Goal: Task Accomplishment & Management: Manage account settings

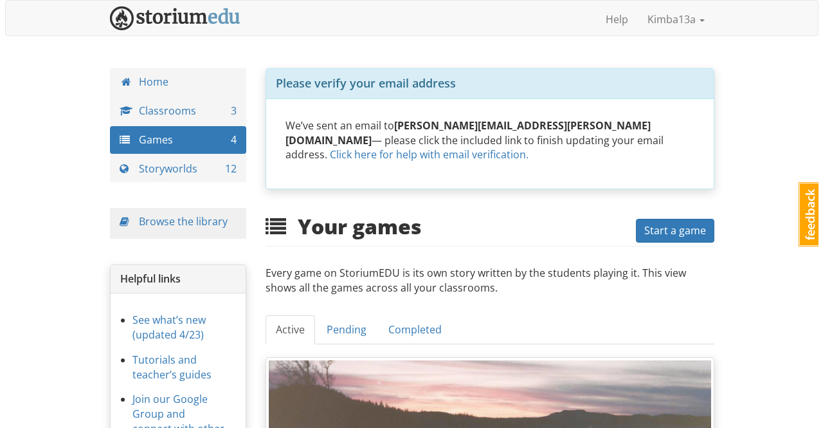
scroll to position [193, 0]
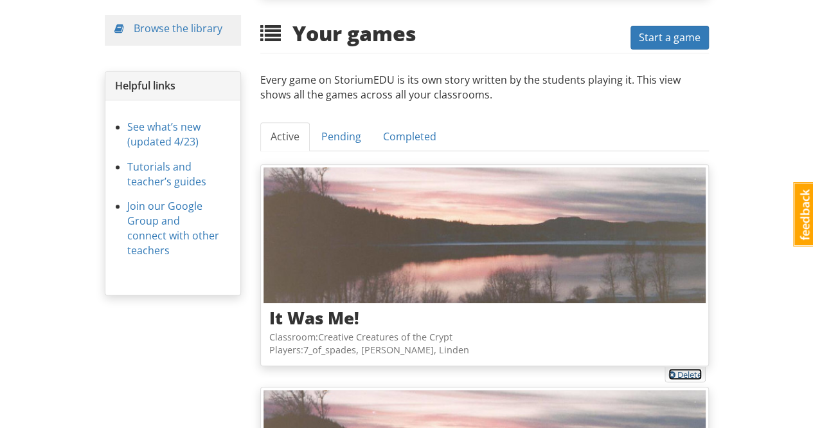
click at [692, 368] on link "Delete" at bounding box center [685, 374] width 33 height 12
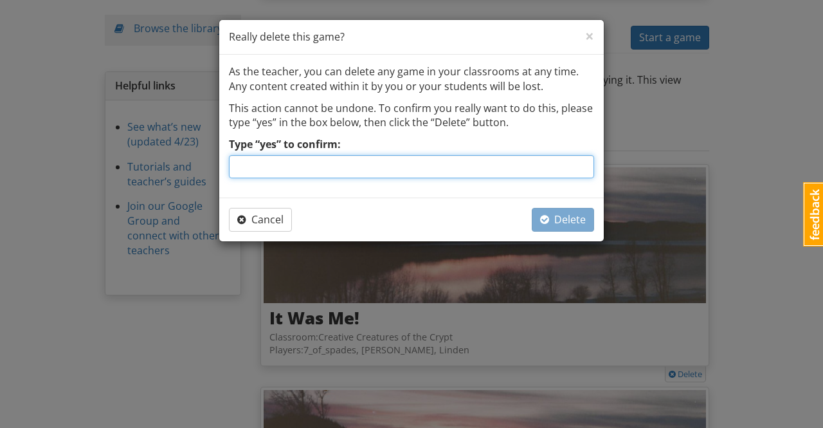
click at [469, 165] on input "Type “yes” to confirm:" at bounding box center [411, 166] width 365 height 23
type input "yes"
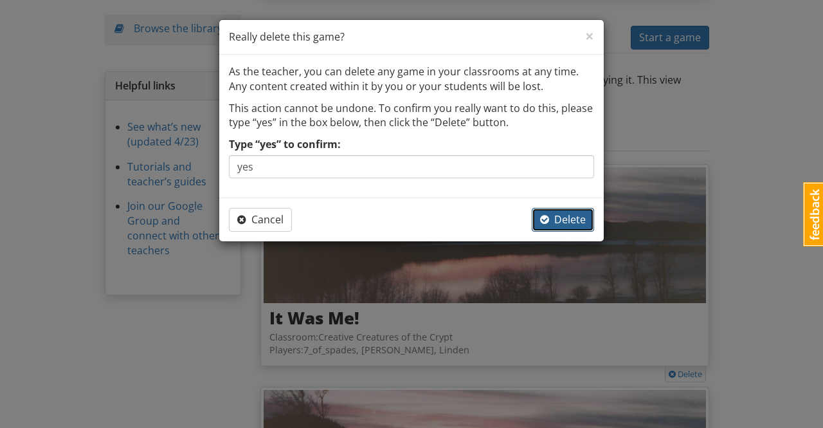
click at [590, 224] on button "Delete" at bounding box center [563, 220] width 62 height 24
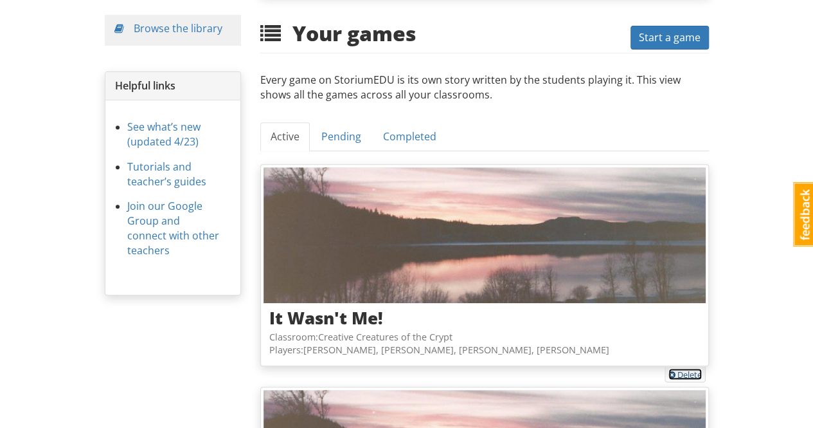
click at [696, 368] on link "Delete" at bounding box center [685, 374] width 33 height 12
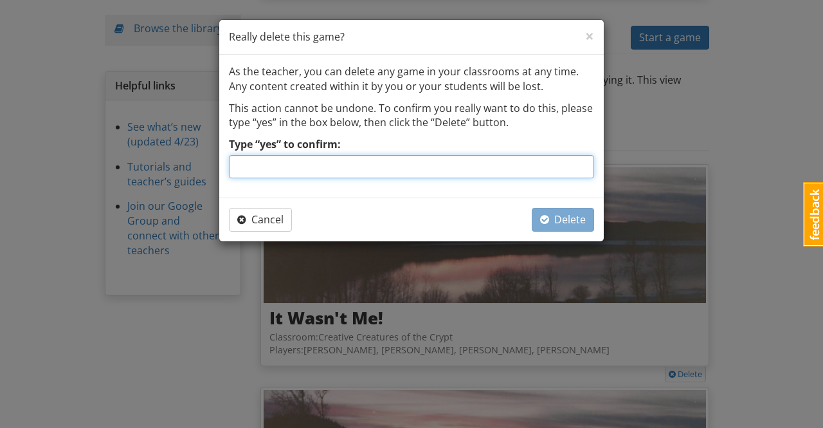
click at [426, 164] on input "Type “yes” to confirm:" at bounding box center [411, 166] width 365 height 23
type input "yes"
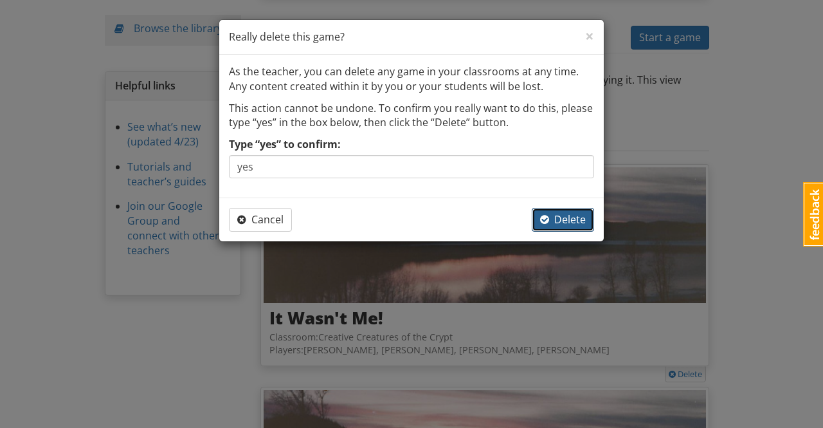
click at [568, 221] on span "Delete" at bounding box center [563, 219] width 46 height 14
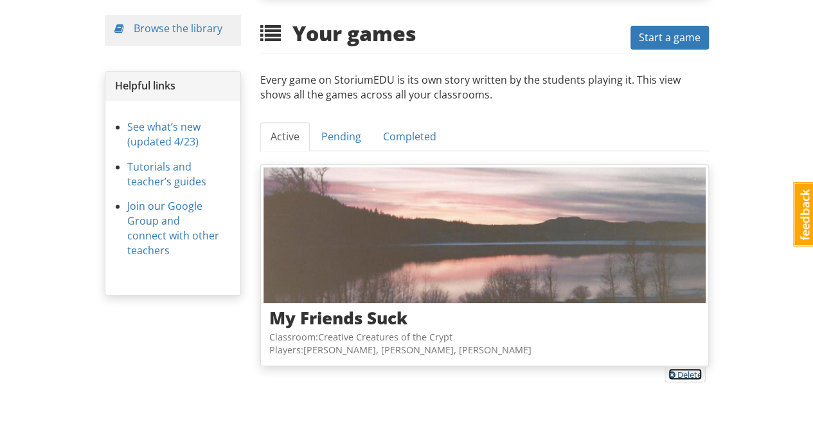
click at [691, 368] on link "Delete" at bounding box center [685, 374] width 33 height 12
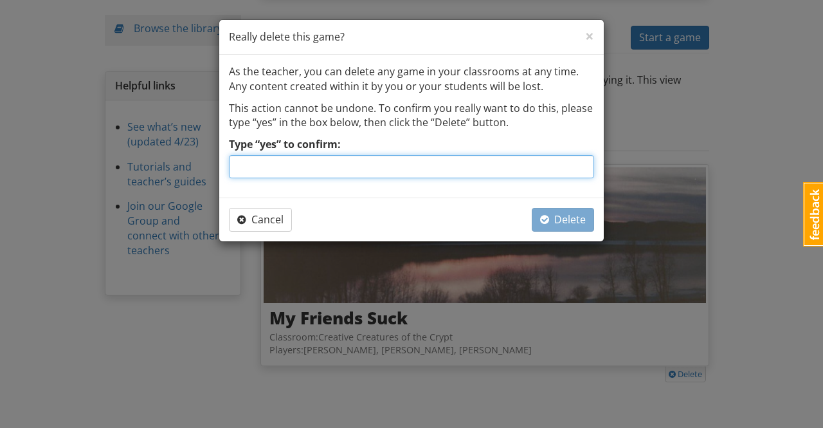
click at [414, 168] on input "Type “yes” to confirm:" at bounding box center [411, 166] width 365 height 23
type input "yes"
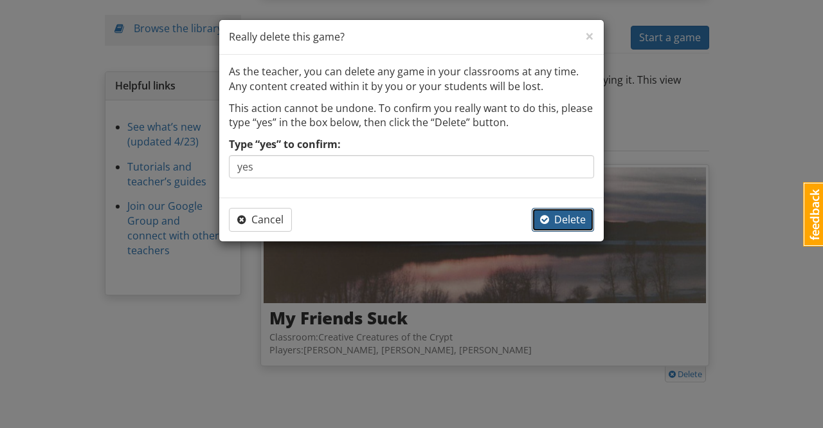
click at [570, 222] on span "Delete" at bounding box center [563, 219] width 46 height 14
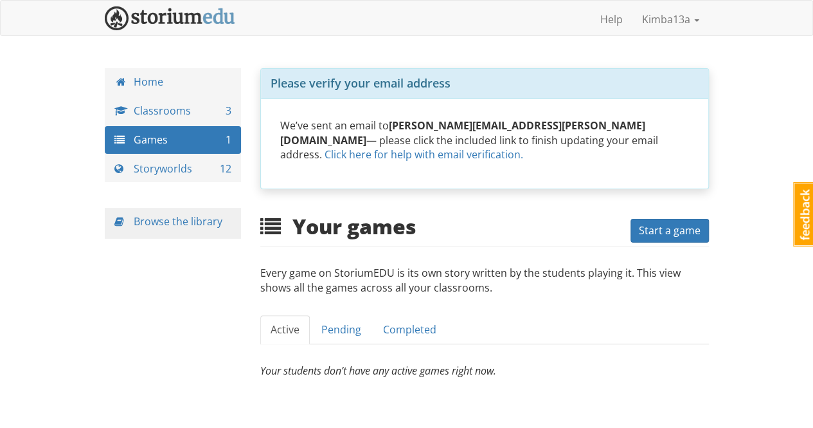
scroll to position [23, 0]
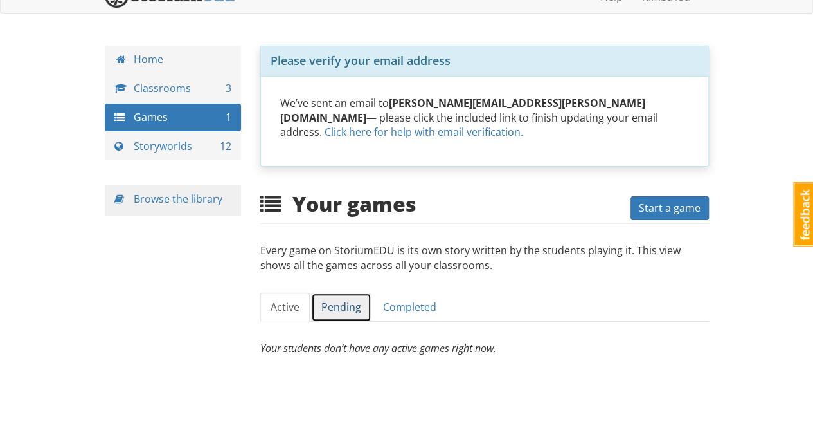
click at [334, 293] on link "Pending" at bounding box center [341, 307] width 60 height 29
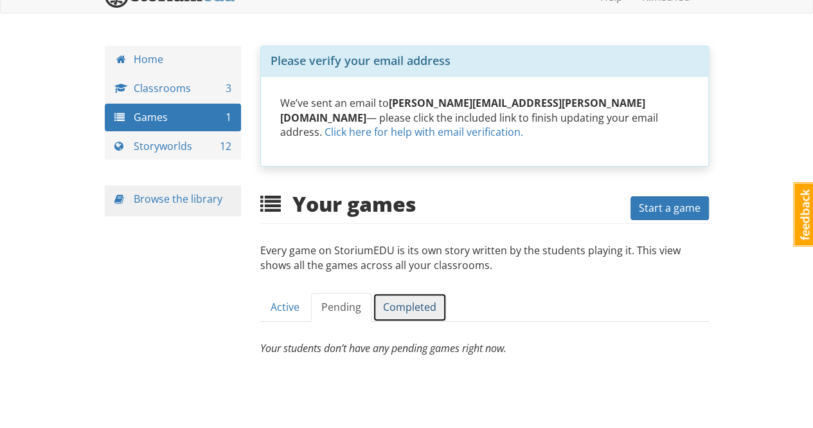
click at [401, 293] on link "Completed" at bounding box center [410, 307] width 74 height 29
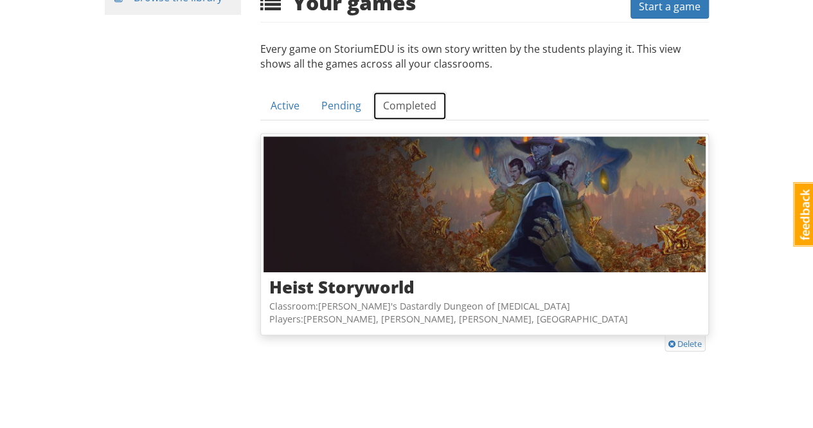
scroll to position [0, 0]
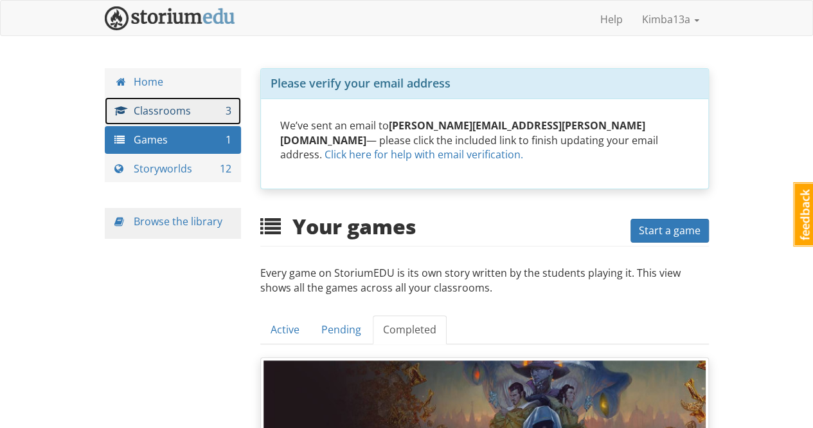
click at [166, 111] on link "Classrooms 3" at bounding box center [173, 111] width 137 height 28
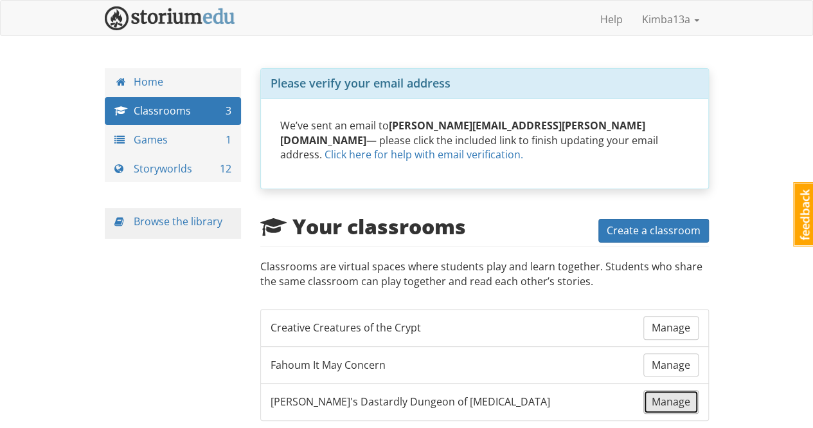
click at [673, 394] on span "Manage" at bounding box center [671, 401] width 39 height 14
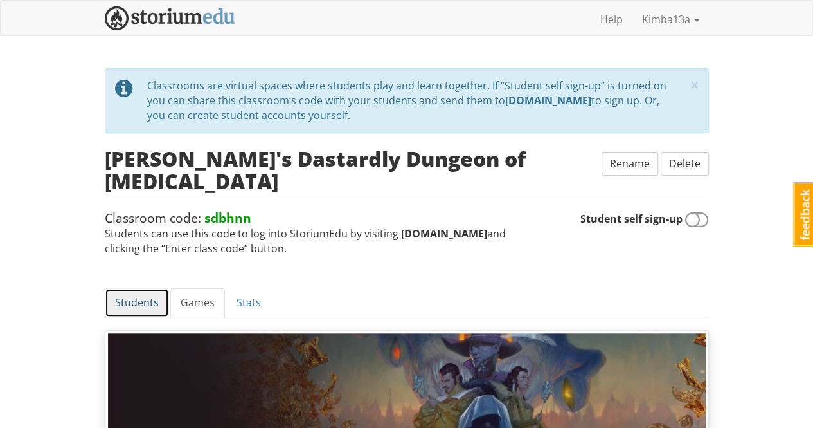
click at [120, 288] on link "Students" at bounding box center [137, 302] width 64 height 29
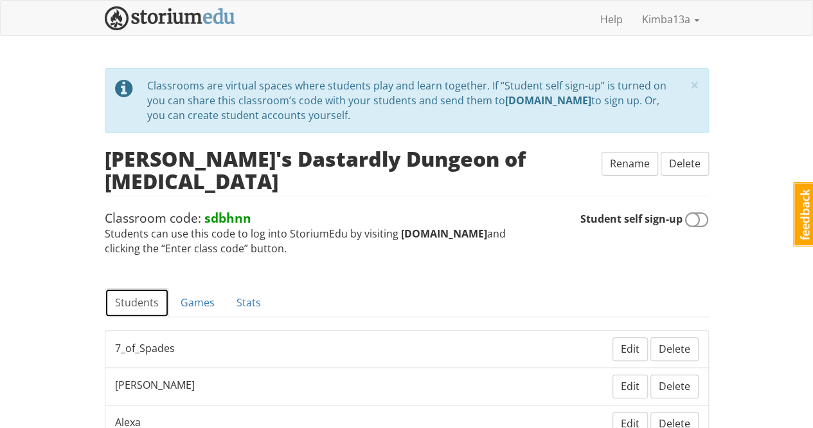
scroll to position [193, 0]
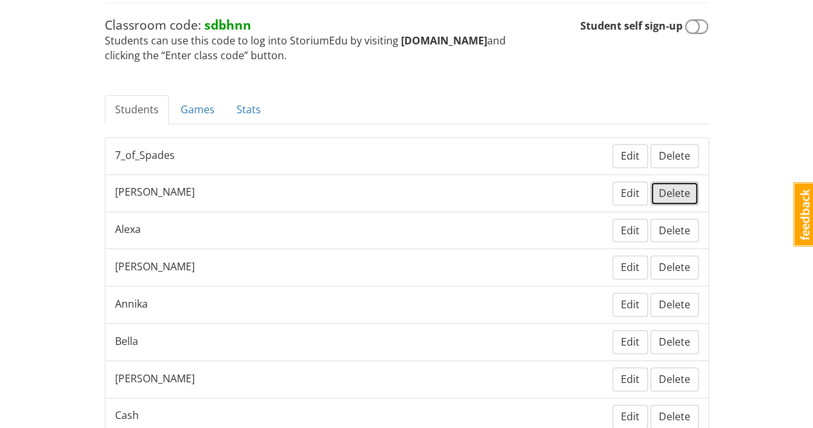
click at [689, 186] on span "Delete" at bounding box center [675, 193] width 32 height 14
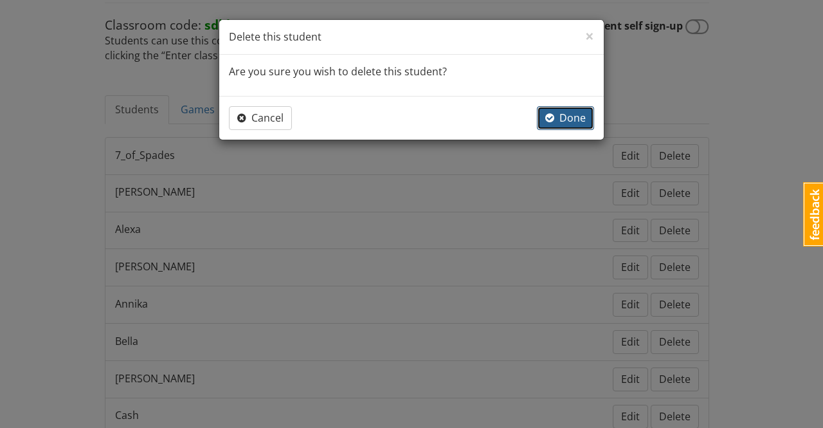
click at [565, 118] on span "Done" at bounding box center [565, 118] width 41 height 14
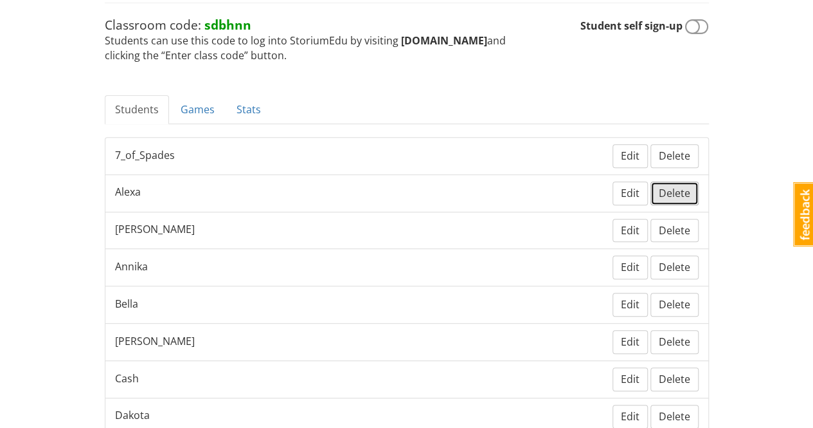
click at [679, 186] on span "Delete" at bounding box center [675, 193] width 32 height 14
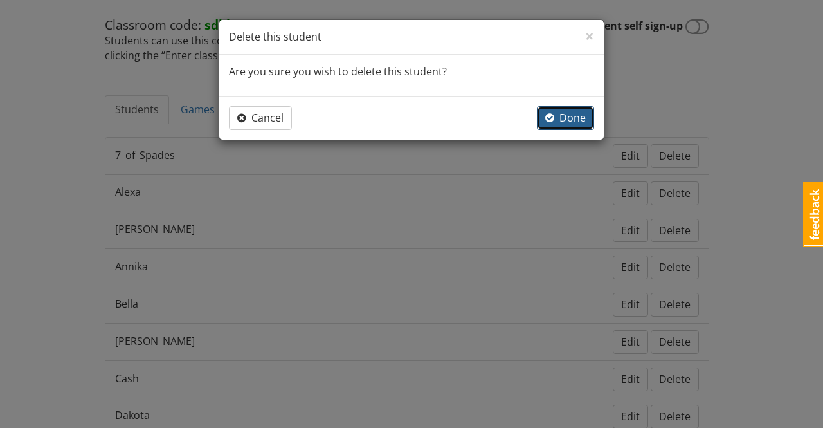
click at [570, 118] on span "Done" at bounding box center [565, 118] width 41 height 14
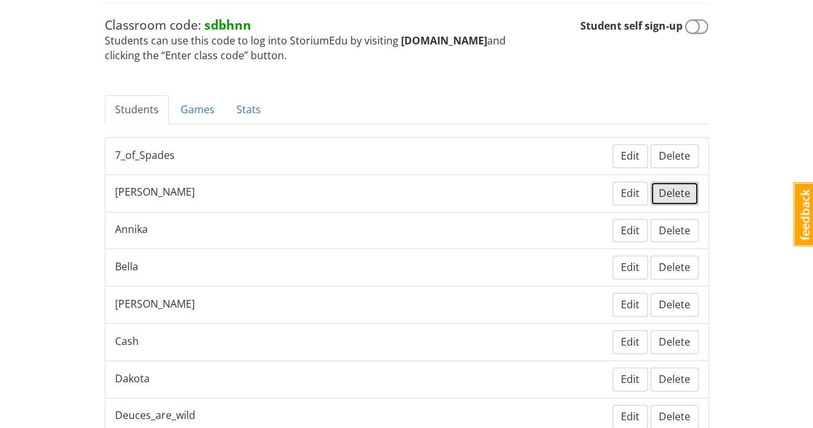
click at [668, 186] on span "Delete" at bounding box center [675, 193] width 32 height 14
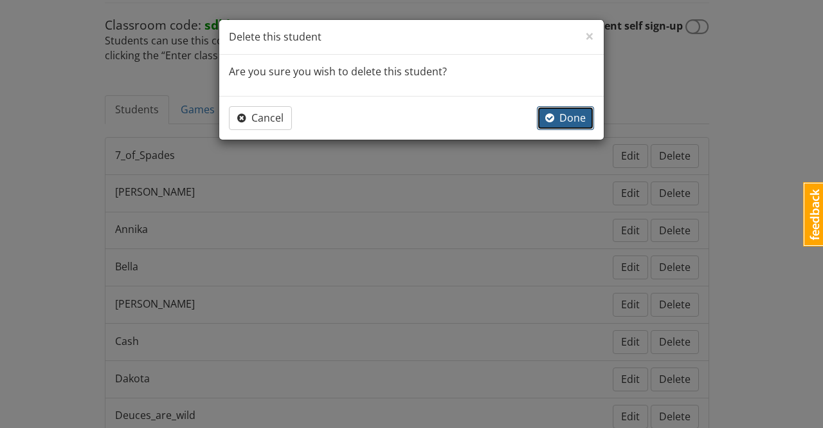
click at [573, 121] on span "Done" at bounding box center [565, 118] width 41 height 14
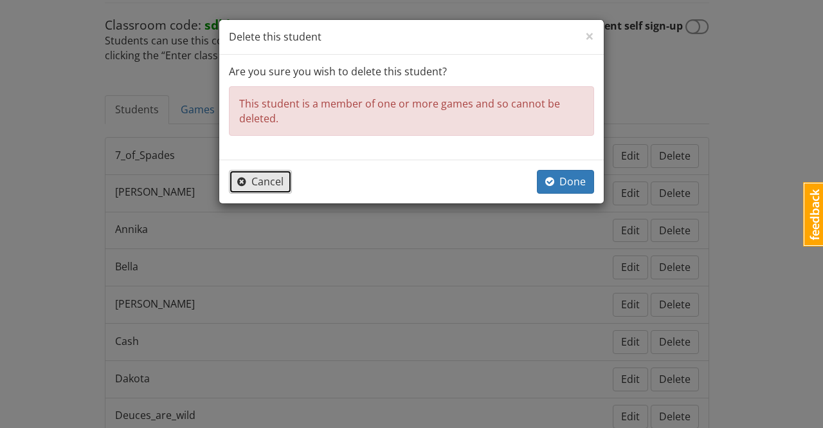
click at [258, 178] on span "Cancel" at bounding box center [260, 181] width 46 height 14
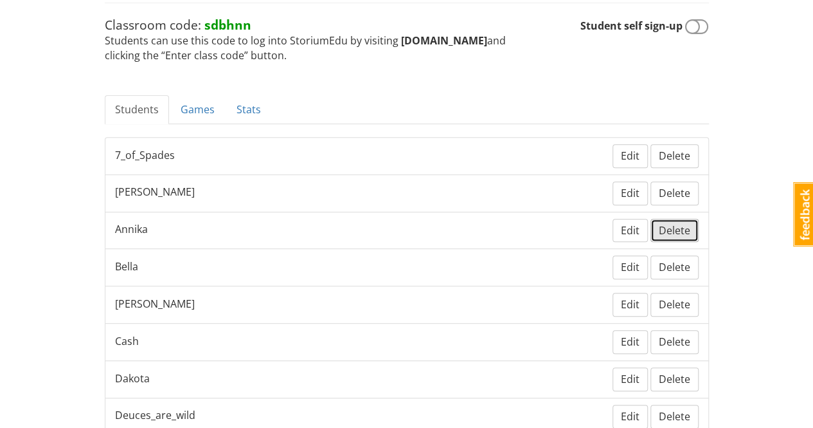
click at [678, 223] on span "Delete" at bounding box center [675, 230] width 32 height 14
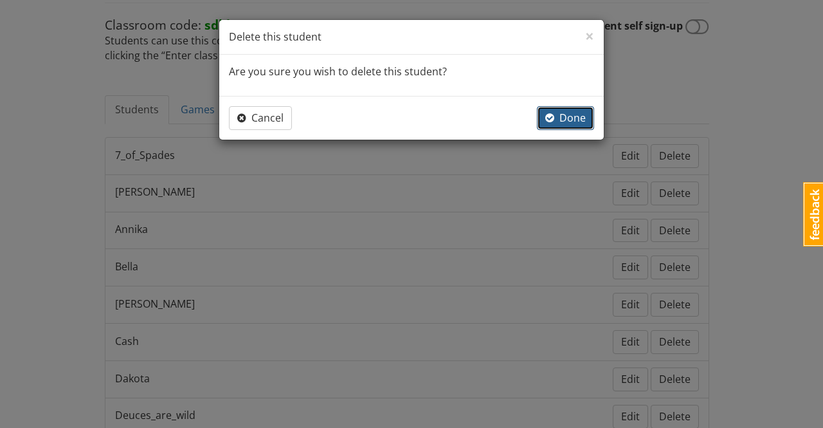
click at [567, 116] on span "Done" at bounding box center [565, 118] width 41 height 14
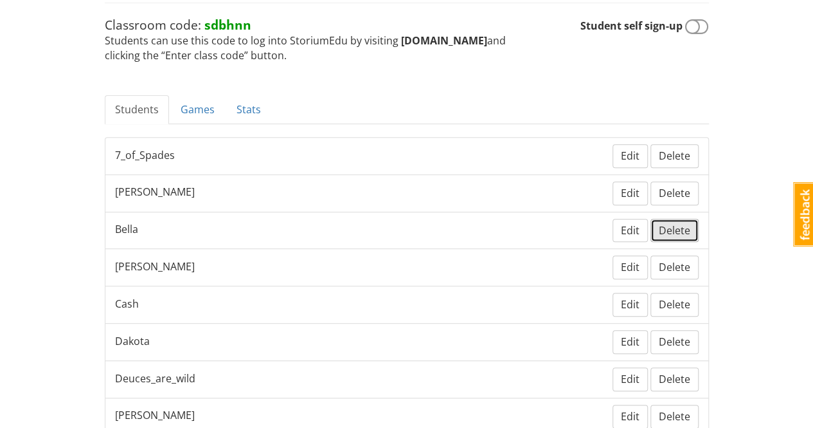
click at [670, 223] on span "Delete" at bounding box center [675, 230] width 32 height 14
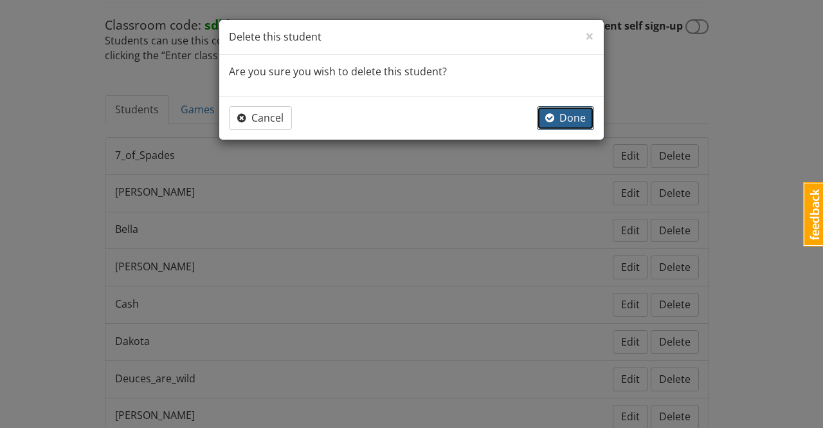
click at [570, 115] on span "Done" at bounding box center [565, 118] width 41 height 14
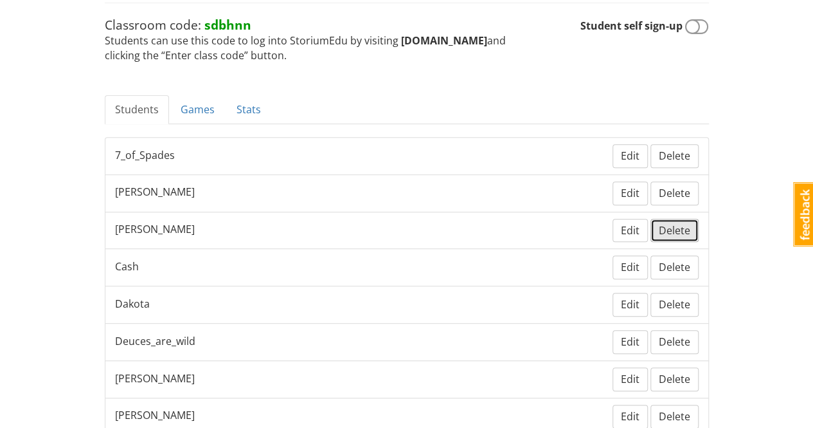
click at [677, 223] on span "Delete" at bounding box center [675, 230] width 32 height 14
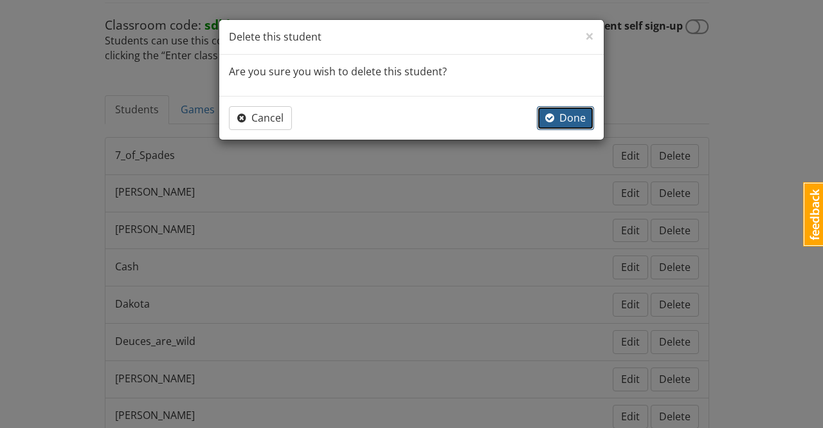
click at [576, 115] on span "Done" at bounding box center [565, 118] width 41 height 14
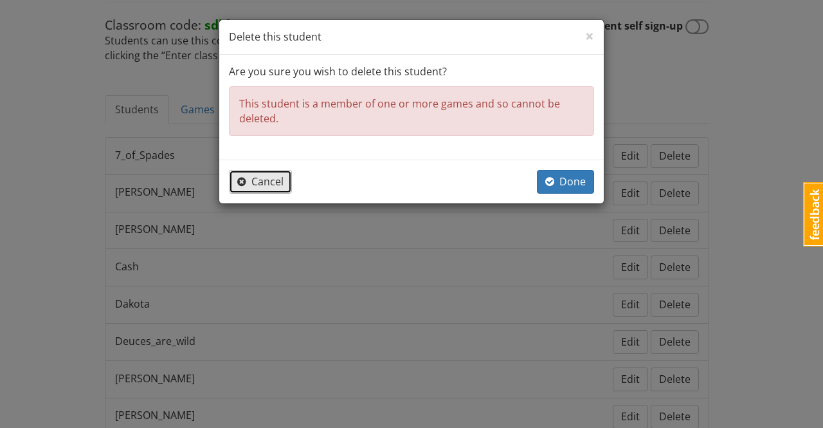
click at [262, 183] on span "Cancel" at bounding box center [260, 181] width 46 height 14
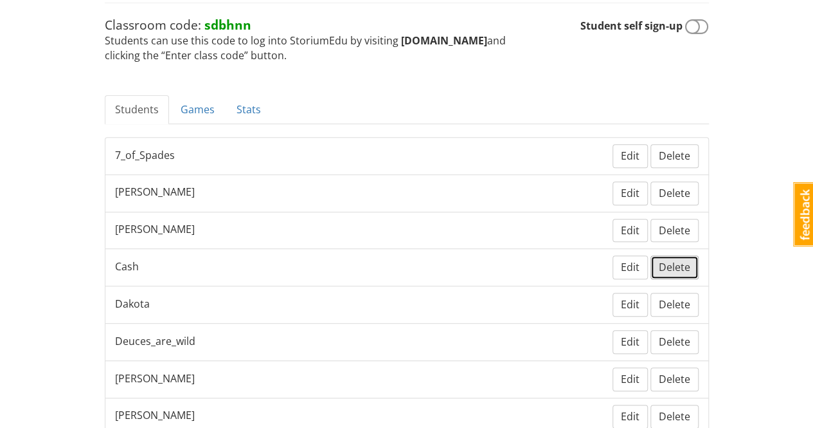
click at [672, 260] on span "Delete" at bounding box center [675, 267] width 32 height 14
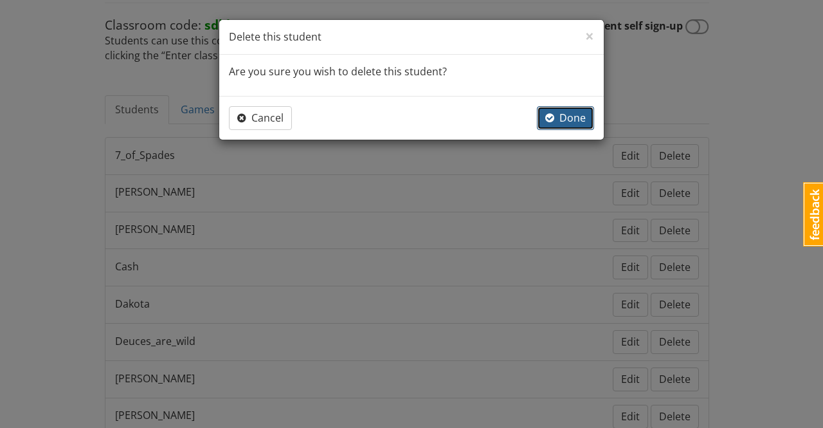
click at [563, 115] on span "Done" at bounding box center [565, 118] width 41 height 14
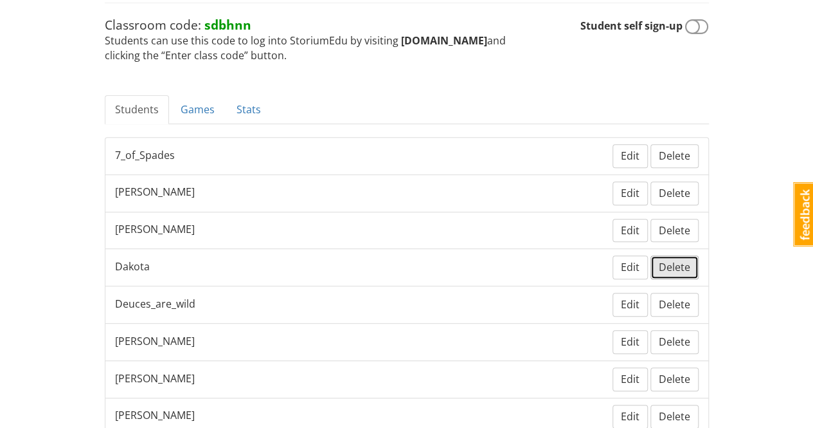
click at [670, 260] on span "Delete" at bounding box center [675, 267] width 32 height 14
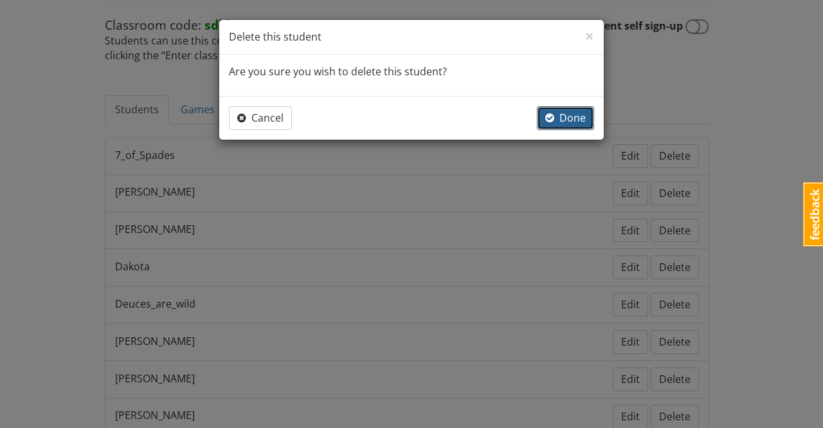
click at [574, 118] on span "Done" at bounding box center [565, 118] width 41 height 14
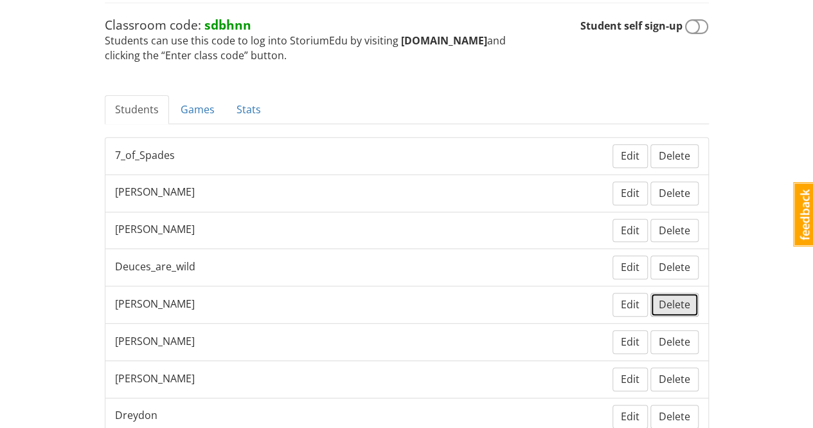
click at [684, 297] on span "Delete" at bounding box center [675, 304] width 32 height 14
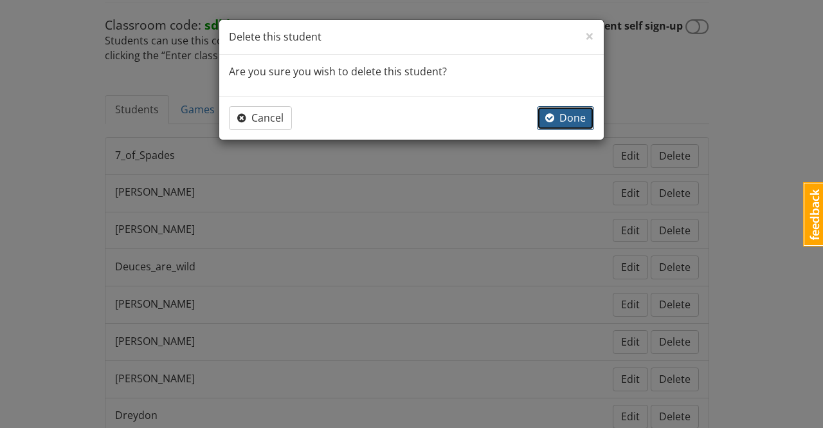
click at [565, 120] on span "Done" at bounding box center [565, 118] width 41 height 14
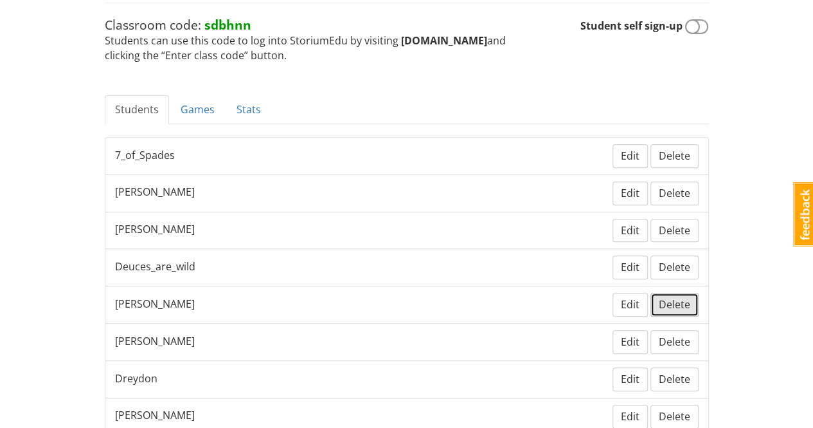
click at [671, 297] on span "Delete" at bounding box center [675, 304] width 32 height 14
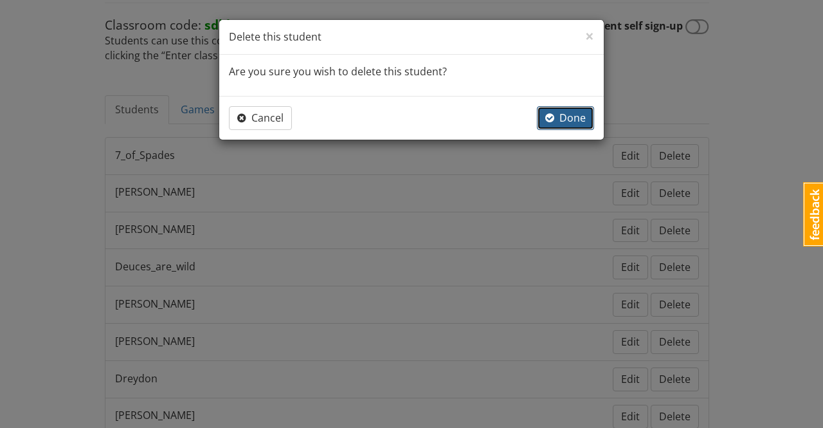
click at [563, 114] on span "Done" at bounding box center [565, 118] width 41 height 14
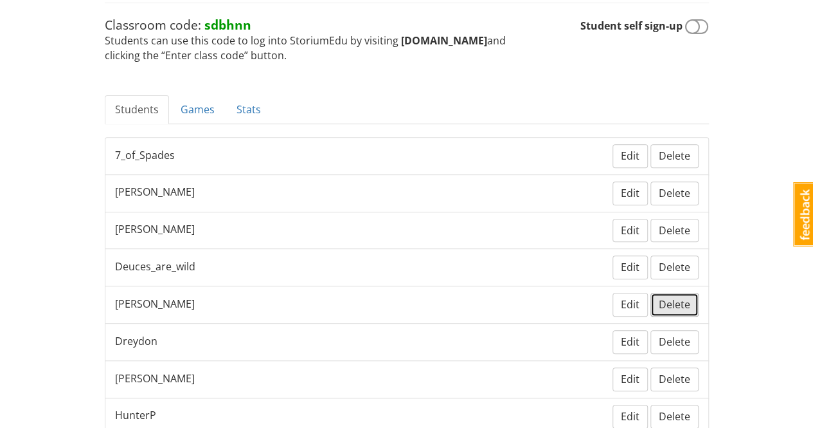
click at [678, 297] on span "Delete" at bounding box center [675, 304] width 32 height 14
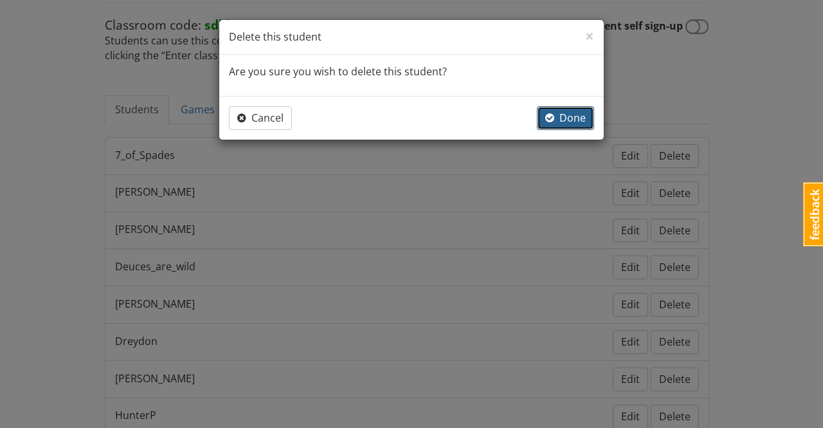
click at [570, 115] on span "Done" at bounding box center [565, 118] width 41 height 14
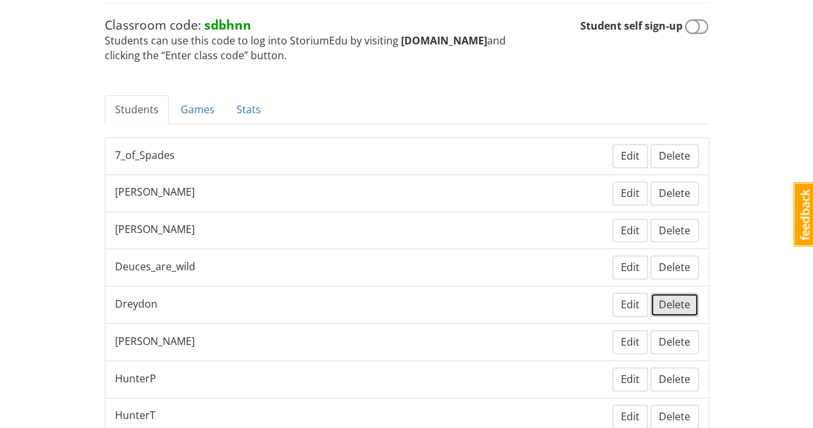
click at [683, 297] on span "Delete" at bounding box center [675, 304] width 32 height 14
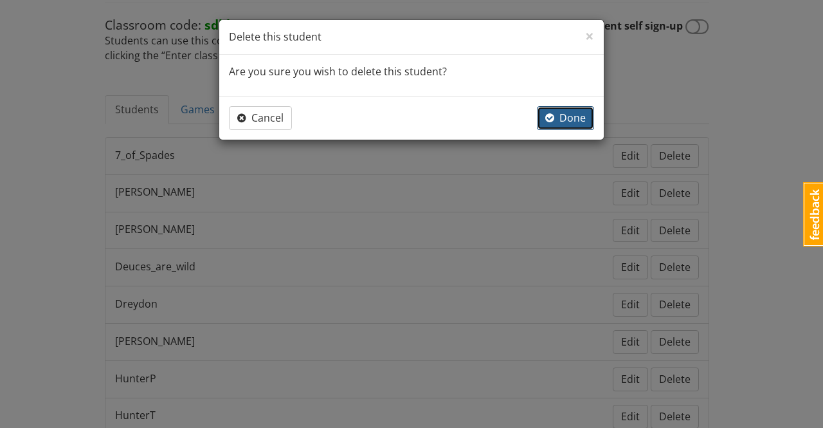
click at [573, 115] on span "Done" at bounding box center [565, 118] width 41 height 14
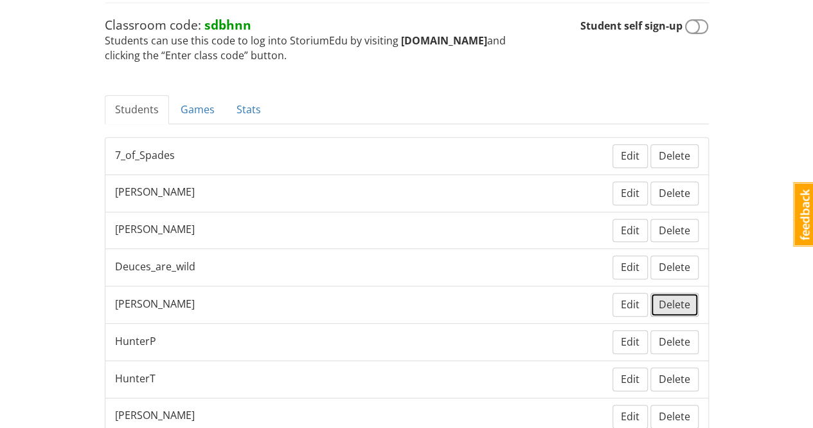
click at [679, 297] on span "Delete" at bounding box center [675, 304] width 32 height 14
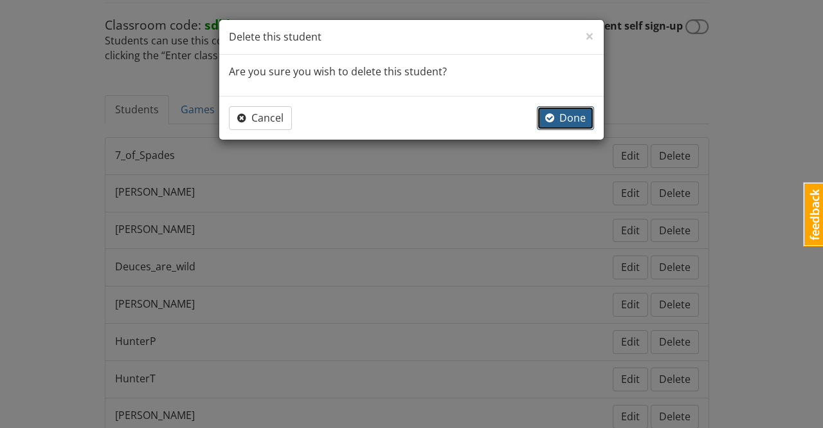
click at [582, 118] on span "Done" at bounding box center [565, 118] width 41 height 14
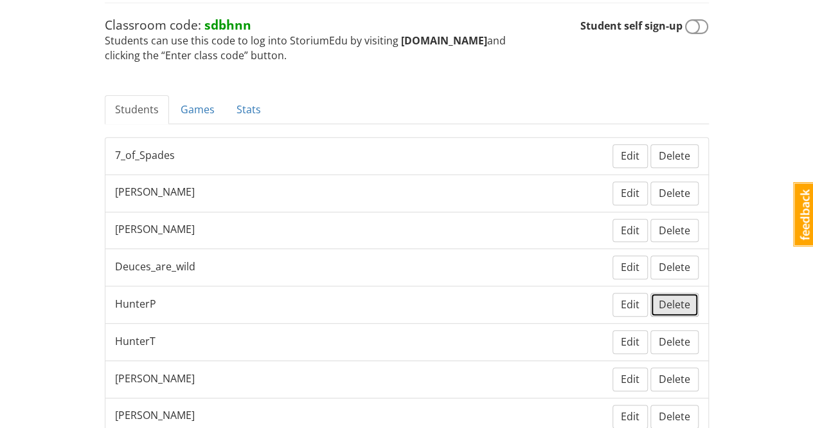
click at [682, 297] on span "Delete" at bounding box center [675, 304] width 32 height 14
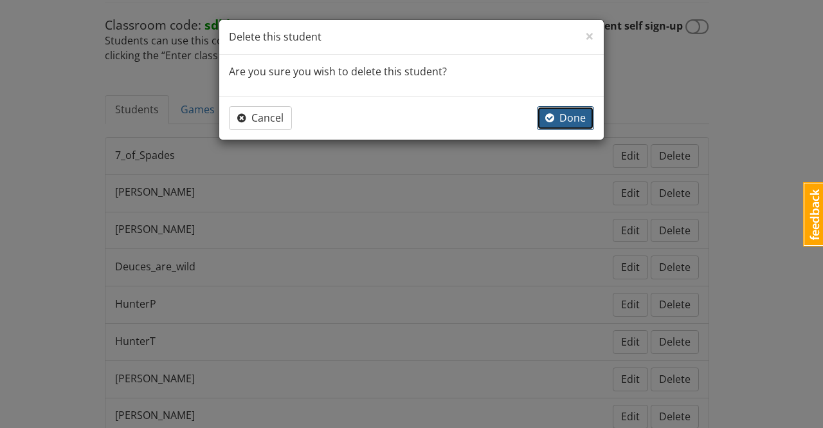
click at [574, 115] on span "Done" at bounding box center [565, 118] width 41 height 14
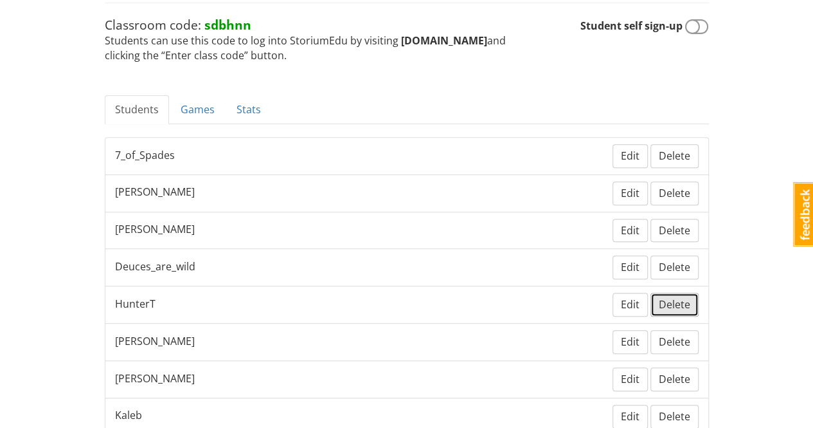
click at [682, 297] on span "Delete" at bounding box center [675, 304] width 32 height 14
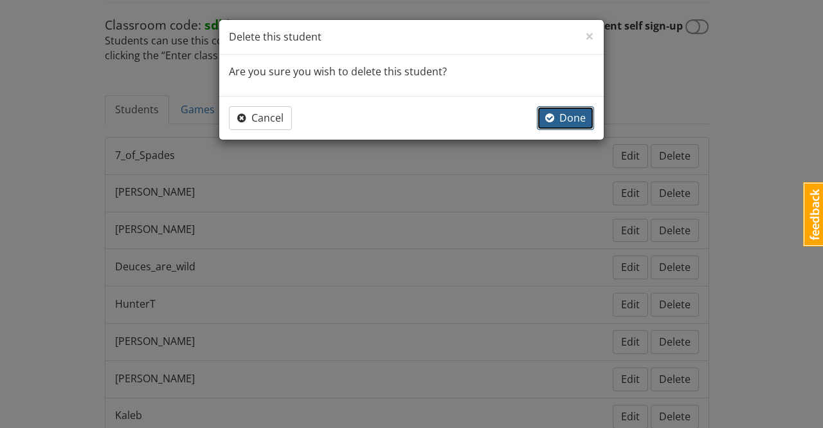
click at [576, 119] on span "Done" at bounding box center [565, 118] width 41 height 14
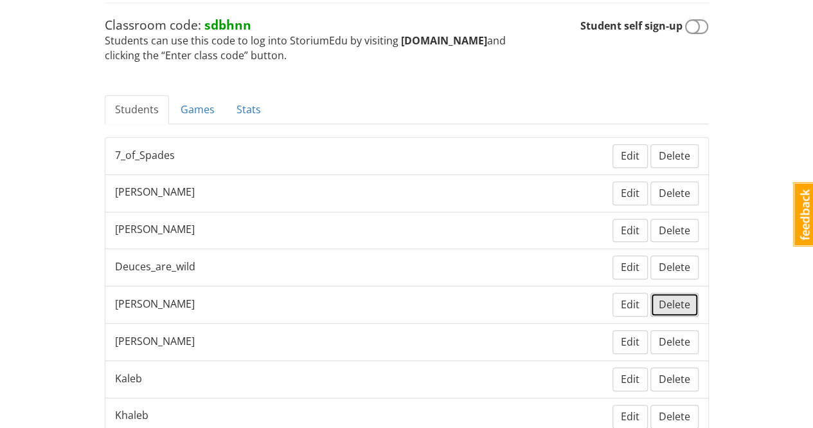
click at [675, 297] on span "Delete" at bounding box center [675, 304] width 32 height 14
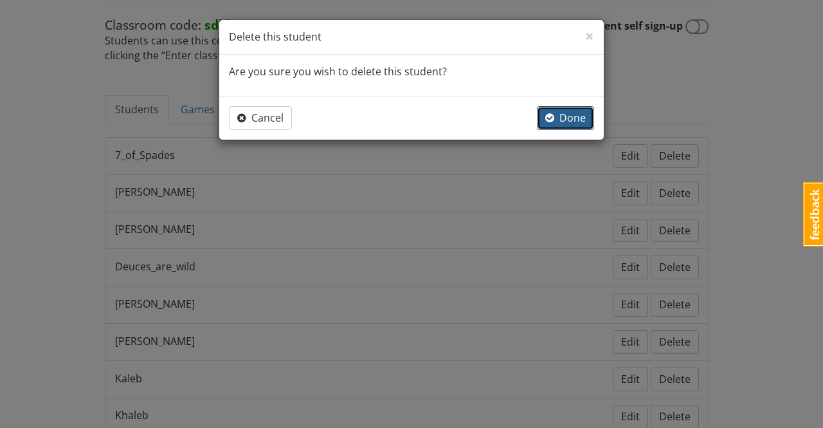
click at [580, 113] on span "Done" at bounding box center [565, 118] width 41 height 14
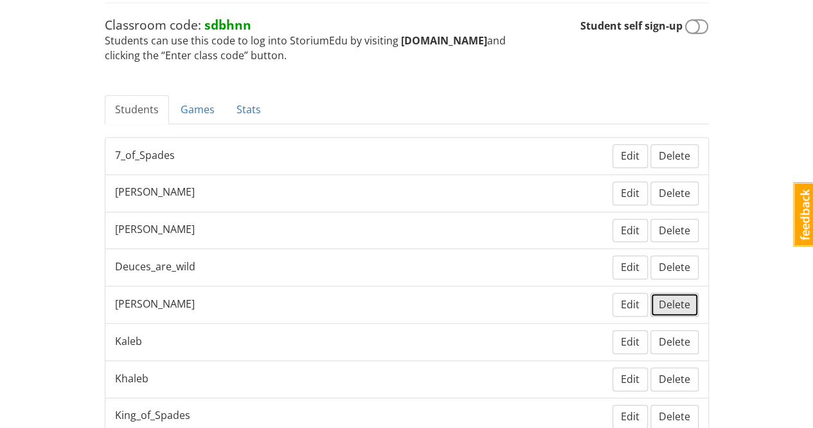
click at [675, 297] on span "Delete" at bounding box center [675, 304] width 32 height 14
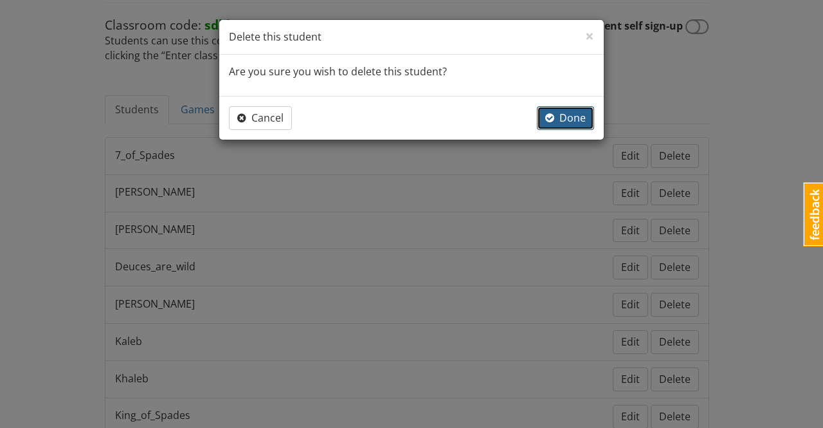
click at [565, 111] on span "Done" at bounding box center [565, 118] width 41 height 14
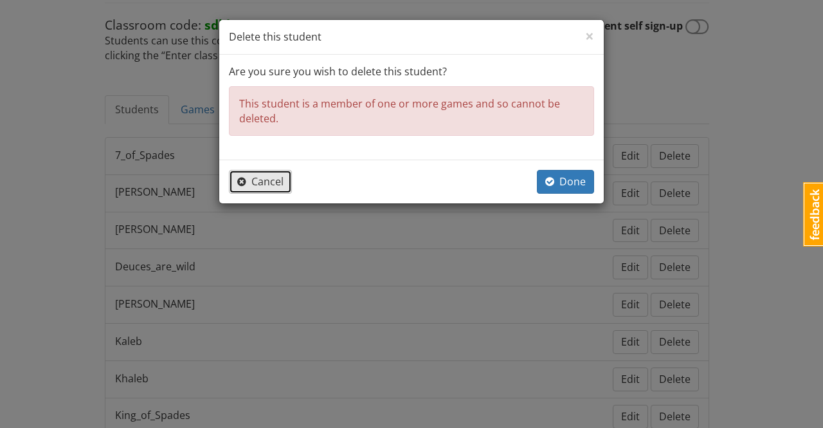
click at [268, 179] on span "Cancel" at bounding box center [260, 181] width 46 height 14
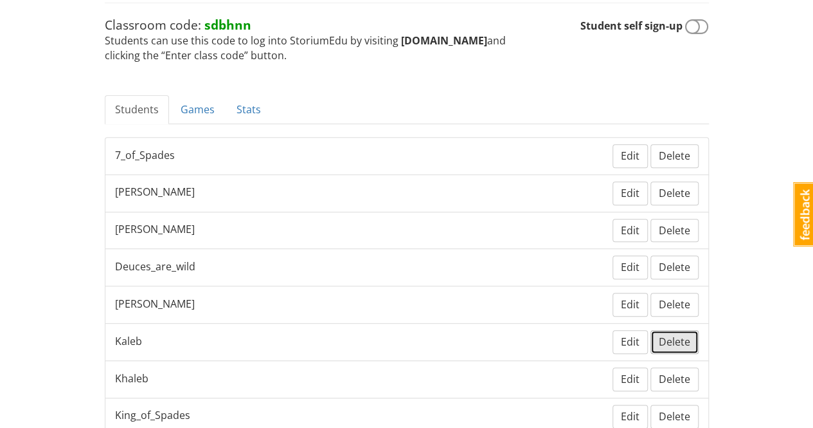
click at [667, 334] on span "Delete" at bounding box center [675, 341] width 32 height 14
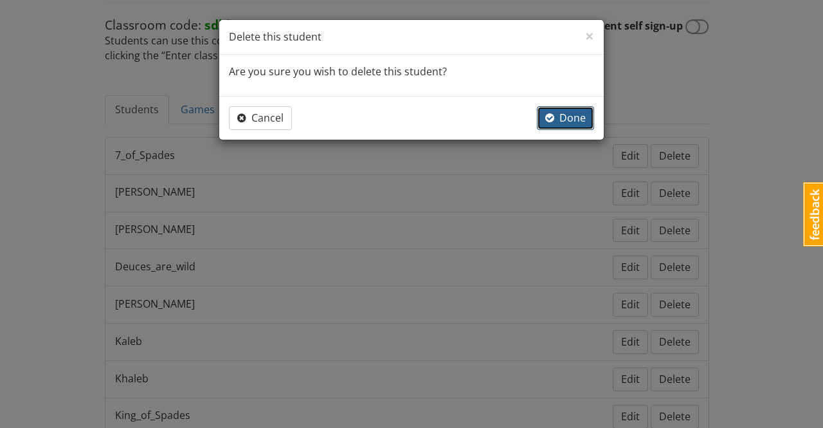
click at [572, 120] on span "Done" at bounding box center [565, 118] width 41 height 14
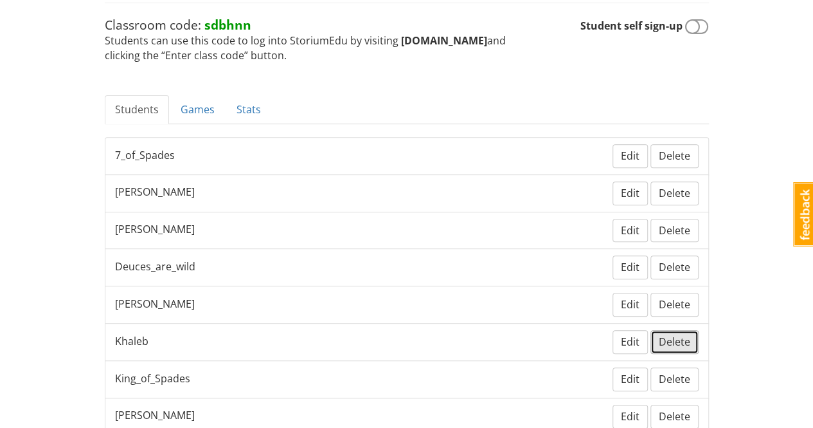
click at [686, 334] on span "Delete" at bounding box center [675, 341] width 32 height 14
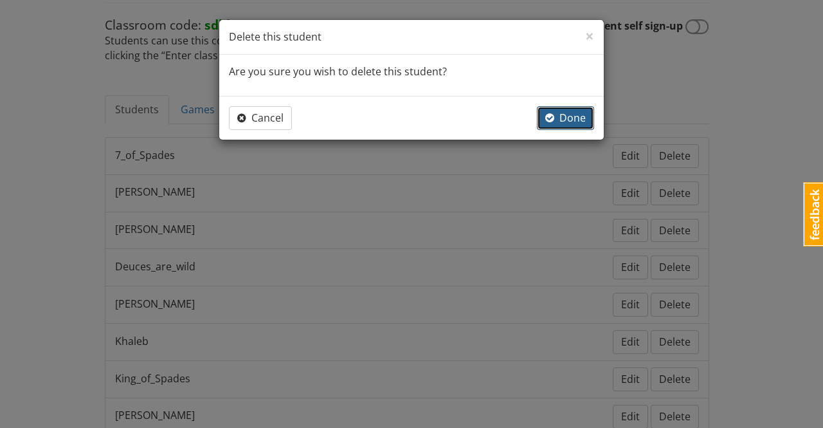
click at [570, 111] on span "Done" at bounding box center [565, 118] width 41 height 14
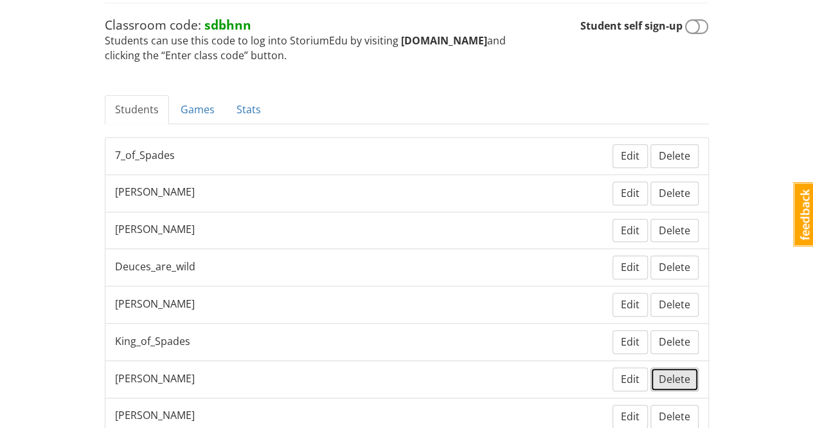
click at [684, 372] on span "Delete" at bounding box center [675, 379] width 32 height 14
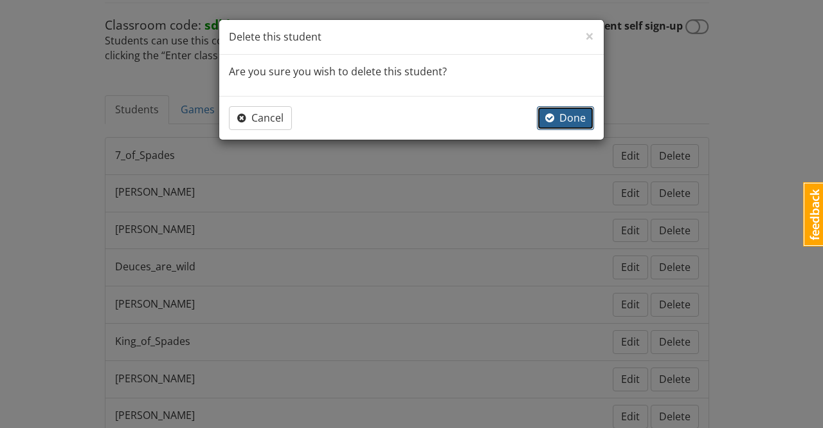
click at [565, 112] on span "Done" at bounding box center [565, 118] width 41 height 14
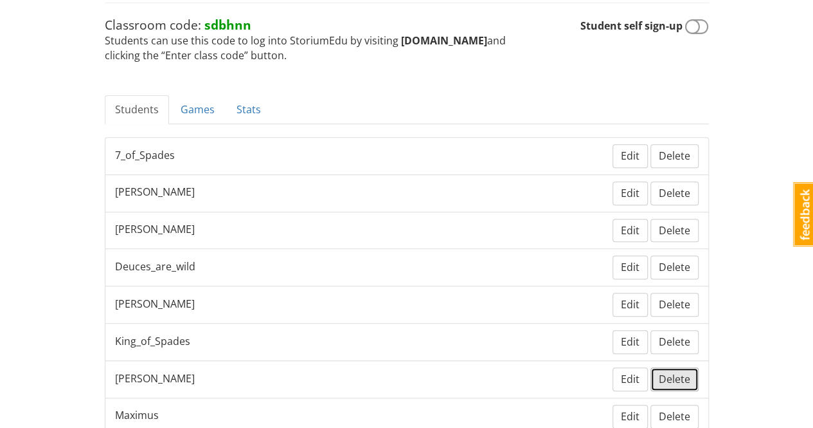
click at [682, 372] on span "Delete" at bounding box center [675, 379] width 32 height 14
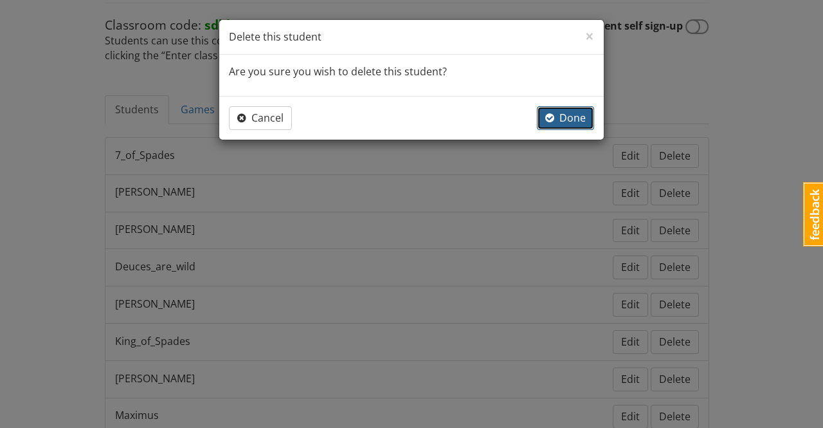
click at [578, 118] on span "Done" at bounding box center [565, 118] width 41 height 14
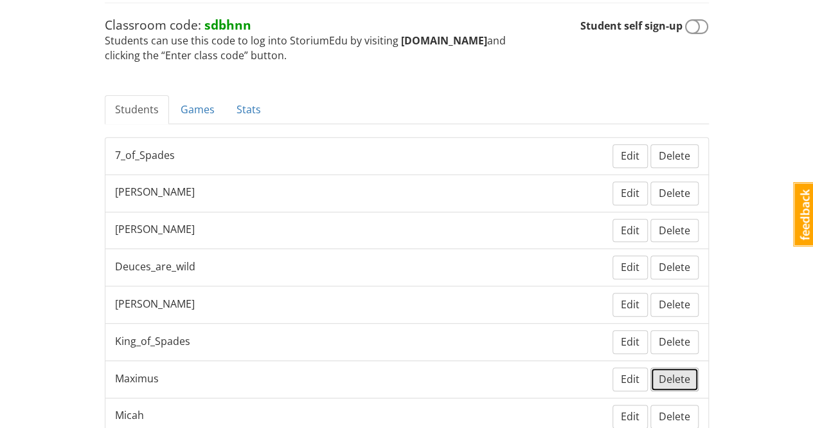
click at [677, 367] on button "Delete" at bounding box center [675, 379] width 48 height 24
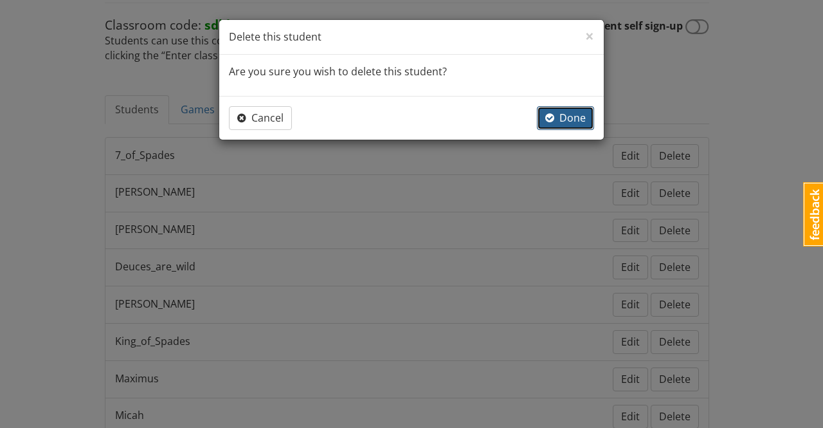
click at [583, 123] on span "Done" at bounding box center [565, 118] width 41 height 14
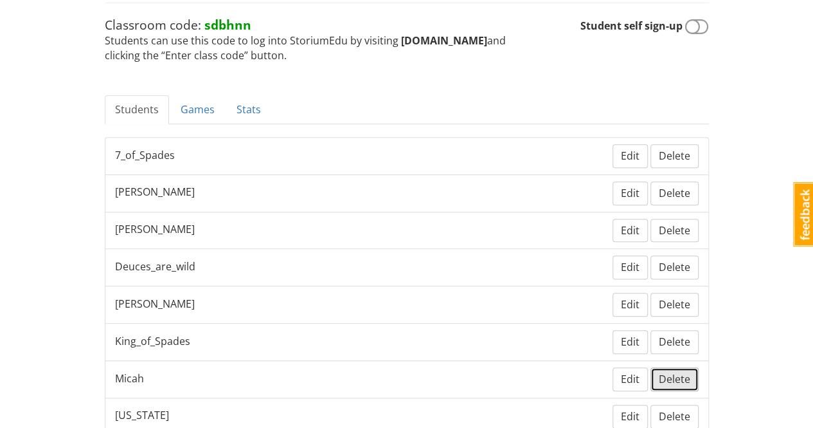
click at [668, 372] on span "Delete" at bounding box center [675, 379] width 32 height 14
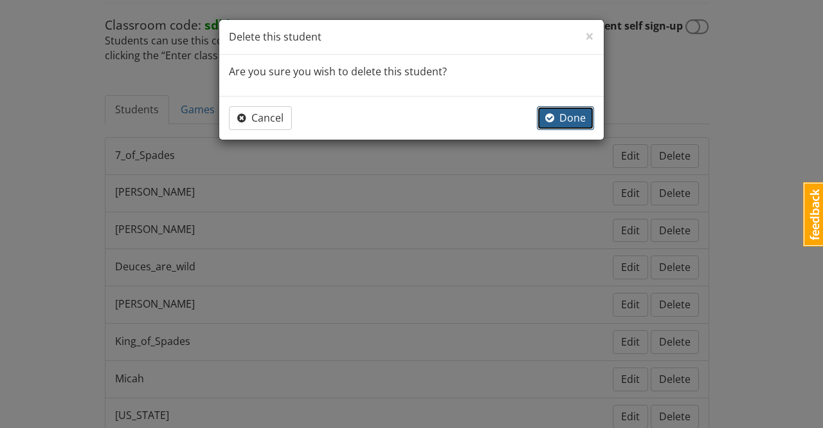
click at [574, 113] on span "Done" at bounding box center [565, 118] width 41 height 14
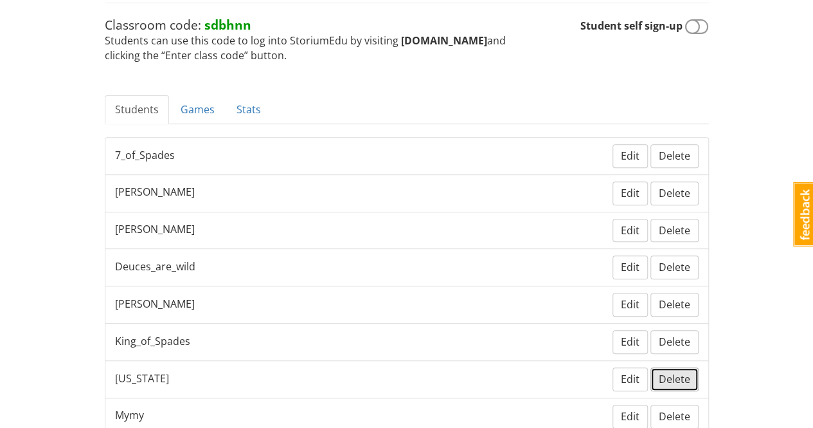
click at [689, 372] on span "Delete" at bounding box center [675, 379] width 32 height 14
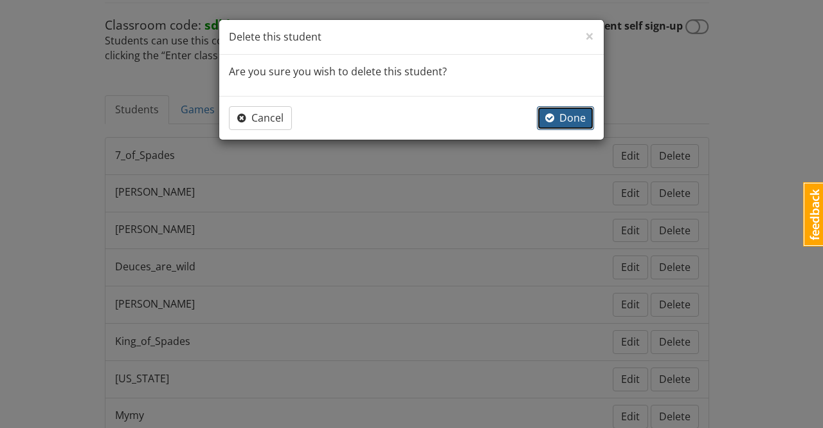
click at [581, 118] on span "Done" at bounding box center [565, 118] width 41 height 14
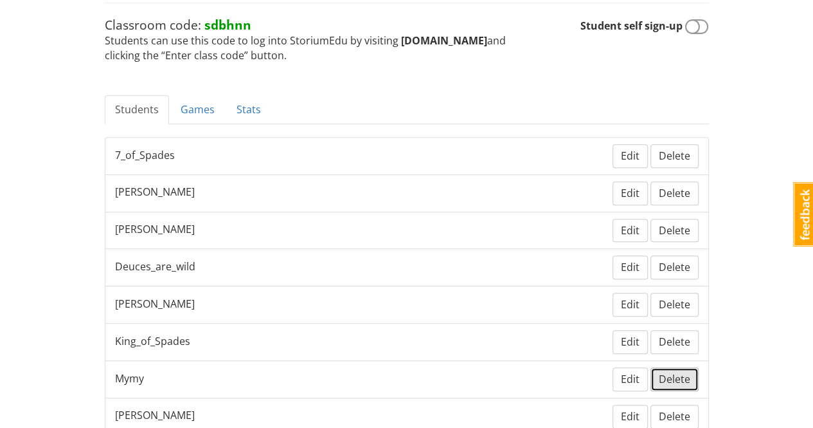
click at [678, 372] on span "Delete" at bounding box center [675, 379] width 32 height 14
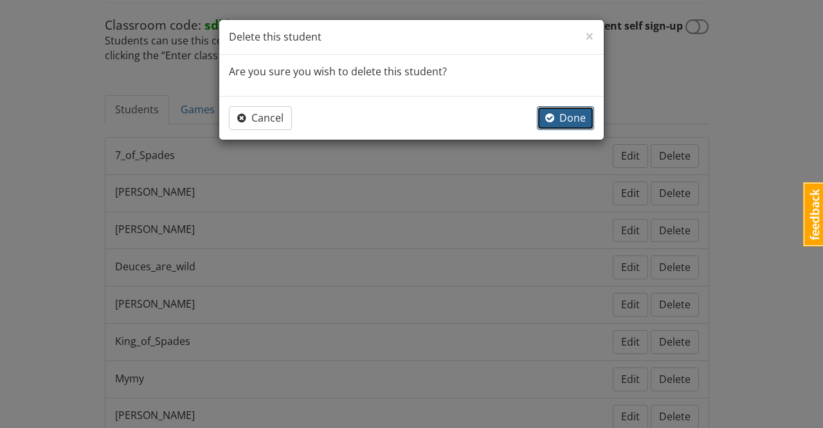
click at [577, 114] on span "Done" at bounding box center [565, 118] width 41 height 14
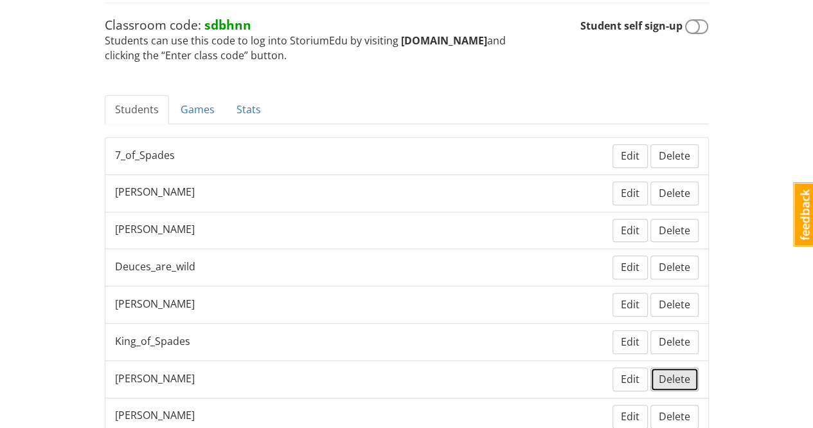
click at [686, 372] on span "Delete" at bounding box center [675, 379] width 32 height 14
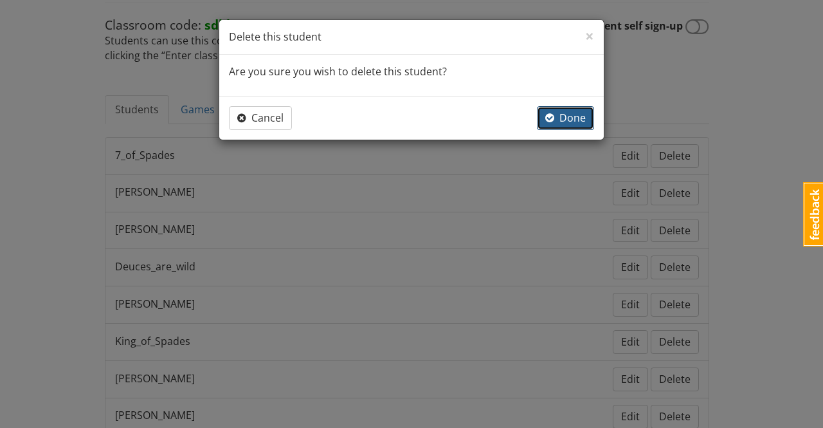
click at [574, 111] on span "Done" at bounding box center [565, 118] width 41 height 14
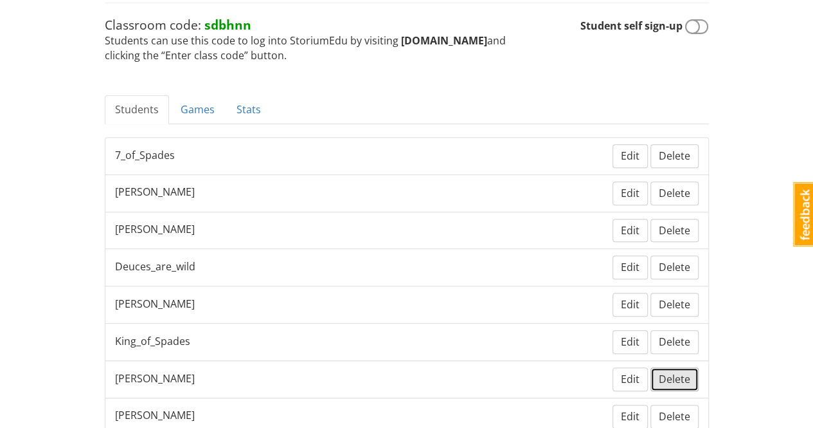
click at [676, 372] on span "Delete" at bounding box center [675, 379] width 32 height 14
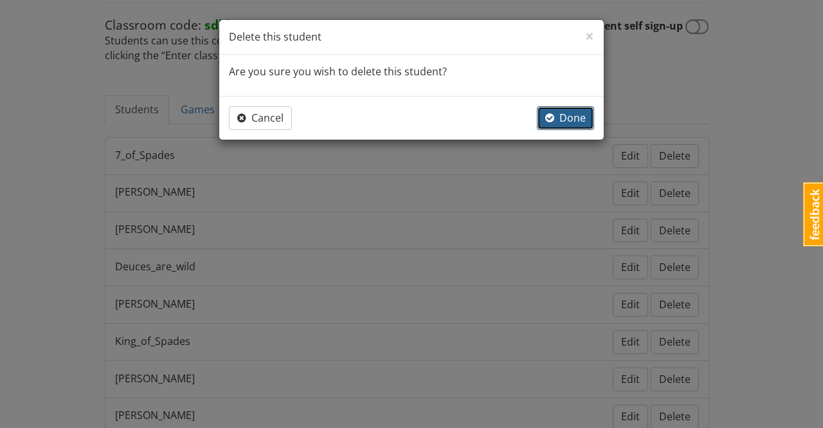
click at [574, 114] on span "Done" at bounding box center [565, 118] width 41 height 14
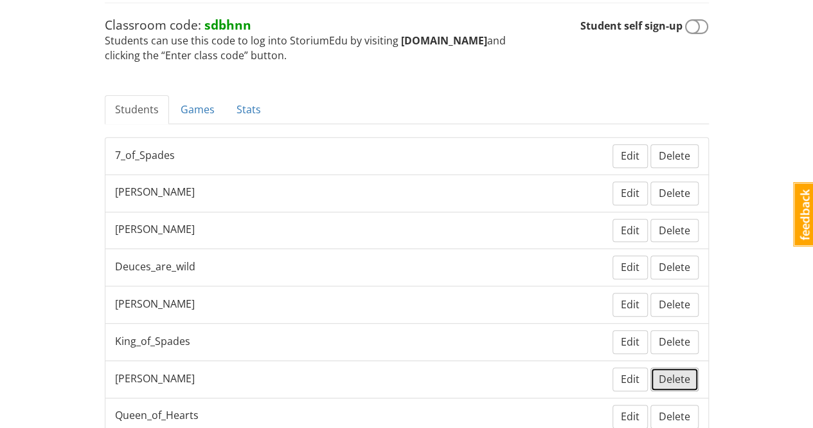
click at [678, 367] on button "Delete" at bounding box center [675, 379] width 48 height 24
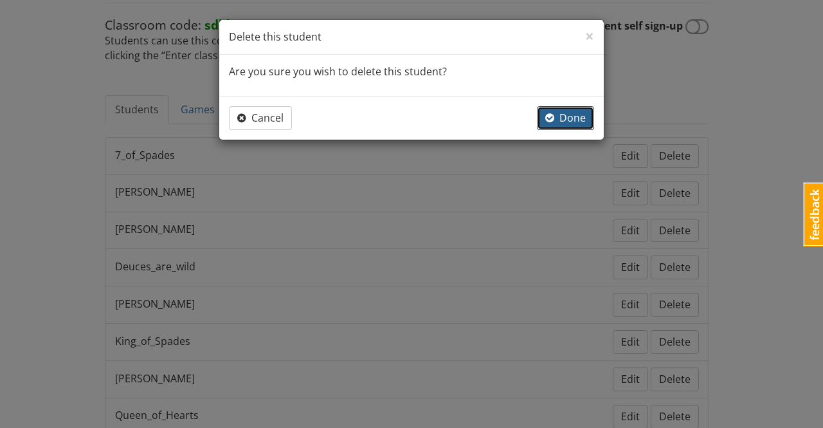
click at [577, 114] on span "Done" at bounding box center [565, 118] width 41 height 14
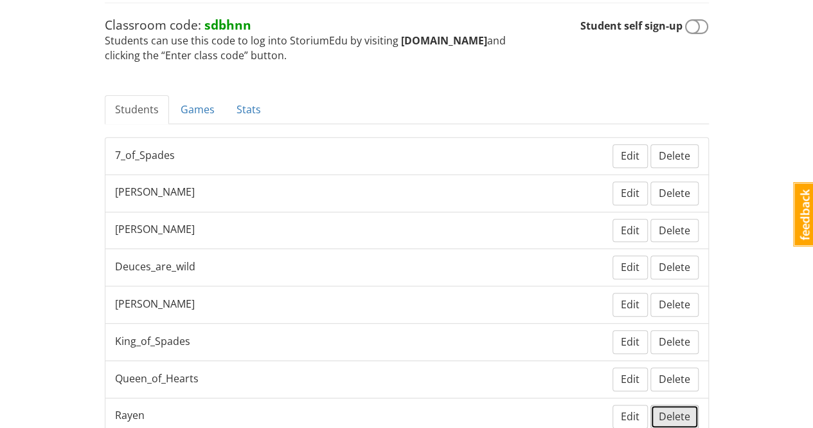
click at [682, 409] on span "Delete" at bounding box center [675, 416] width 32 height 14
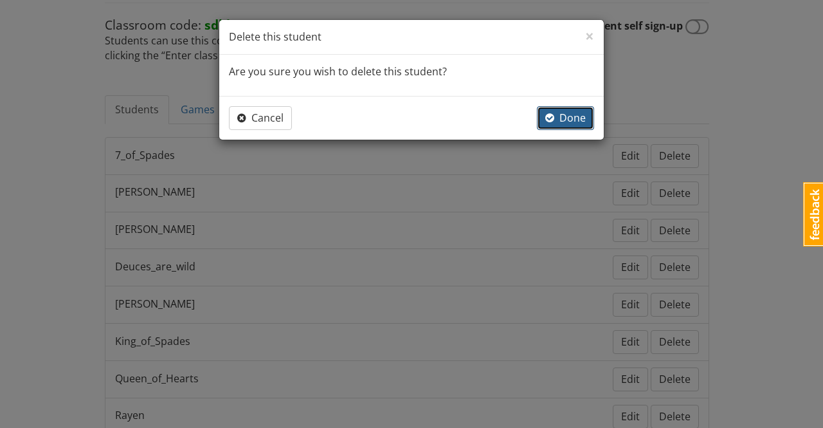
click at [566, 120] on span "Done" at bounding box center [565, 118] width 41 height 14
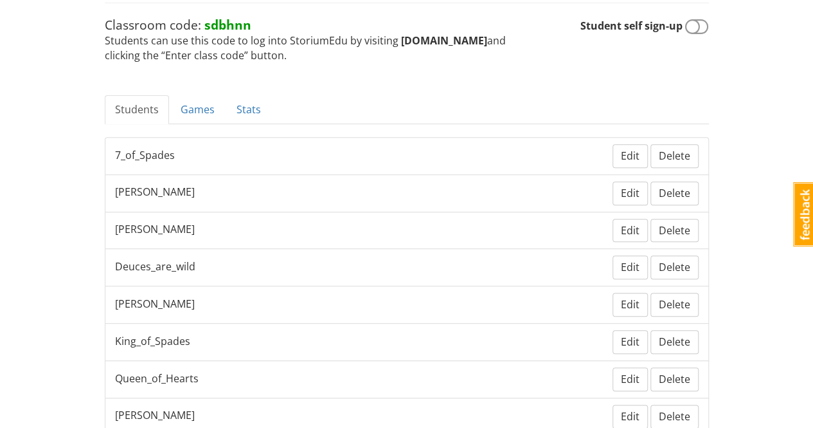
scroll to position [257, 0]
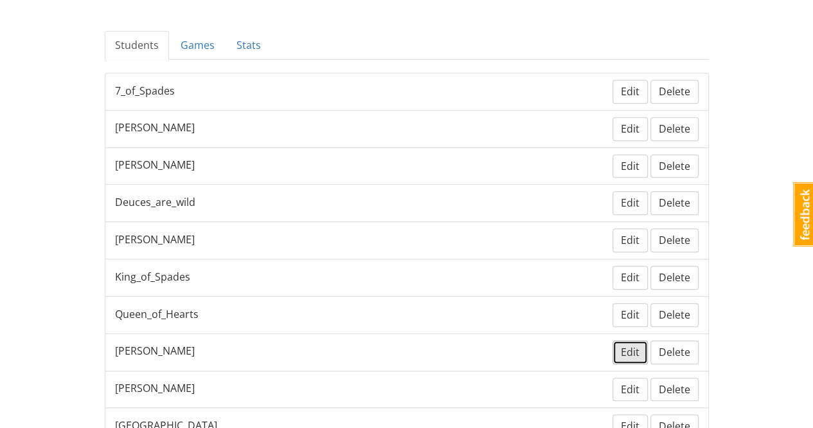
click at [637, 345] on span "Edit" at bounding box center [630, 352] width 19 height 14
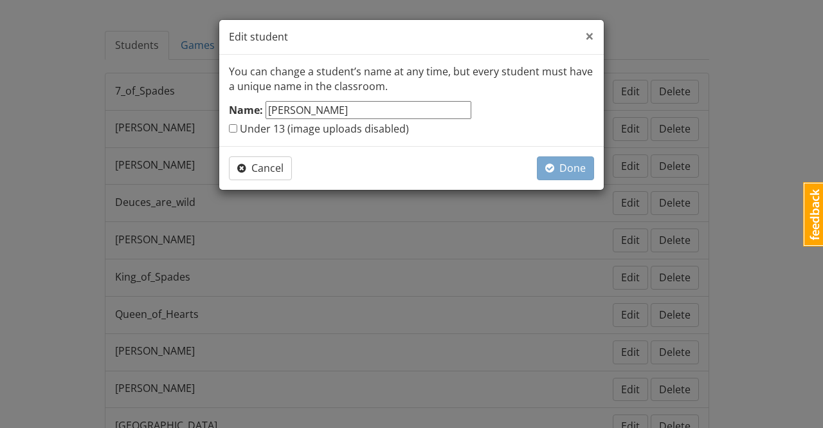
click at [590, 35] on span "×" at bounding box center [589, 35] width 9 height 21
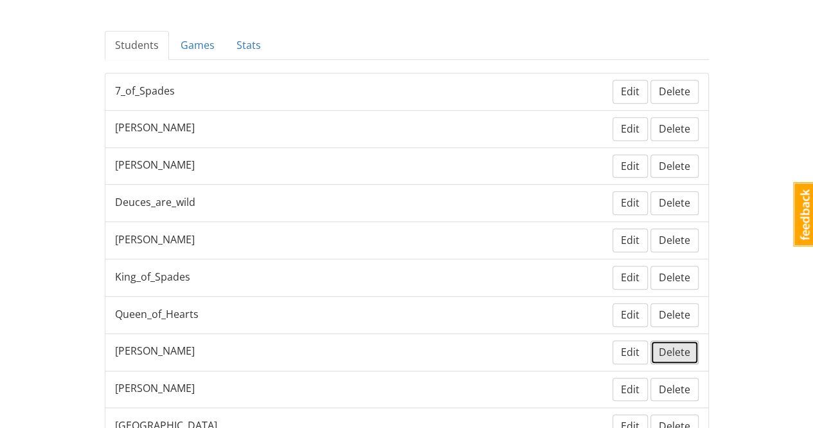
click at [678, 345] on span "Delete" at bounding box center [675, 352] width 32 height 14
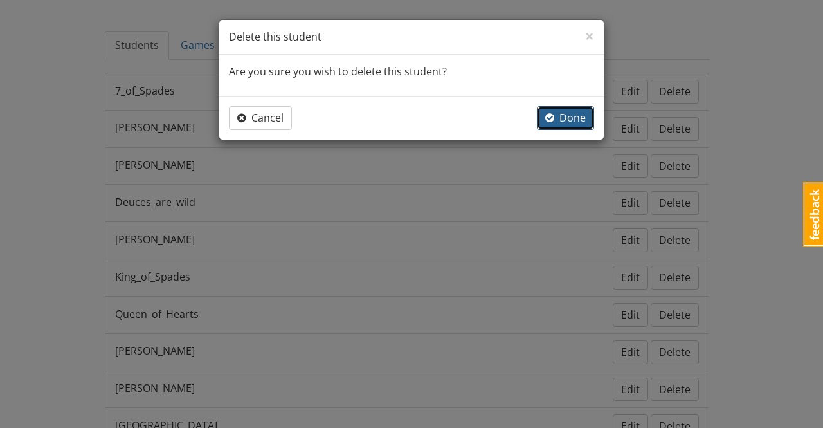
click at [583, 115] on span "Done" at bounding box center [565, 118] width 41 height 14
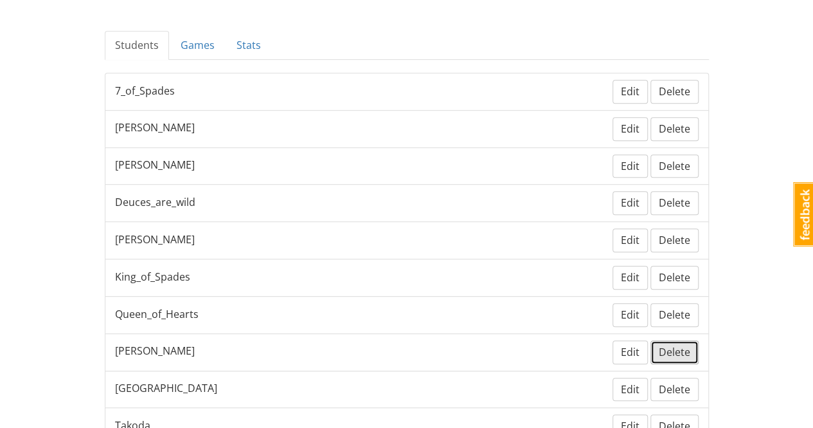
click at [678, 345] on span "Delete" at bounding box center [675, 352] width 32 height 14
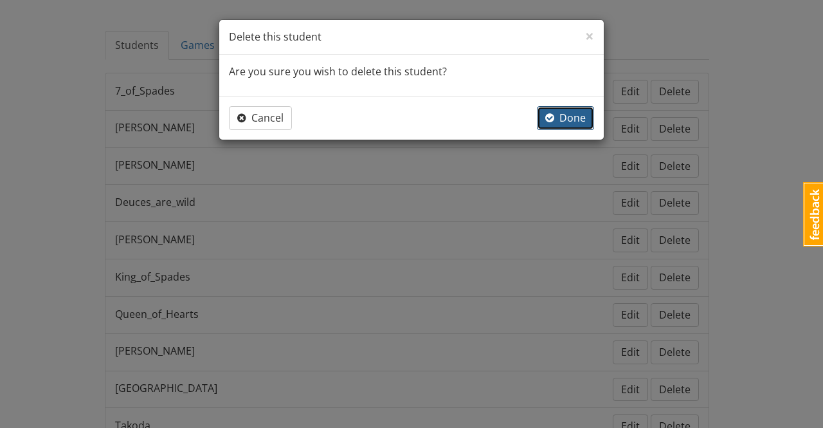
click at [576, 118] on span "Done" at bounding box center [565, 118] width 41 height 14
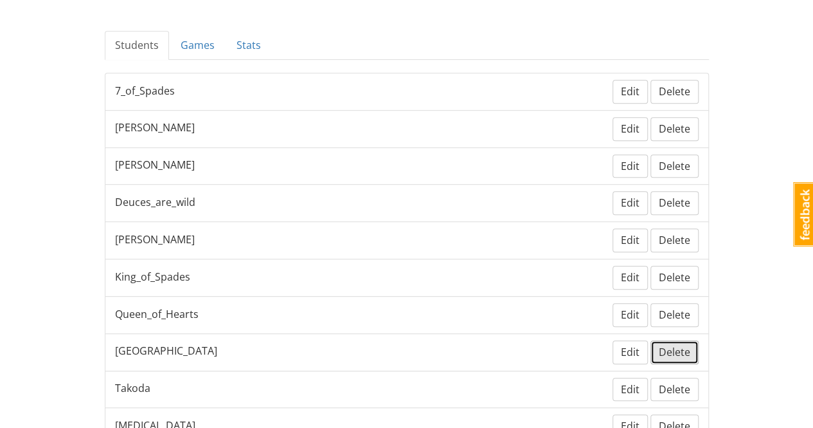
click at [671, 345] on span "Delete" at bounding box center [675, 352] width 32 height 14
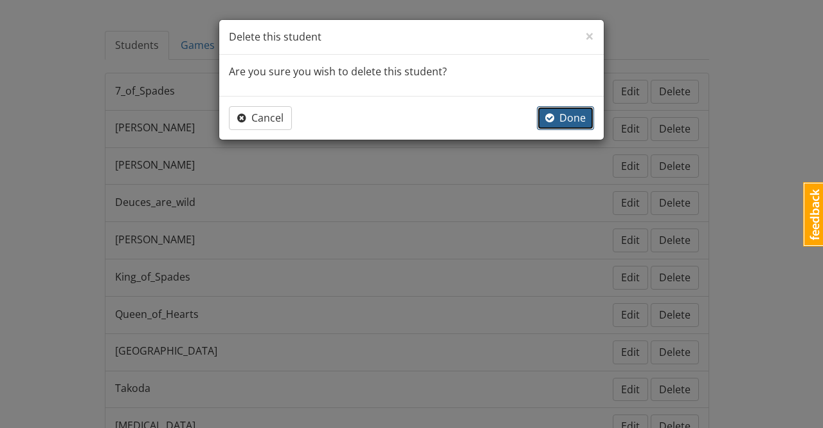
click at [584, 120] on span "Done" at bounding box center [565, 118] width 41 height 14
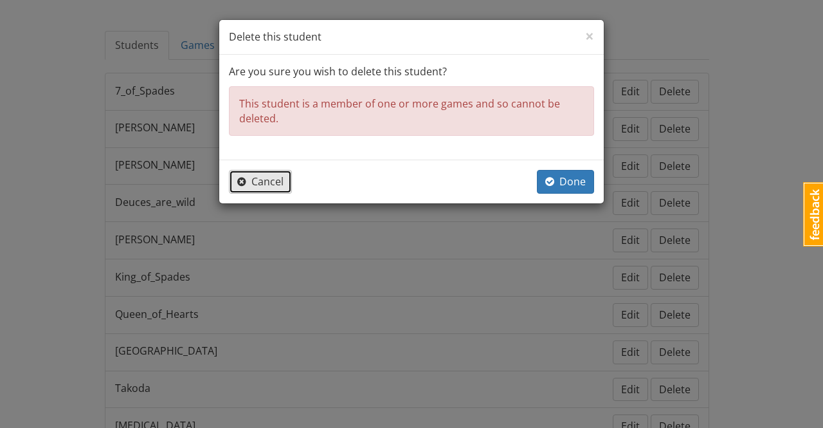
click at [275, 183] on span "Cancel" at bounding box center [260, 181] width 46 height 14
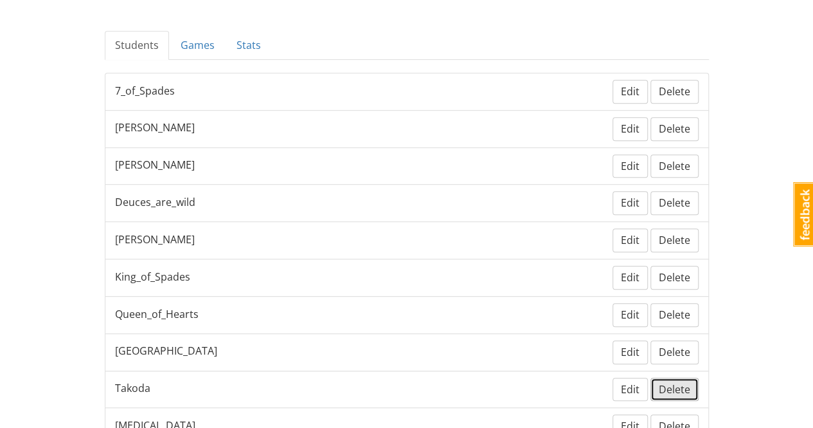
click at [675, 382] on span "Delete" at bounding box center [675, 389] width 32 height 14
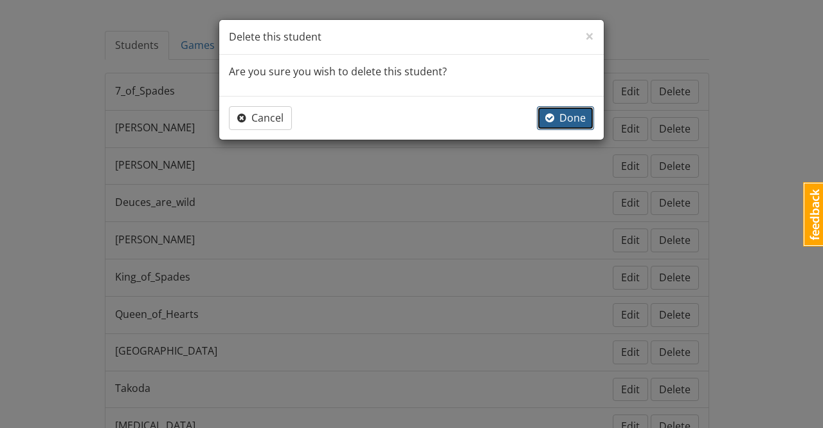
click at [576, 116] on span "Done" at bounding box center [565, 118] width 41 height 14
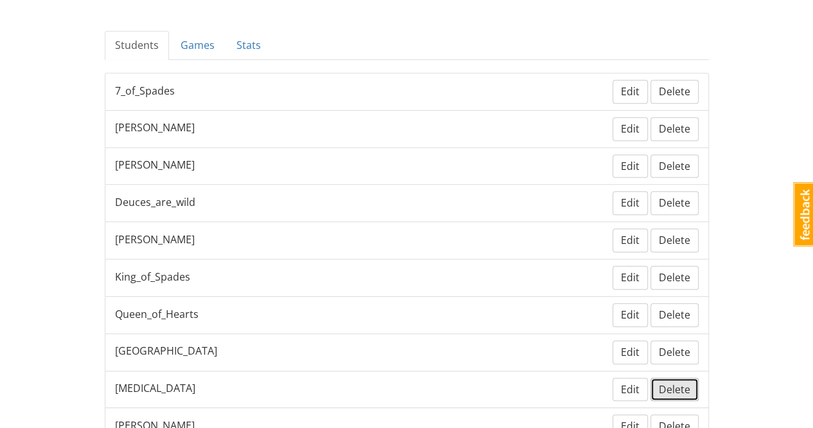
click at [678, 382] on span "Delete" at bounding box center [675, 389] width 32 height 14
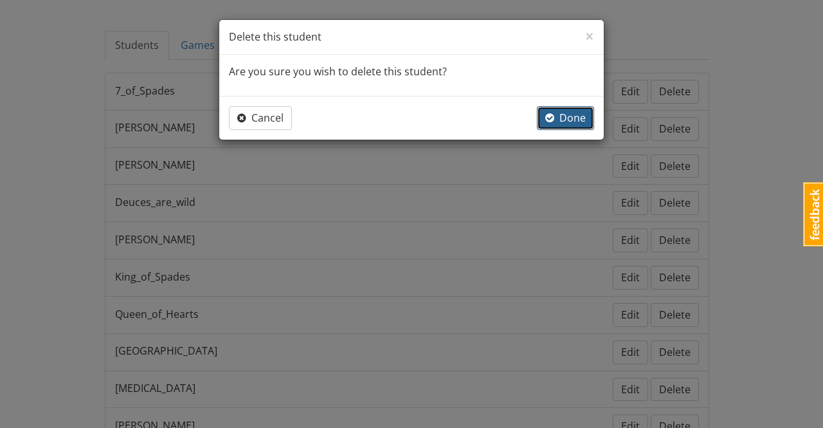
click at [572, 114] on span "Done" at bounding box center [565, 118] width 41 height 14
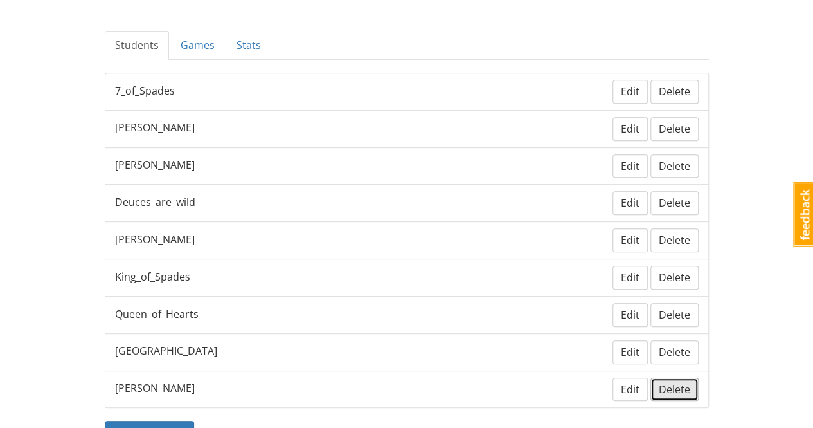
click at [680, 382] on span "Delete" at bounding box center [675, 389] width 32 height 14
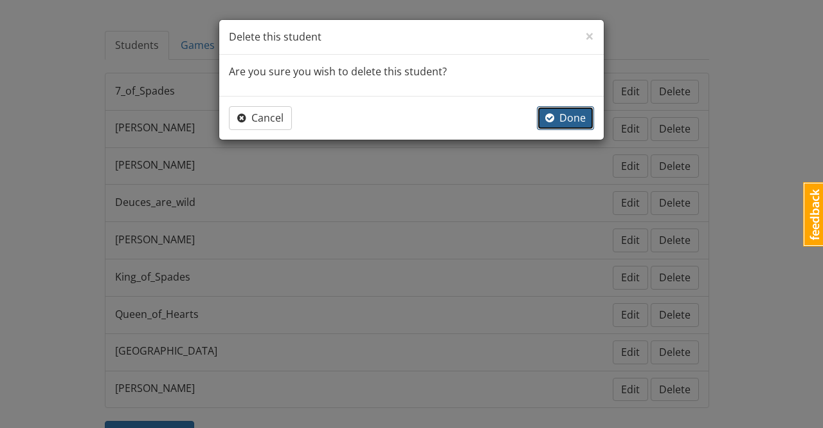
click at [577, 114] on span "Done" at bounding box center [565, 118] width 41 height 14
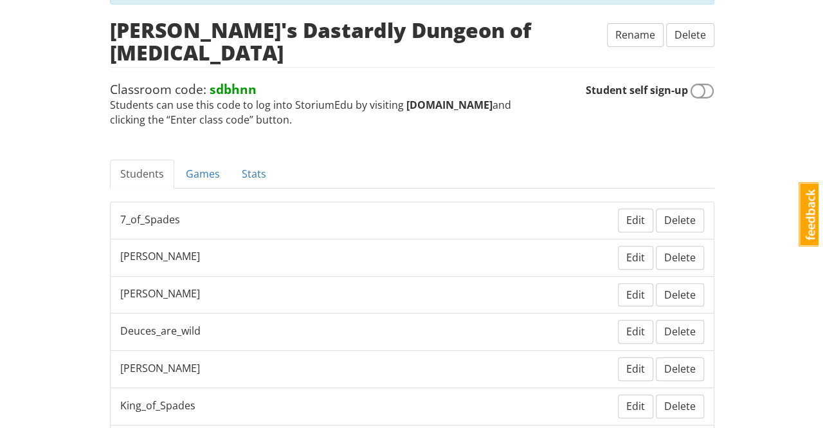
scroll to position [275, 0]
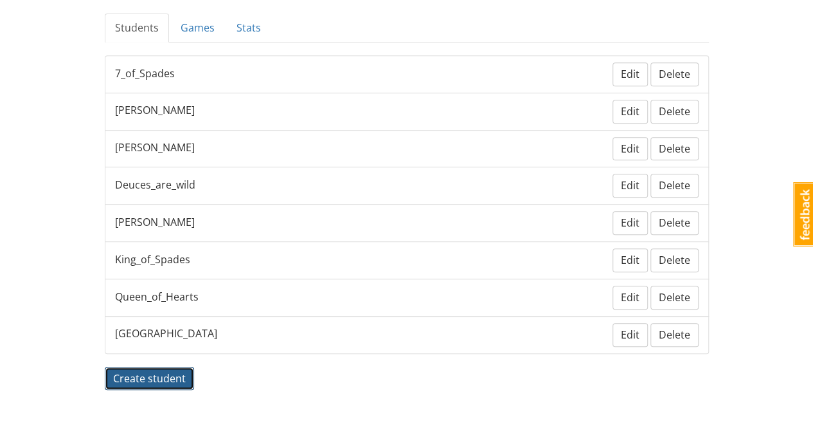
click at [140, 371] on span "Create student" at bounding box center [149, 378] width 73 height 14
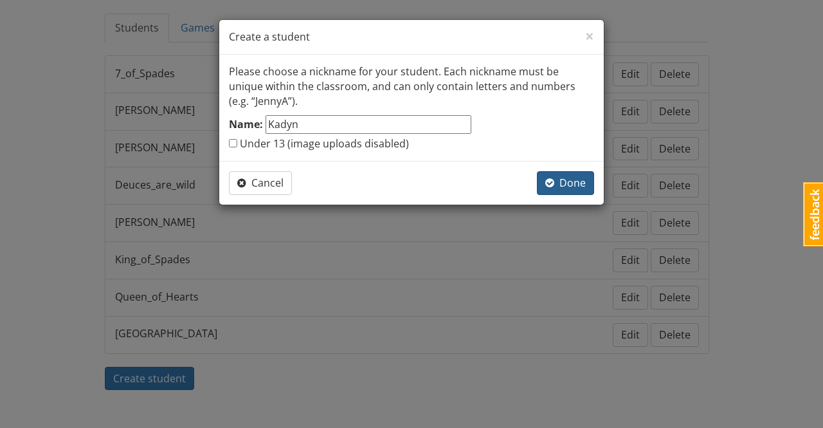
type input "Kadyn"
click at [576, 186] on span "Done" at bounding box center [565, 183] width 41 height 14
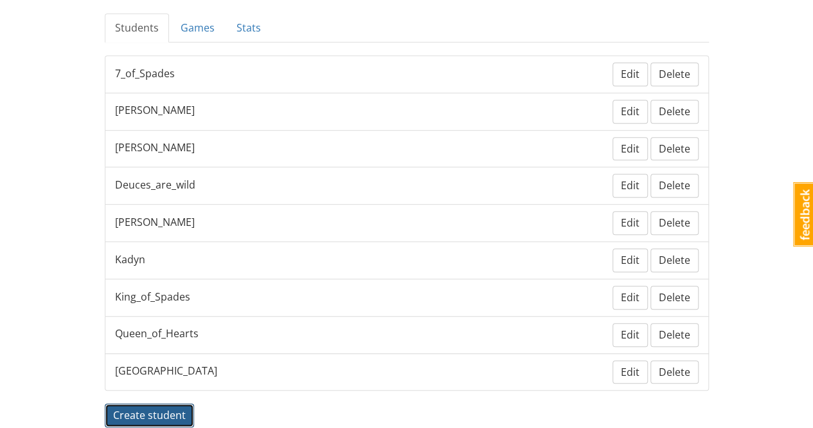
click at [166, 408] on span "Create student" at bounding box center [149, 415] width 73 height 14
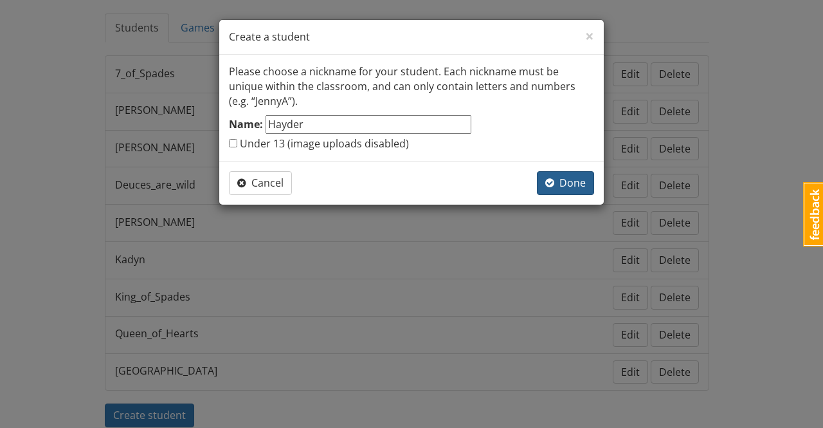
type input "Hayder"
click at [570, 184] on span "Done" at bounding box center [565, 183] width 41 height 14
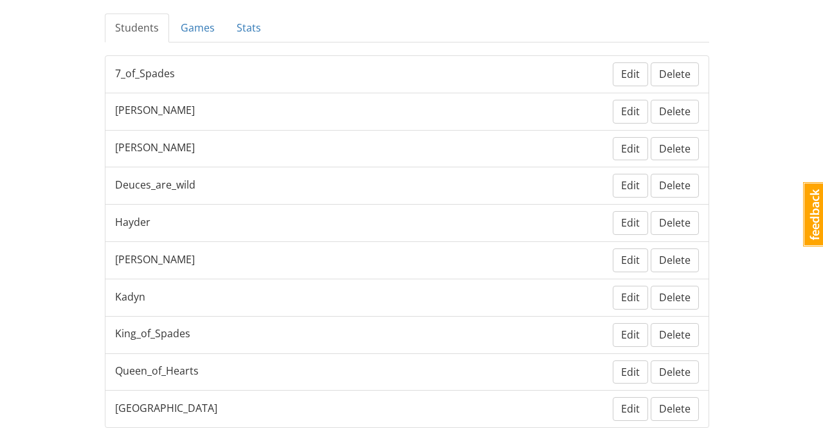
scroll to position [283, 0]
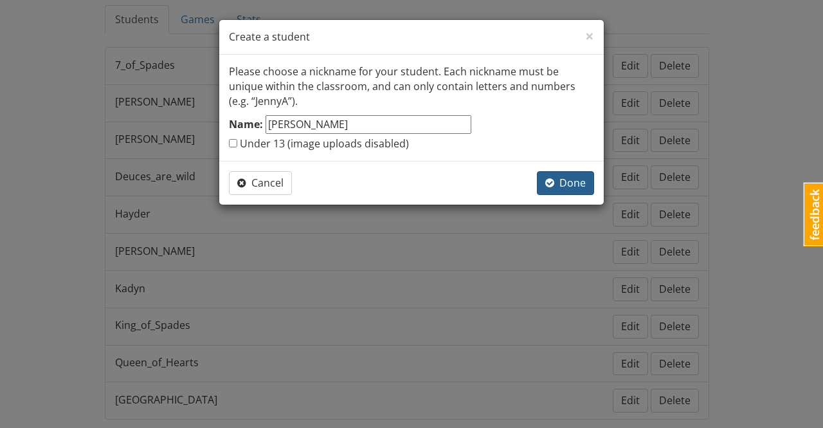
type input "[PERSON_NAME]"
click at [574, 183] on span "Done" at bounding box center [565, 183] width 41 height 14
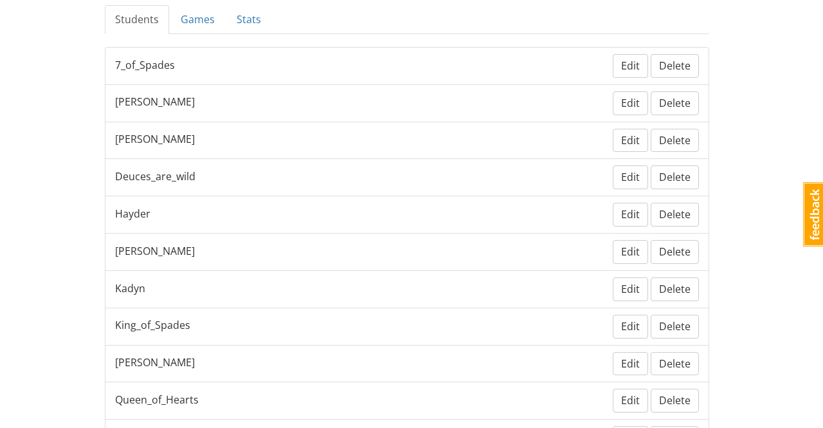
scroll to position [383, 0]
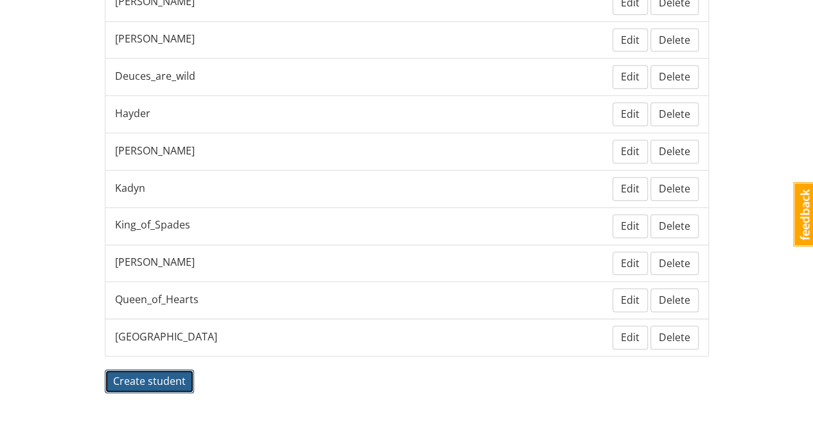
click at [166, 374] on span "Create student" at bounding box center [149, 381] width 73 height 14
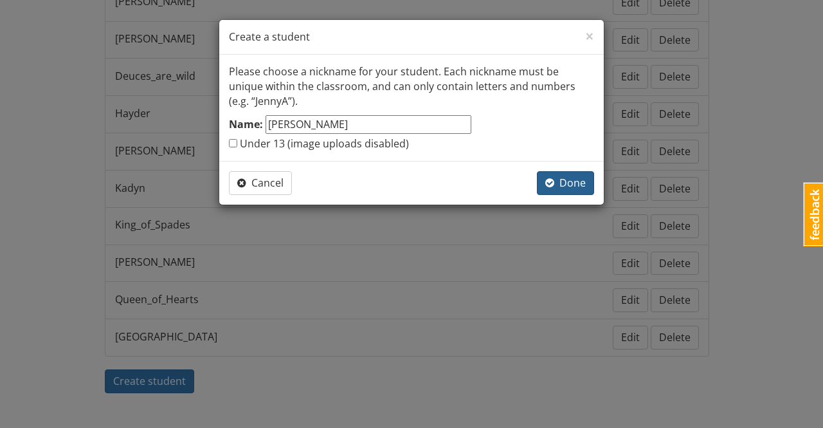
type input "[PERSON_NAME]"
click at [554, 188] on span "button" at bounding box center [549, 183] width 9 height 14
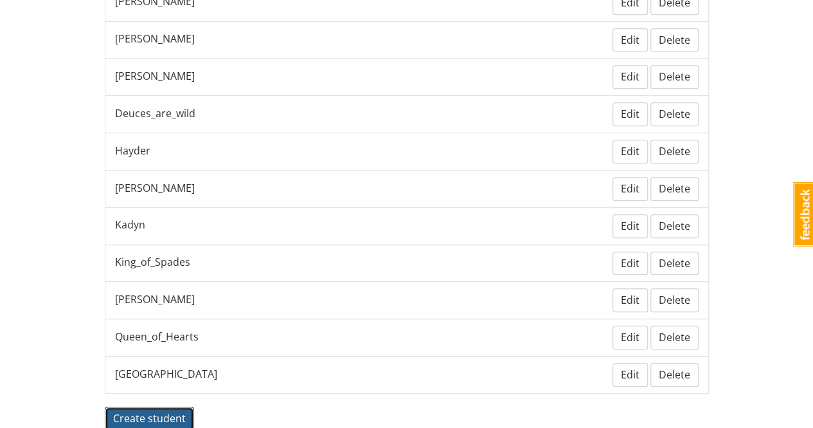
click at [175, 411] on span "Create student" at bounding box center [149, 418] width 73 height 14
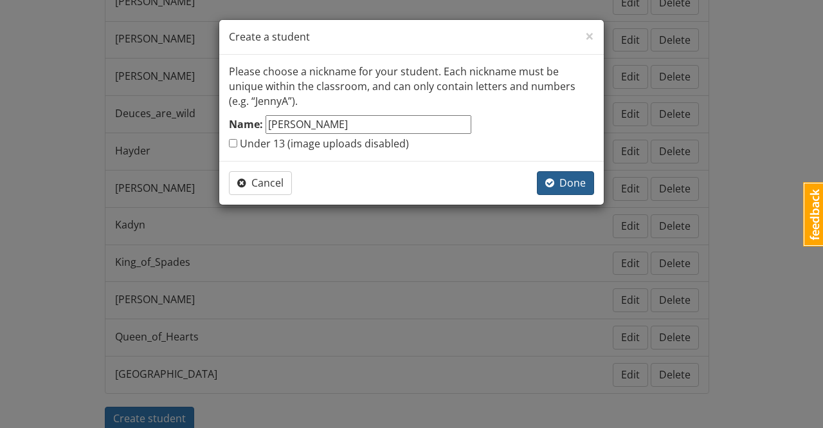
type input "[PERSON_NAME]"
click at [583, 186] on span "Done" at bounding box center [565, 183] width 41 height 14
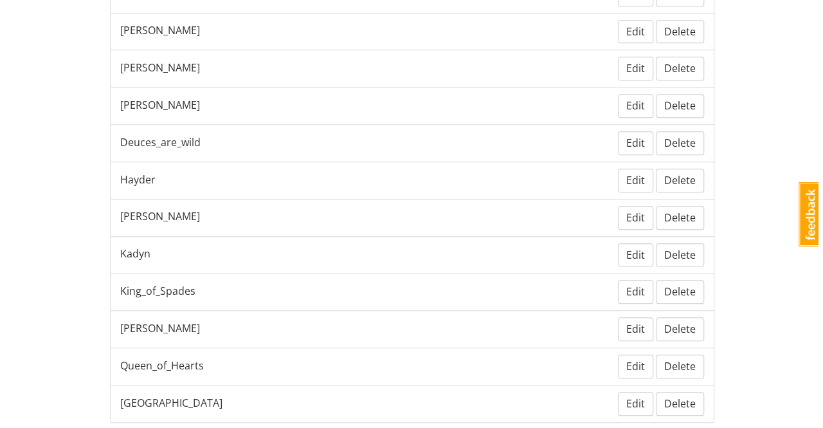
scroll to position [456, 0]
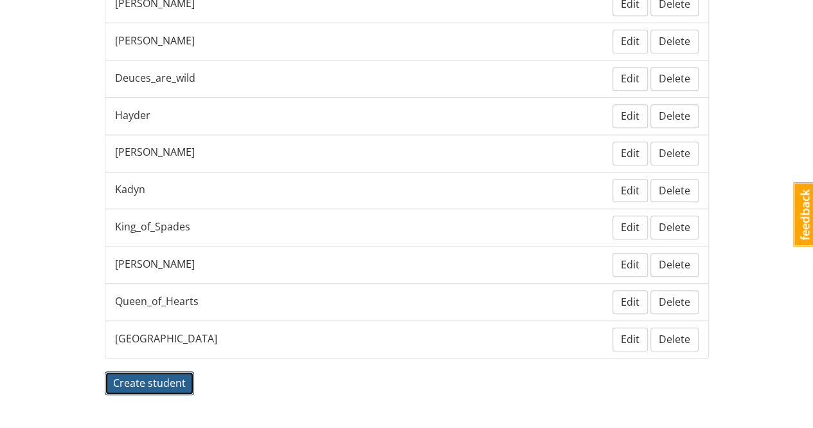
click at [150, 376] on span "Create student" at bounding box center [149, 383] width 73 height 14
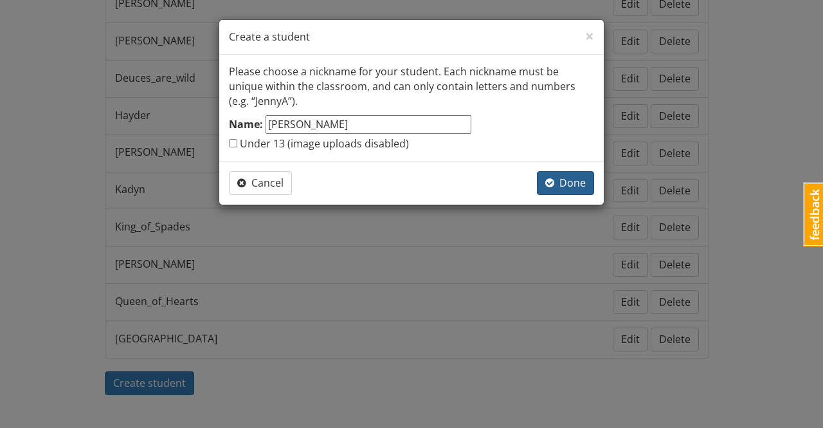
type input "[PERSON_NAME]"
click at [575, 178] on span "Done" at bounding box center [565, 183] width 41 height 14
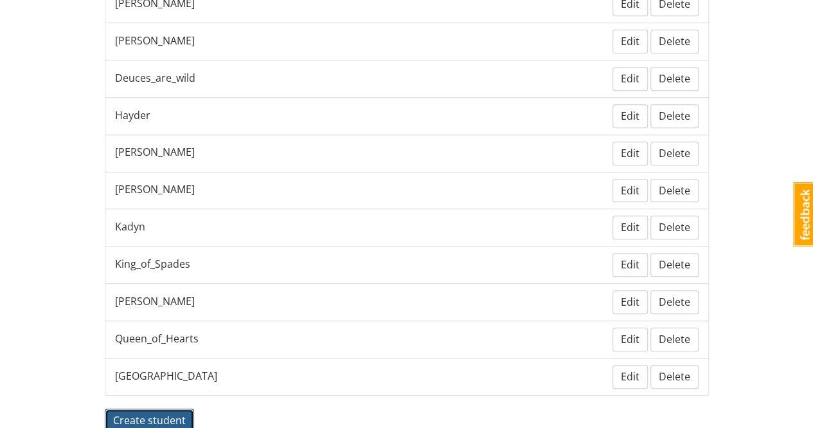
click at [168, 413] on span "Create student" at bounding box center [149, 420] width 73 height 14
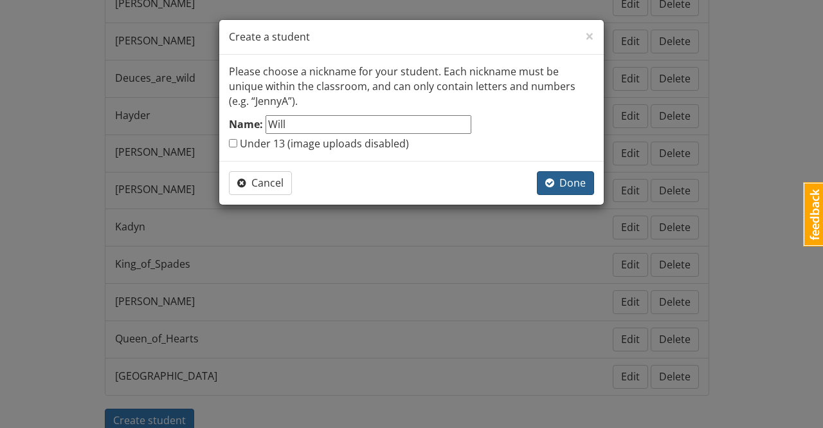
type input "Will"
click at [572, 187] on span "Done" at bounding box center [565, 183] width 41 height 14
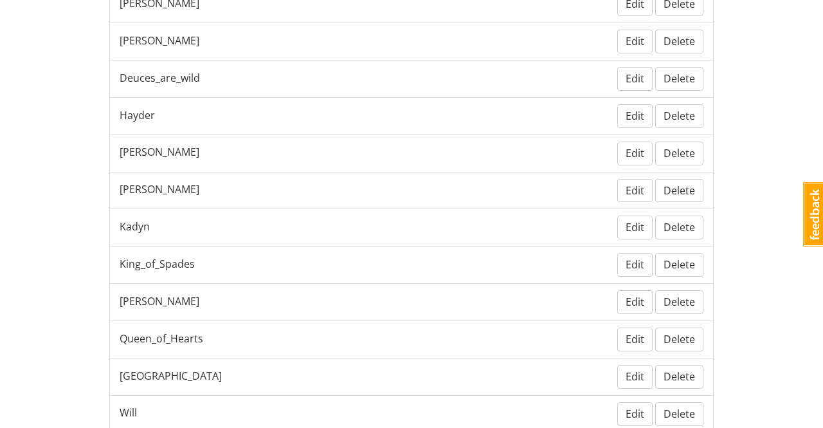
scroll to position [464, 0]
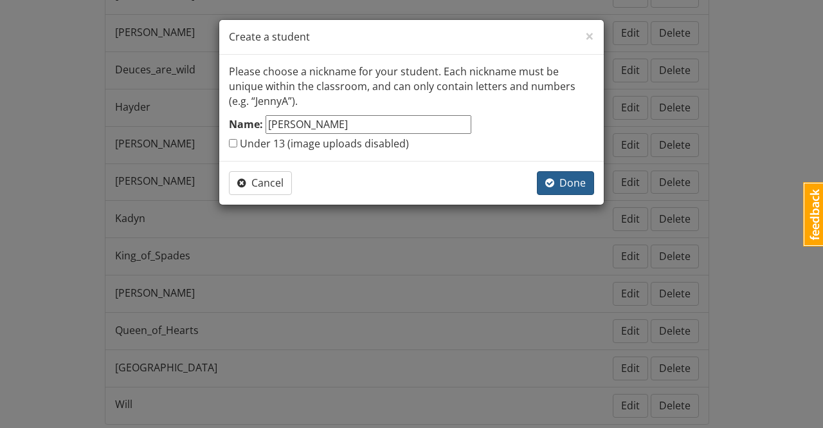
type input "[PERSON_NAME]"
click at [579, 183] on span "Done" at bounding box center [565, 183] width 41 height 14
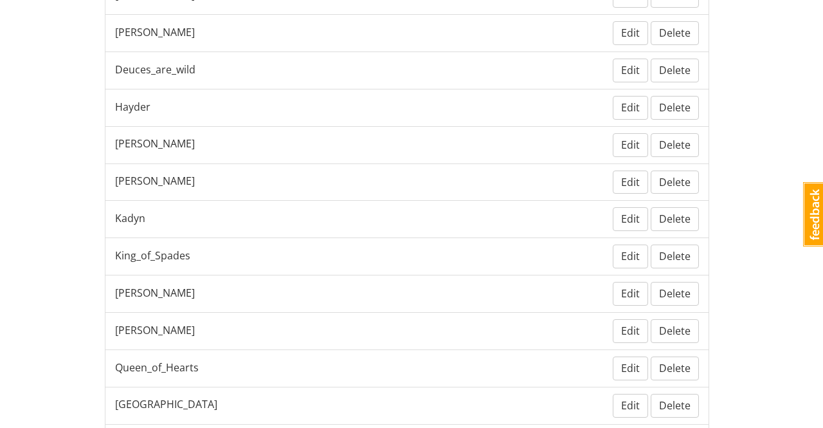
scroll to position [565, 0]
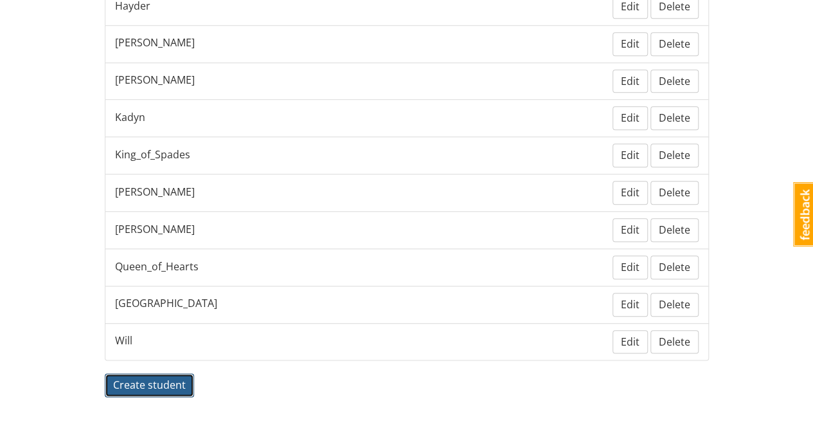
click at [174, 377] on span "Create student" at bounding box center [149, 384] width 73 height 14
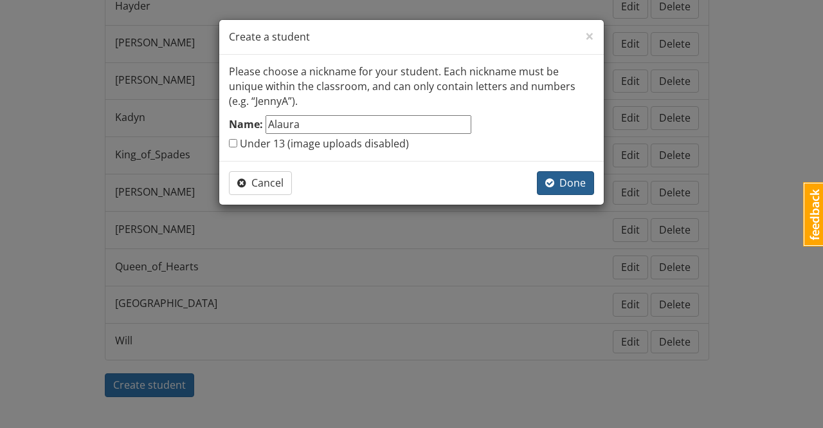
type input "Alaura"
click at [578, 186] on span "Done" at bounding box center [565, 183] width 41 height 14
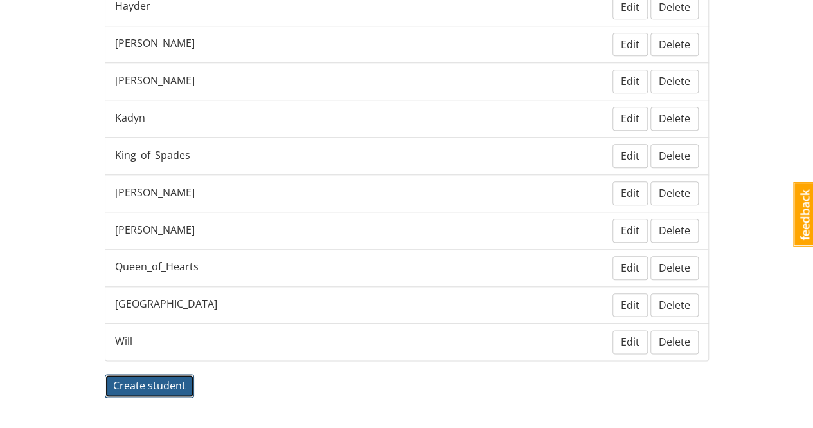
click at [149, 378] on span "Create student" at bounding box center [149, 385] width 73 height 14
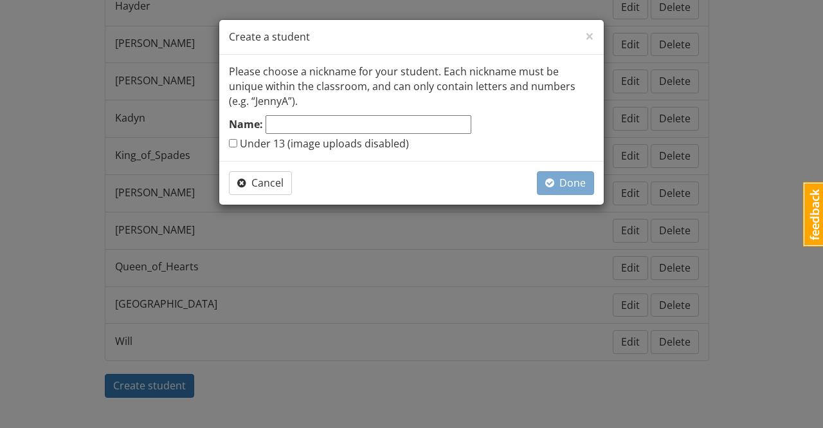
click at [286, 122] on input "Name:" at bounding box center [369, 124] width 206 height 19
type input "Jace"
click at [581, 182] on span "Done" at bounding box center [565, 183] width 41 height 14
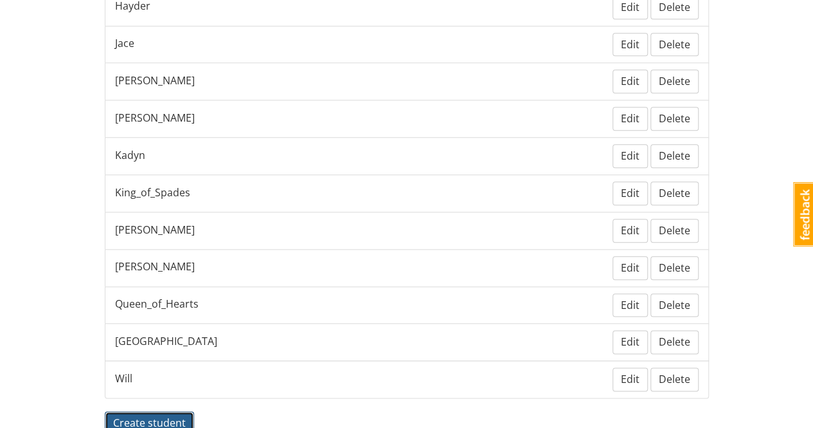
click at [156, 415] on span "Create student" at bounding box center [149, 422] width 73 height 14
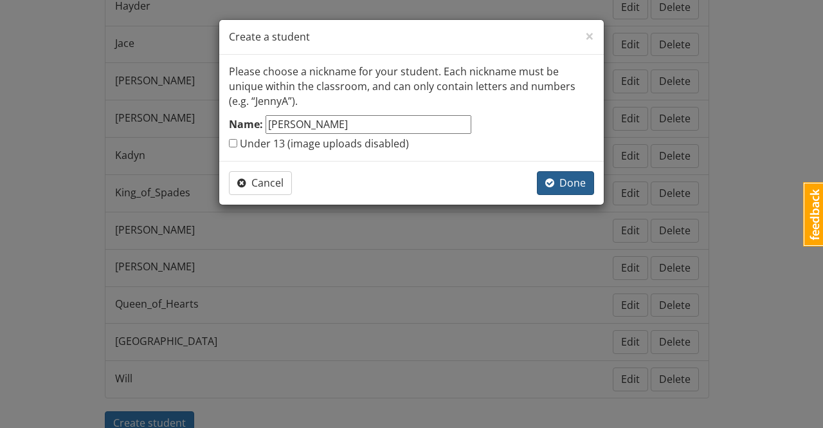
type input "[PERSON_NAME]"
click at [581, 179] on span "Done" at bounding box center [565, 183] width 41 height 14
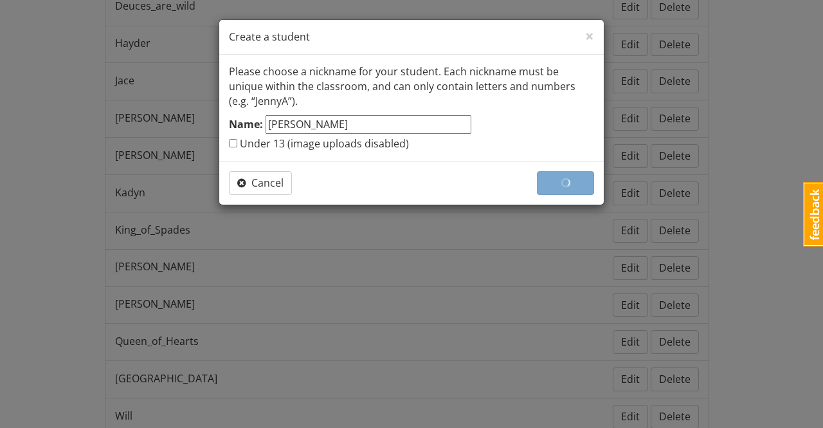
scroll to position [638, 0]
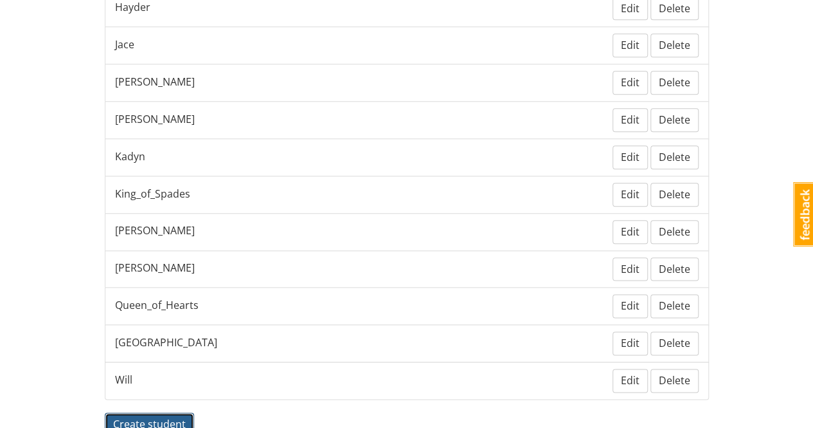
click at [131, 417] on span "Create student" at bounding box center [149, 424] width 73 height 14
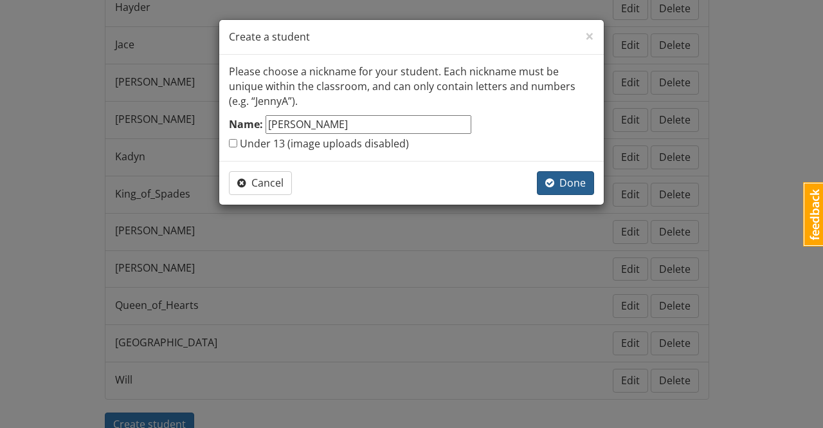
type input "[PERSON_NAME]"
click at [583, 179] on span "Done" at bounding box center [565, 183] width 41 height 14
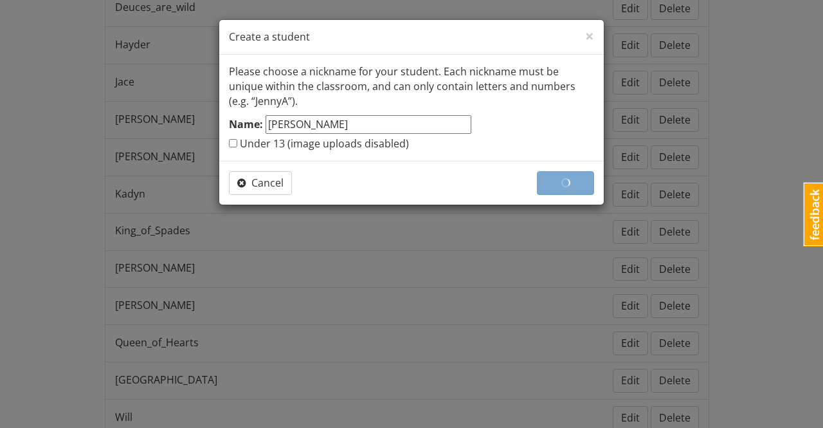
scroll to position [675, 0]
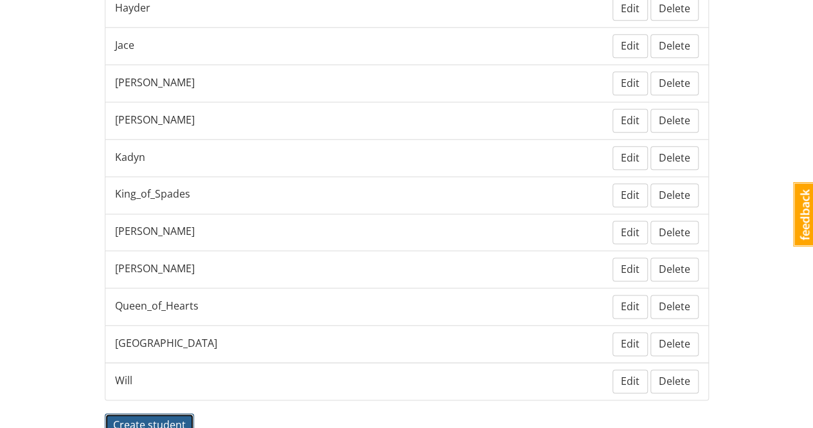
click at [165, 417] on span "Create student" at bounding box center [149, 424] width 73 height 14
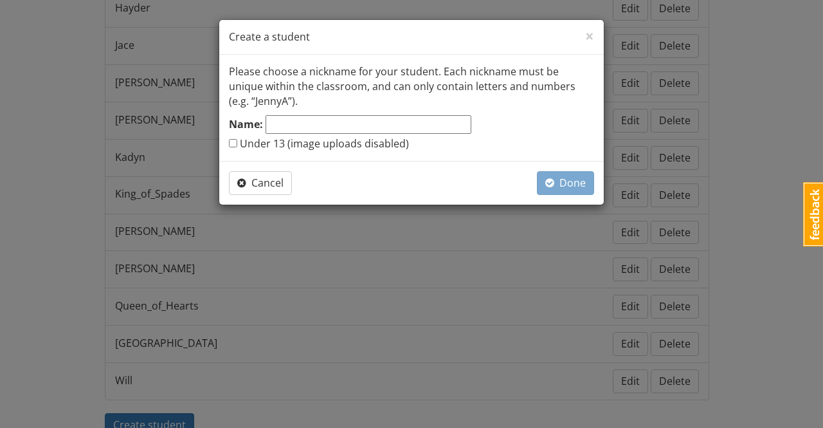
click at [315, 124] on input "Name:" at bounding box center [369, 124] width 206 height 19
type input "Mark"
click at [576, 181] on span "Done" at bounding box center [565, 183] width 41 height 14
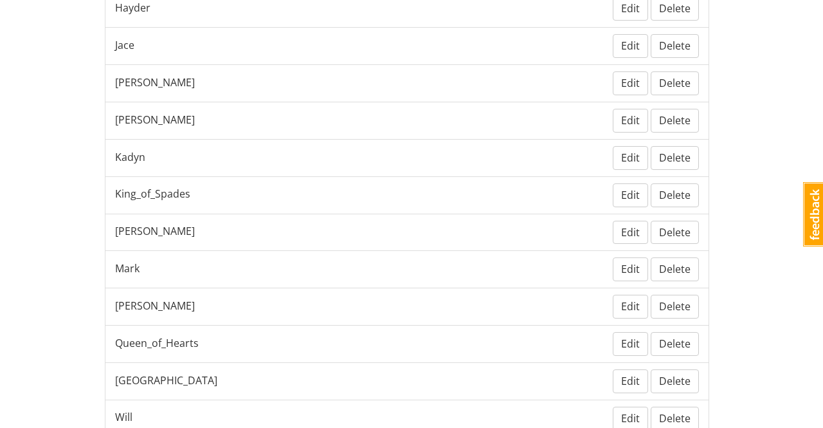
scroll to position [683, 0]
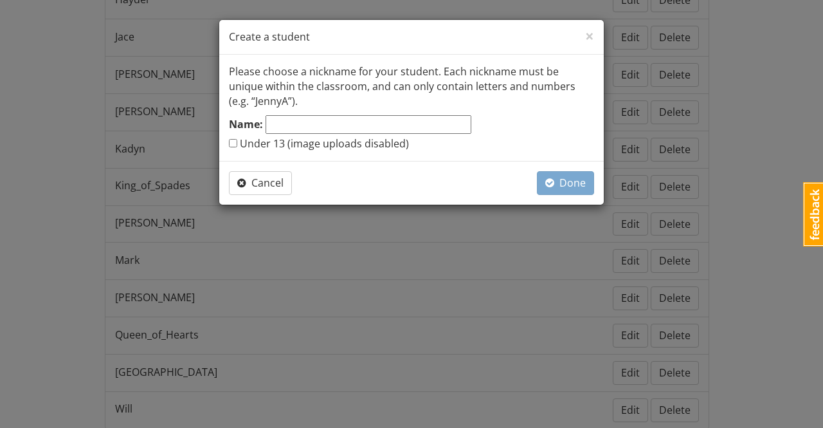
click at [297, 124] on input "Name:" at bounding box center [369, 124] width 206 height 19
type input "[PERSON_NAME]"
click at [574, 181] on span "Done" at bounding box center [565, 183] width 41 height 14
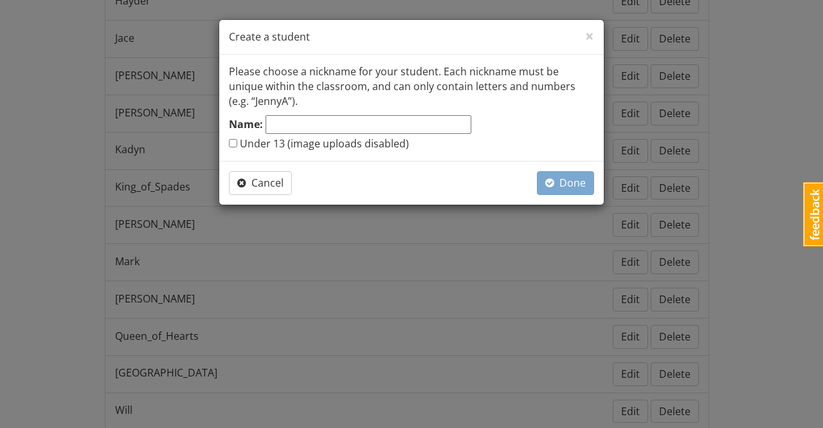
click at [289, 121] on input "Name:" at bounding box center [369, 124] width 206 height 19
click at [572, 179] on span "Done" at bounding box center [565, 183] width 41 height 14
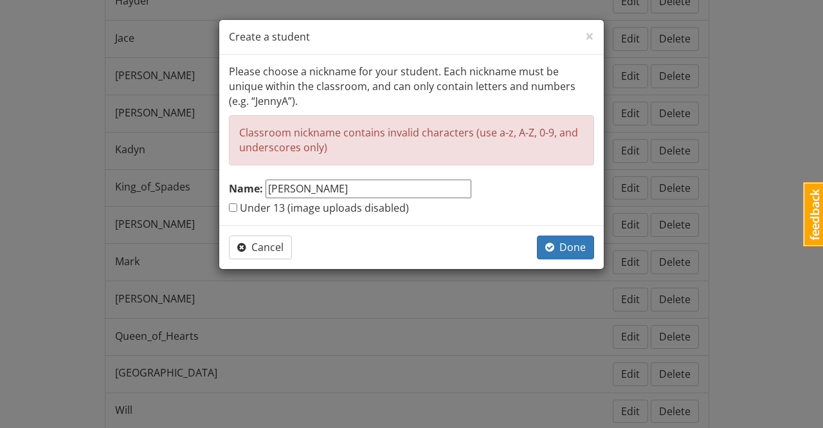
click at [347, 188] on input "[PERSON_NAME]" at bounding box center [369, 188] width 206 height 19
type input "KaraLynn"
click at [576, 249] on span "Done" at bounding box center [565, 247] width 41 height 14
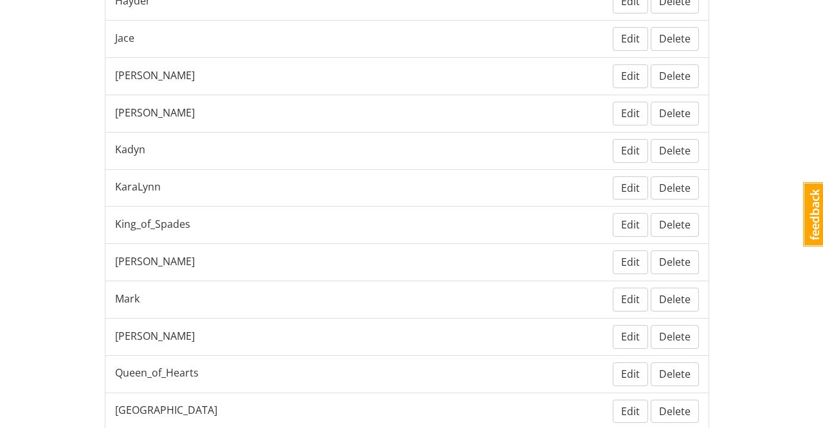
scroll to position [819, 0]
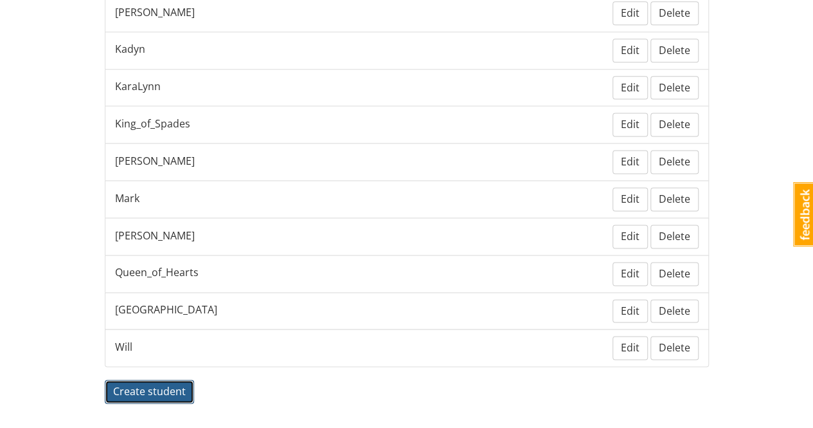
click at [168, 384] on span "Create student" at bounding box center [149, 391] width 73 height 14
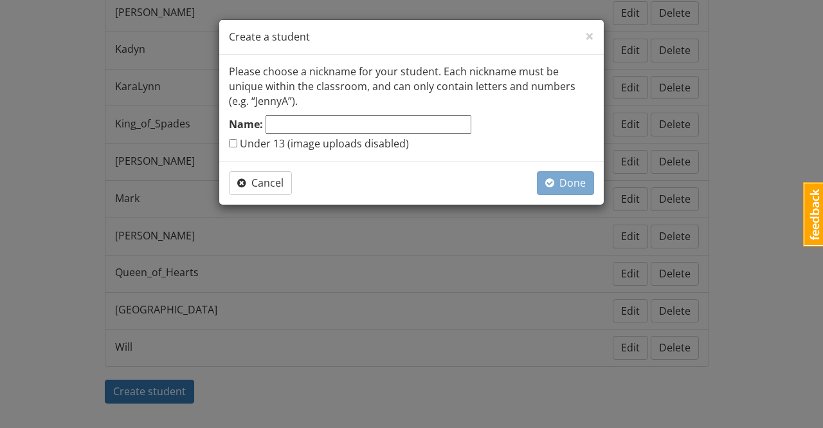
click at [306, 125] on input "Name:" at bounding box center [369, 124] width 206 height 19
type input "[PERSON_NAME]"
click at [584, 187] on span "Done" at bounding box center [565, 183] width 41 height 14
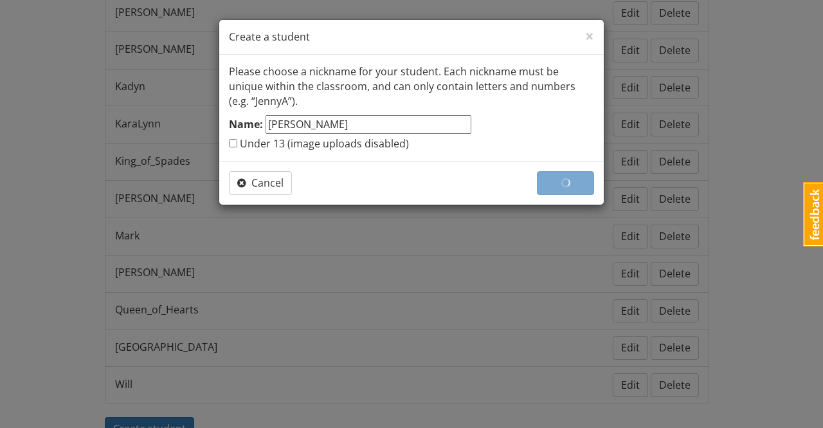
scroll to position [855, 0]
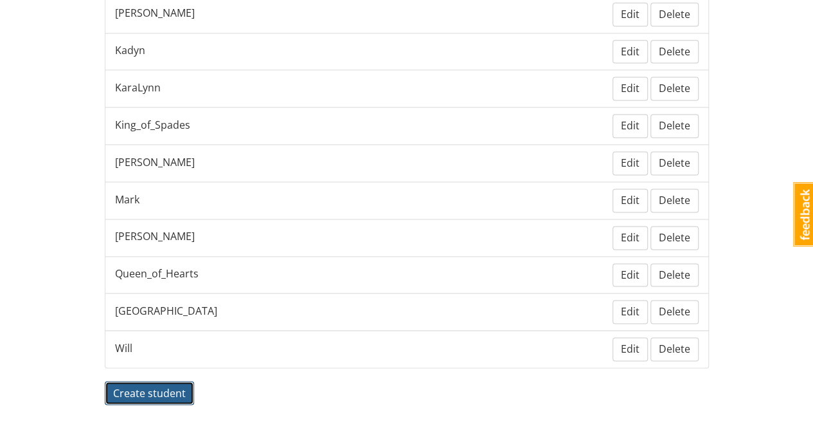
click at [159, 385] on span "Create student" at bounding box center [149, 392] width 73 height 14
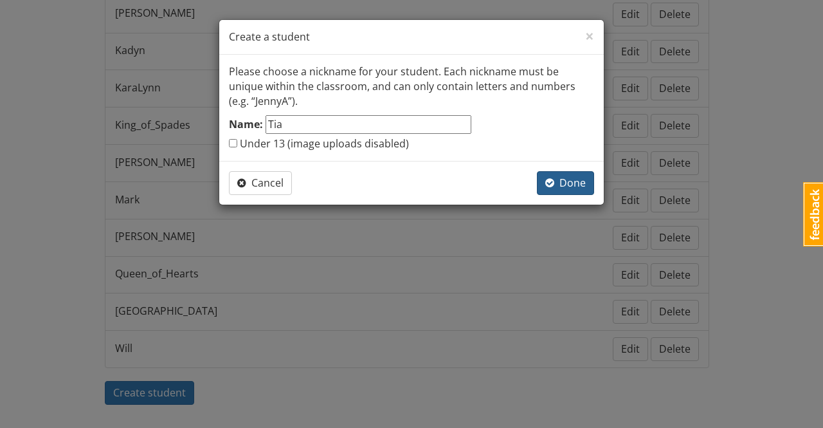
type input "Tia"
click at [565, 181] on span "Done" at bounding box center [565, 183] width 41 height 14
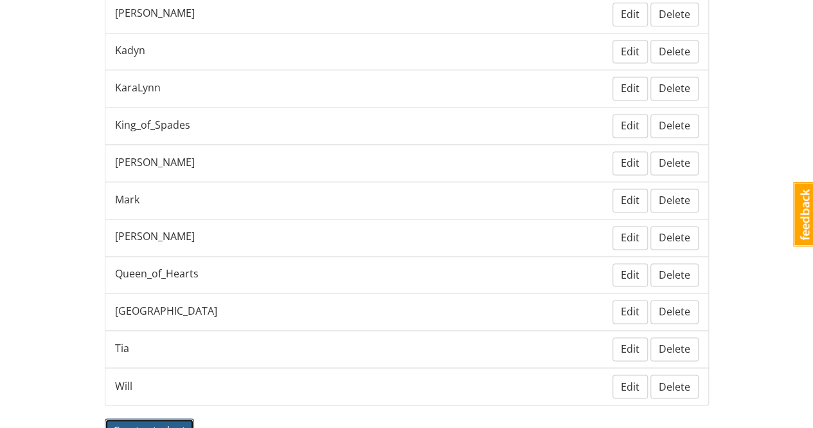
click at [169, 423] on span "Create student" at bounding box center [149, 430] width 73 height 14
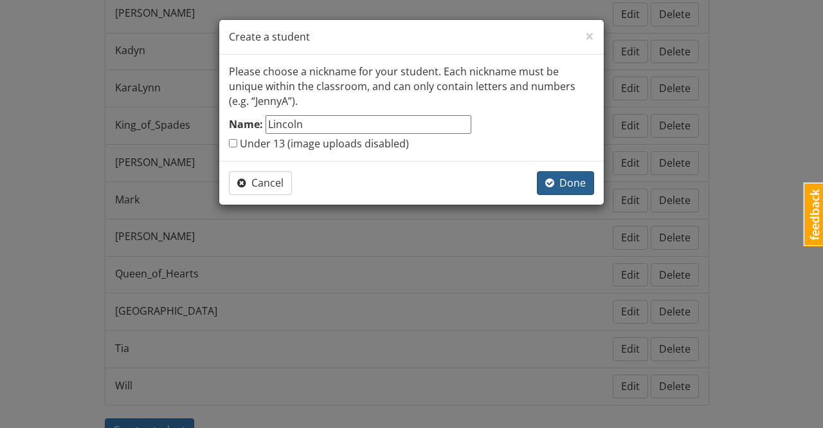
type input "Lincoln"
click at [580, 179] on span "Done" at bounding box center [565, 183] width 41 height 14
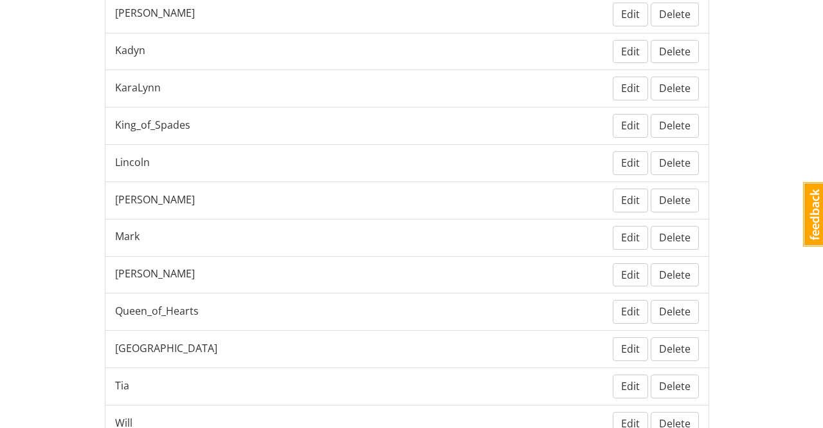
scroll to position [864, 0]
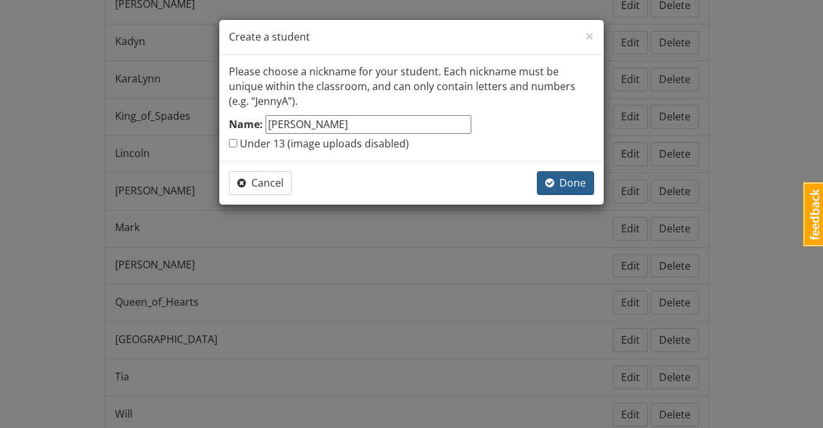
type input "[PERSON_NAME]"
click at [583, 186] on span "Done" at bounding box center [565, 183] width 41 height 14
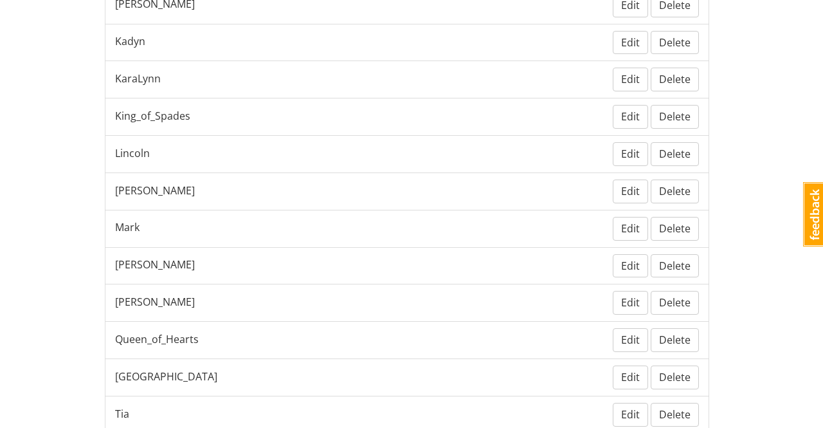
scroll to position [965, 0]
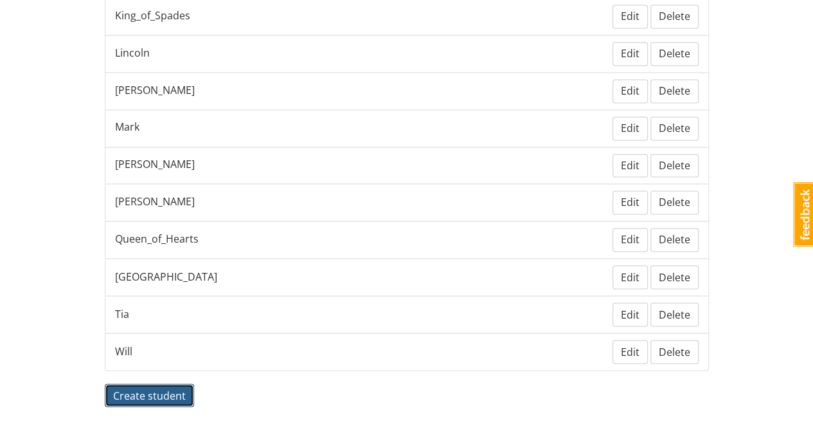
click at [176, 388] on span "Create student" at bounding box center [149, 395] width 73 height 14
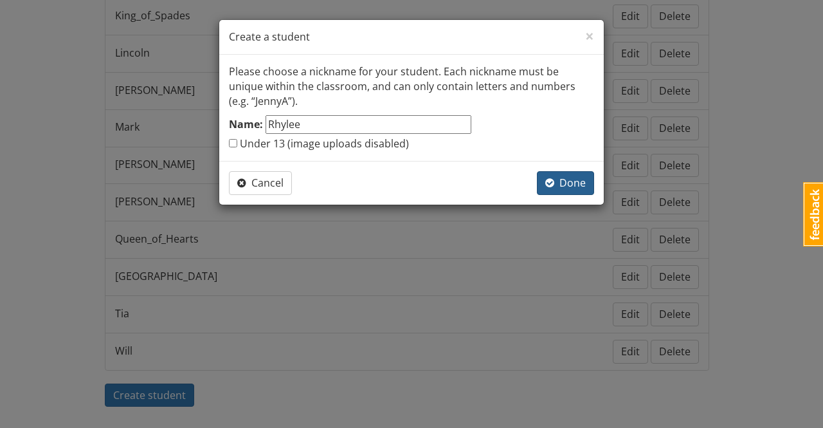
type input "Rhylee"
click at [580, 185] on span "Done" at bounding box center [565, 183] width 41 height 14
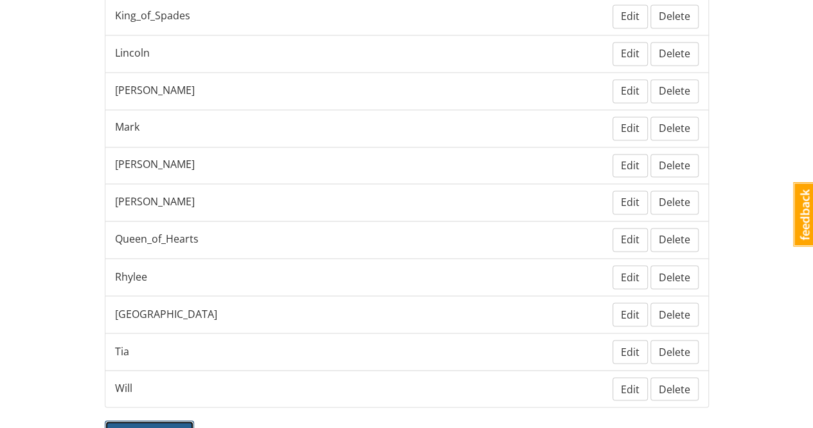
click at [167, 424] on span "Create student" at bounding box center [149, 431] width 73 height 14
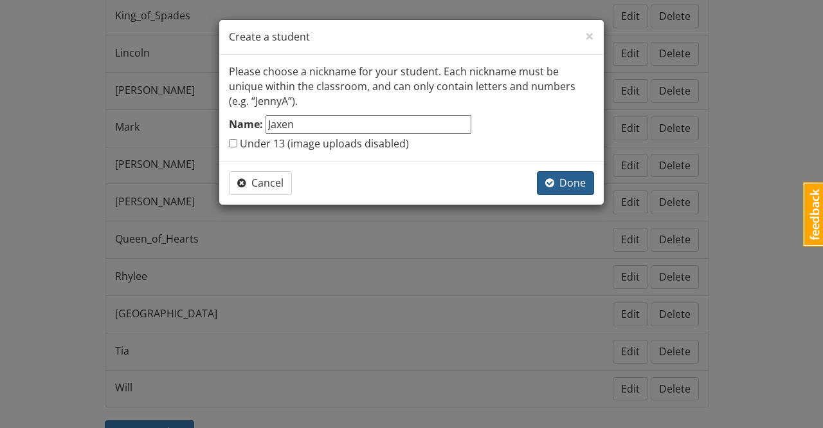
type input "Jaxen"
click at [583, 186] on span "Done" at bounding box center [565, 183] width 41 height 14
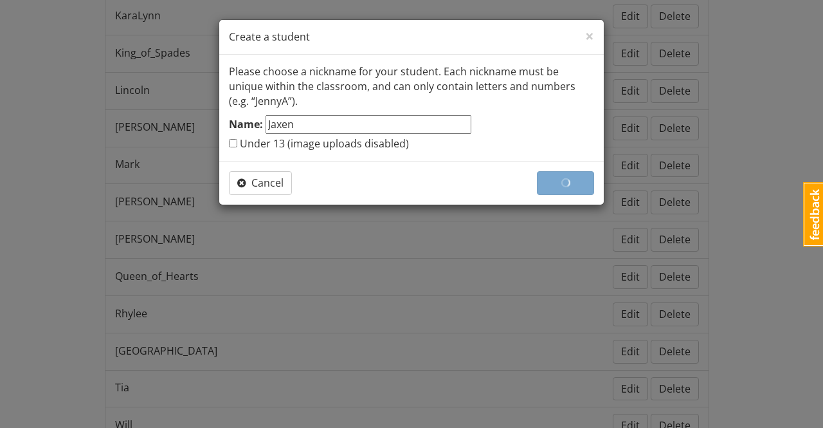
scroll to position [1001, 0]
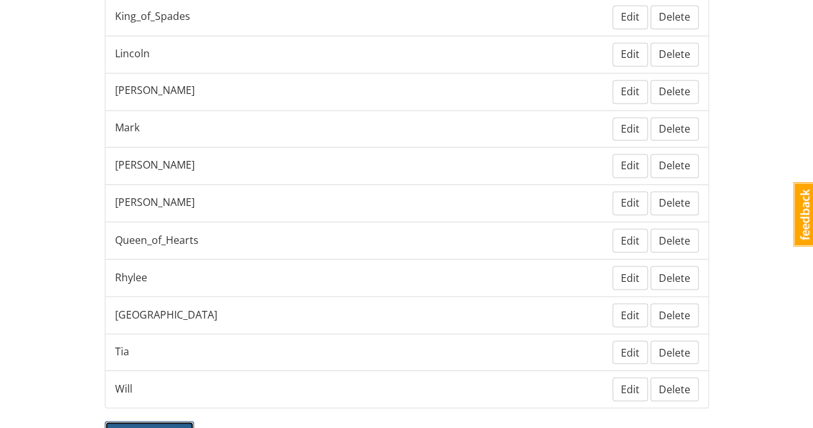
click at [162, 425] on span "Create student" at bounding box center [149, 432] width 73 height 14
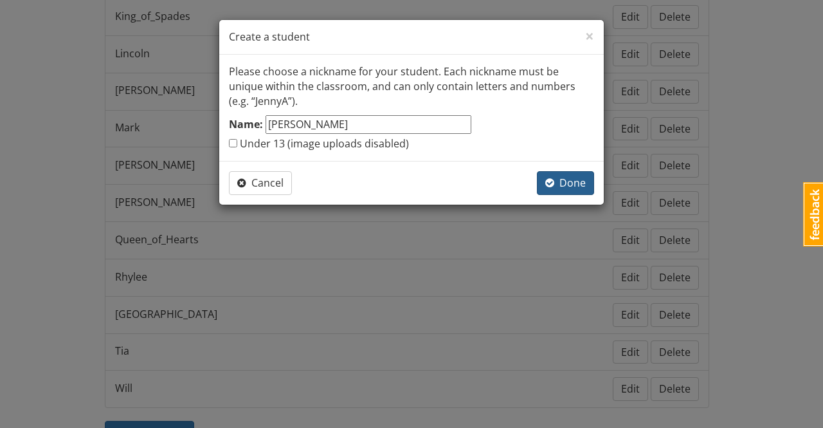
type input "[PERSON_NAME]"
click at [580, 181] on span "Done" at bounding box center [565, 183] width 41 height 14
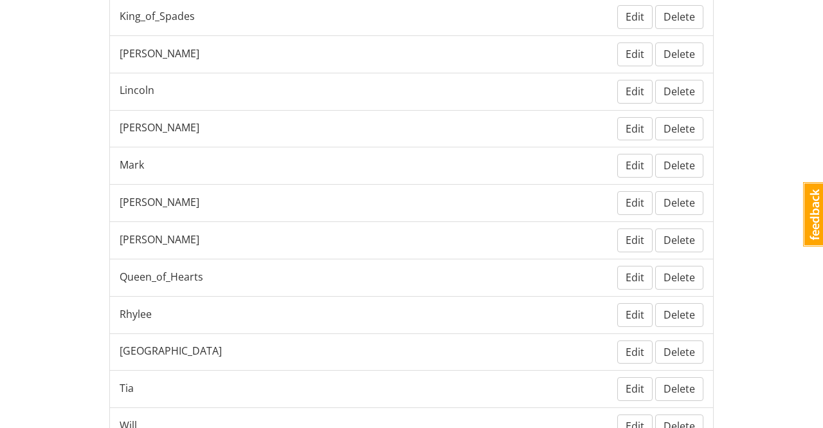
scroll to position [1010, 0]
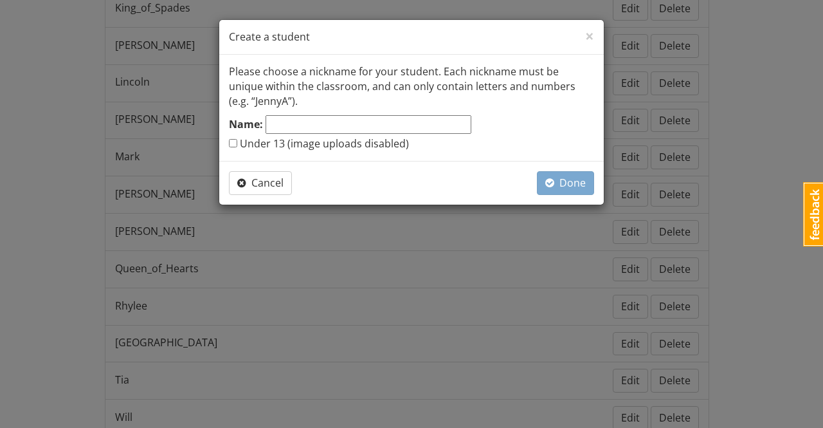
click at [309, 123] on input "Name:" at bounding box center [369, 124] width 206 height 19
type input "[PERSON_NAME]"
click at [579, 182] on span "Done" at bounding box center [565, 183] width 41 height 14
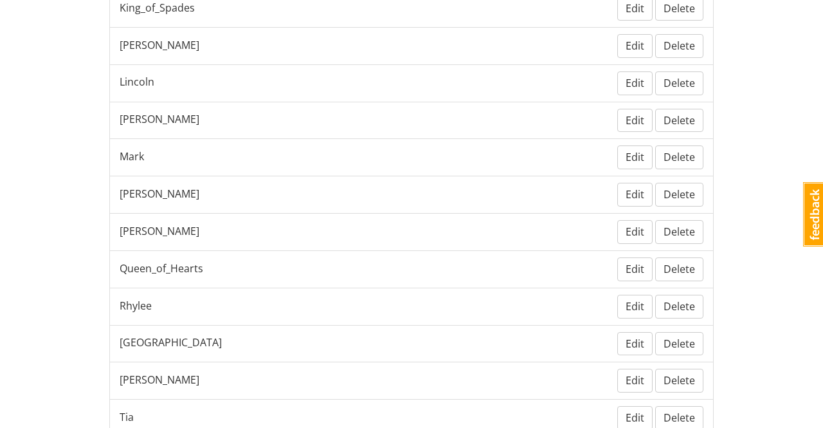
scroll to position [1111, 0]
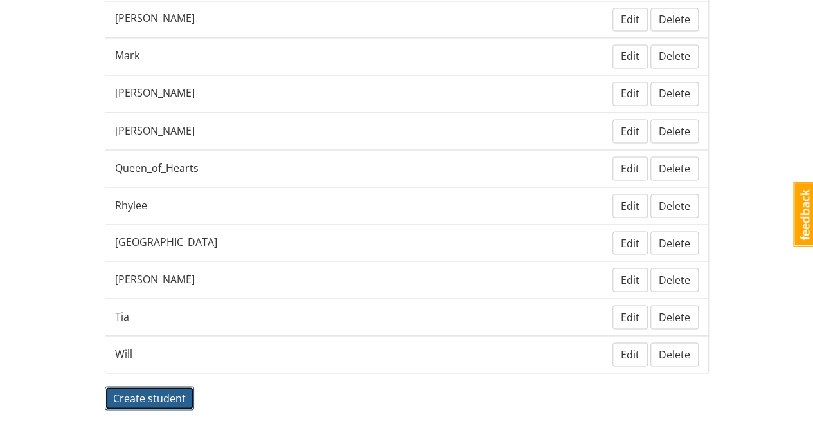
click at [147, 390] on span "Create student" at bounding box center [149, 397] width 73 height 14
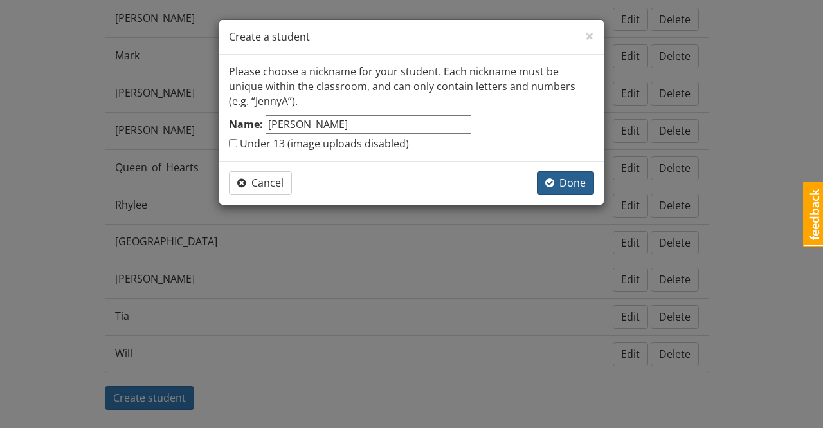
type input "[PERSON_NAME]"
click at [572, 184] on span "Done" at bounding box center [565, 183] width 41 height 14
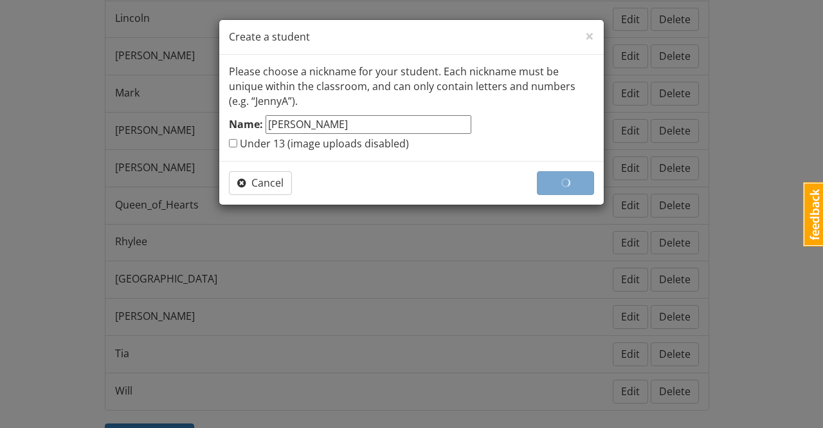
scroll to position [1147, 0]
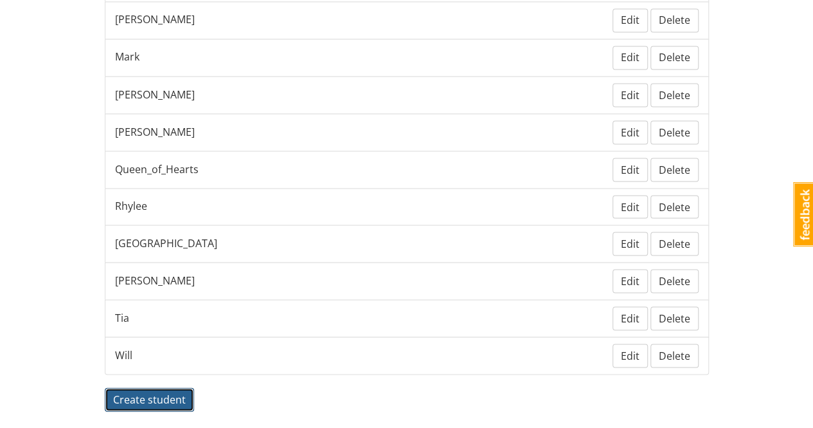
click at [172, 392] on span "Create student" at bounding box center [149, 399] width 73 height 14
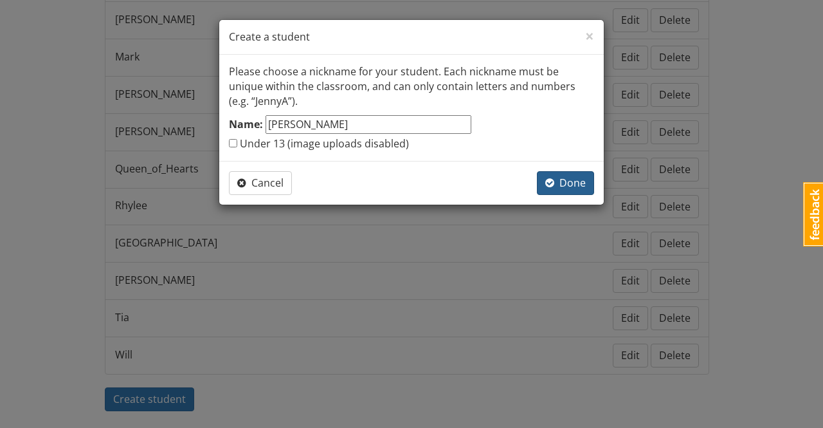
type input "[PERSON_NAME]"
click at [572, 181] on span "Done" at bounding box center [565, 183] width 41 height 14
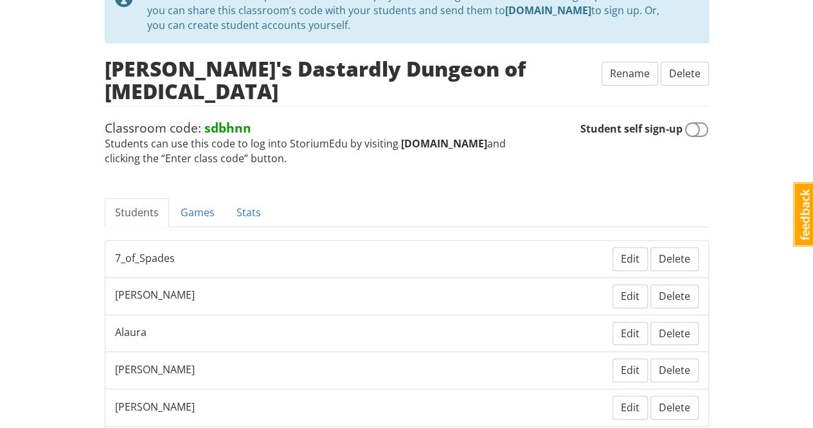
scroll to position [0, 0]
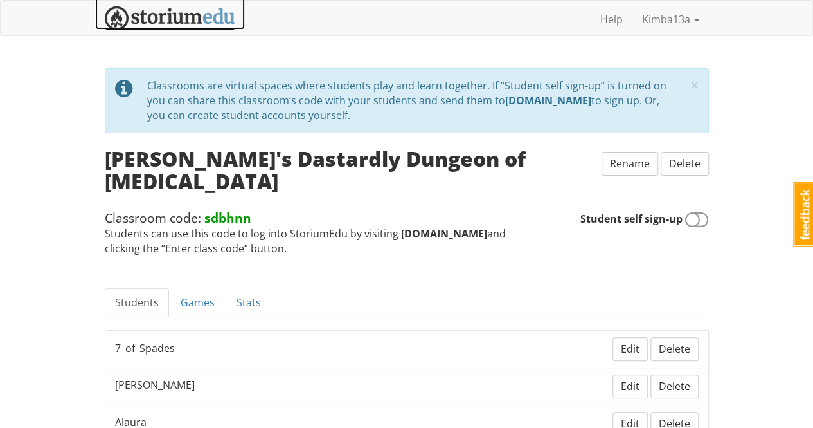
click at [200, 17] on img at bounding box center [170, 18] width 131 height 24
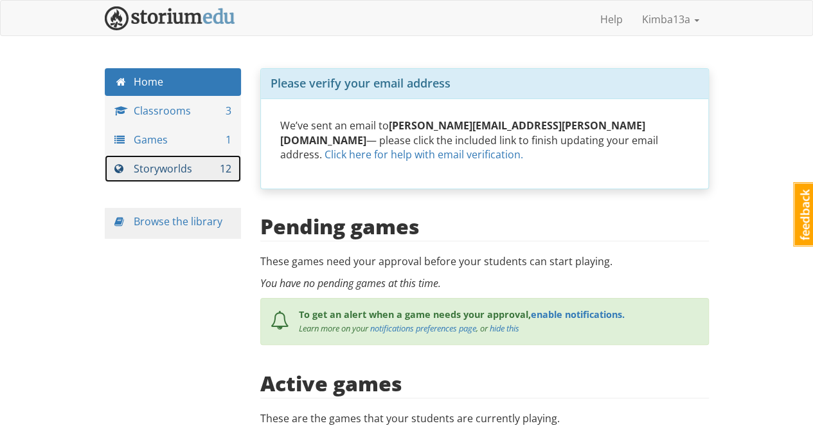
click at [176, 168] on link "Storyworlds 12" at bounding box center [173, 169] width 137 height 28
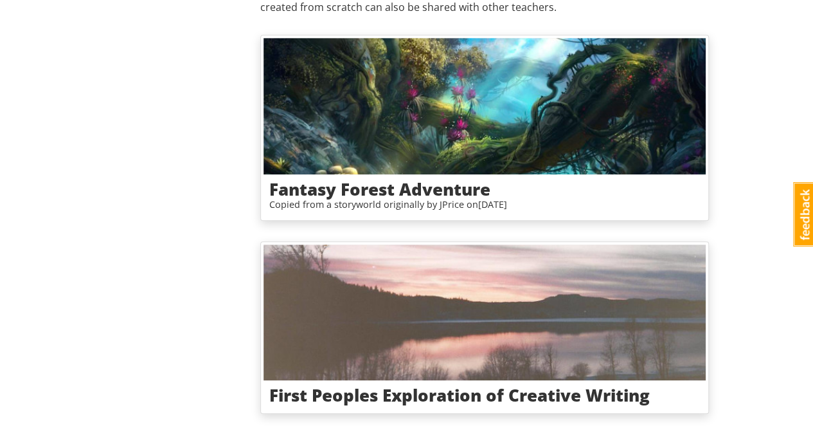
scroll to position [412, 0]
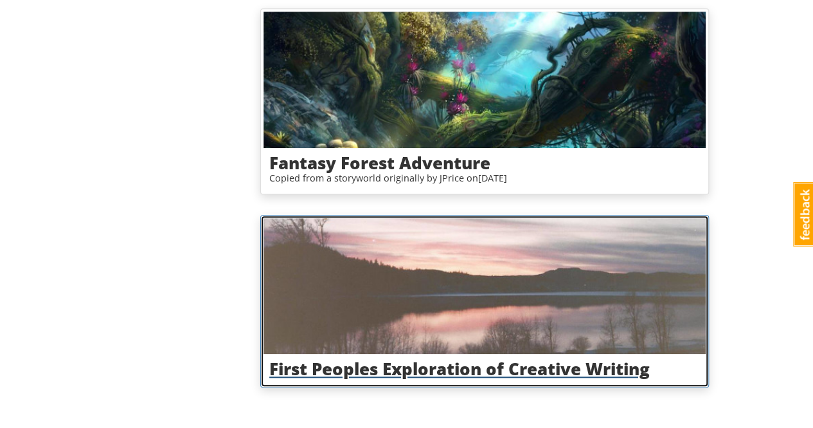
click at [601, 285] on img at bounding box center [485, 286] width 442 height 136
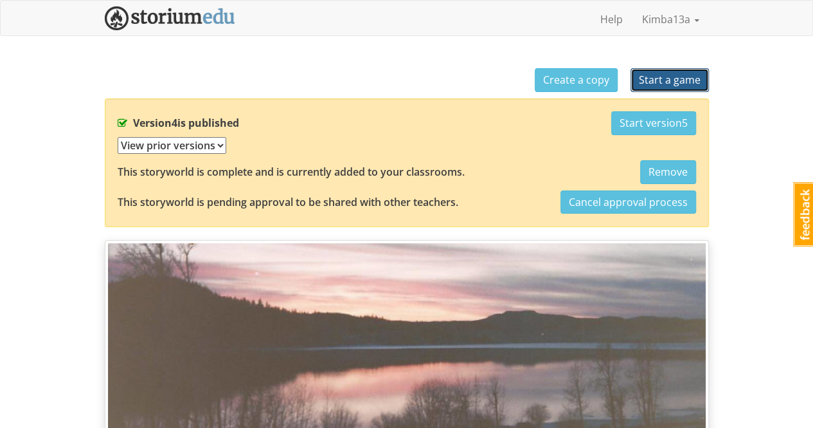
click at [696, 80] on span "Start a game" at bounding box center [670, 80] width 62 height 14
select select "e4sb0d"
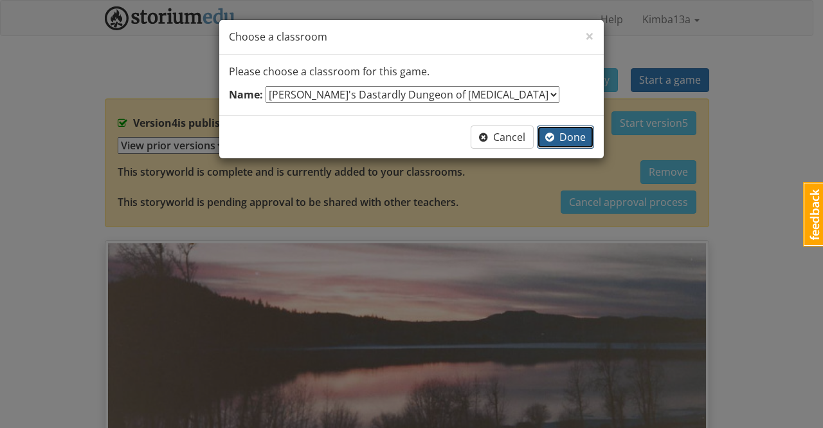
click at [580, 139] on span "Done" at bounding box center [565, 137] width 41 height 14
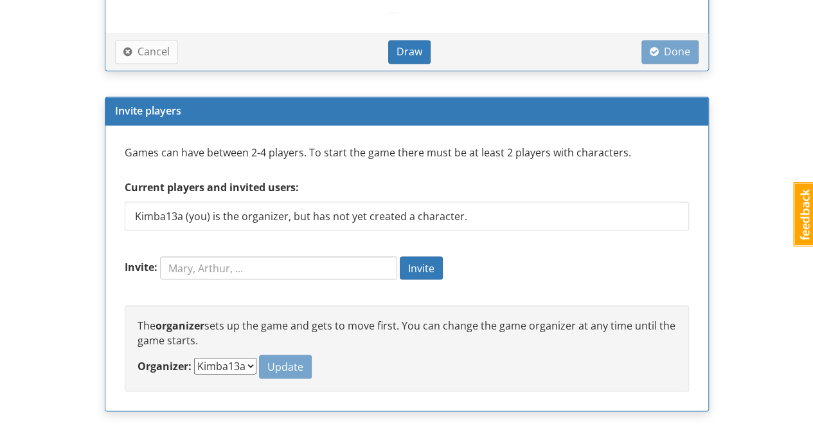
scroll to position [965, 0]
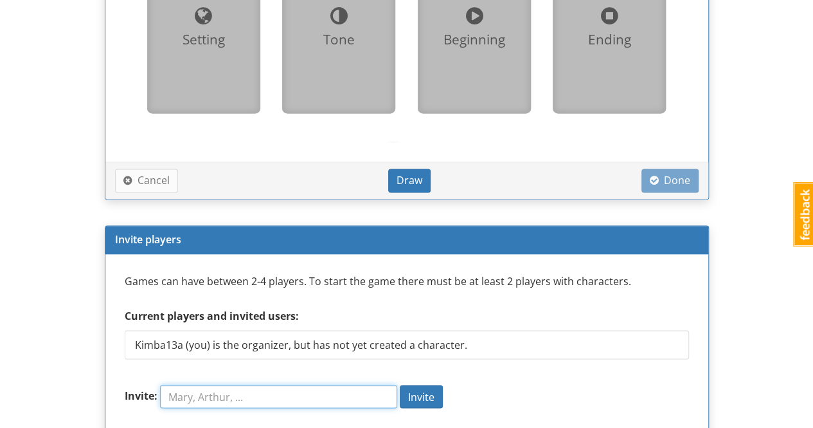
click at [214, 392] on input "Invite:" at bounding box center [278, 396] width 237 height 23
type input "[PERSON_NAME]"
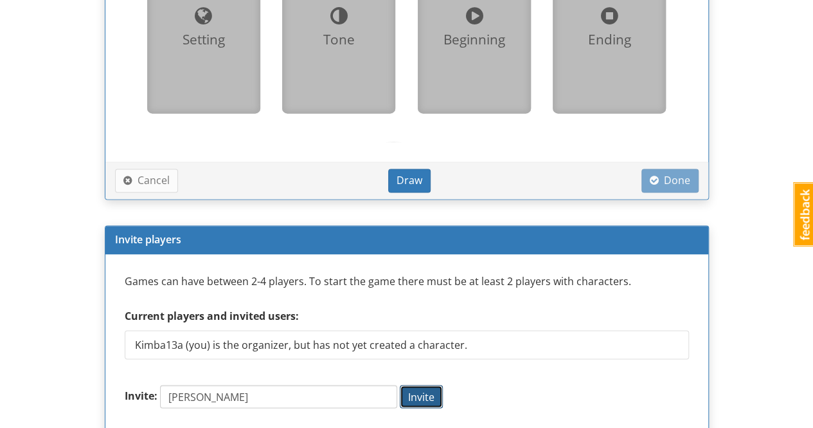
click at [426, 390] on span "Invite" at bounding box center [421, 396] width 26 height 14
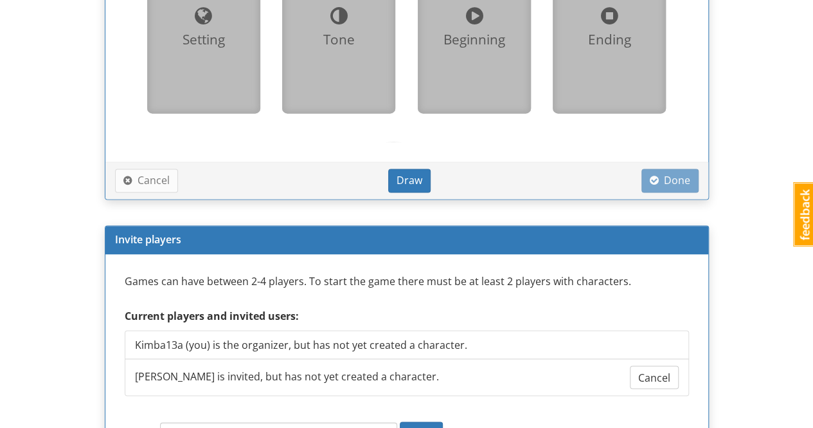
scroll to position [1093, 0]
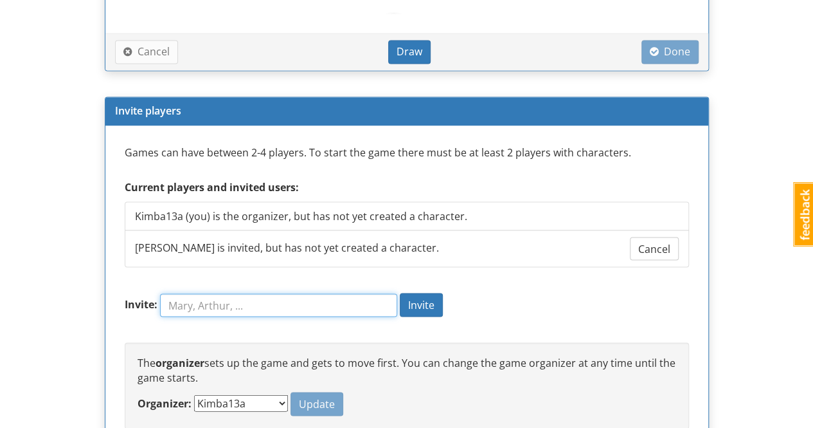
click at [264, 298] on input "Invite:" at bounding box center [278, 304] width 237 height 23
type input "[PERSON_NAME]"
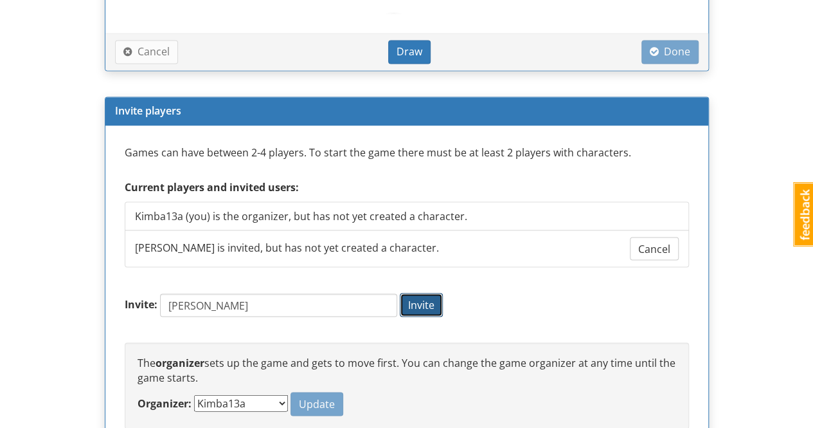
click at [431, 300] on span "Invite" at bounding box center [421, 304] width 26 height 14
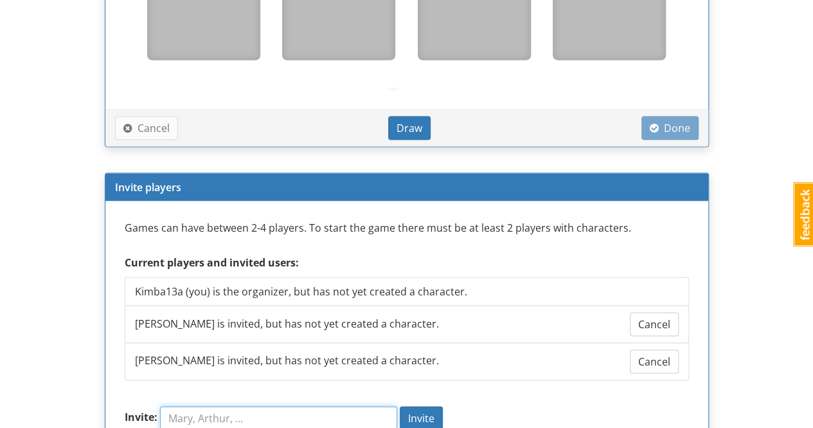
click at [266, 412] on input "Invite:" at bounding box center [278, 417] width 237 height 23
type input "KaraLynn"
click at [435, 410] on span "Invite" at bounding box center [421, 417] width 26 height 14
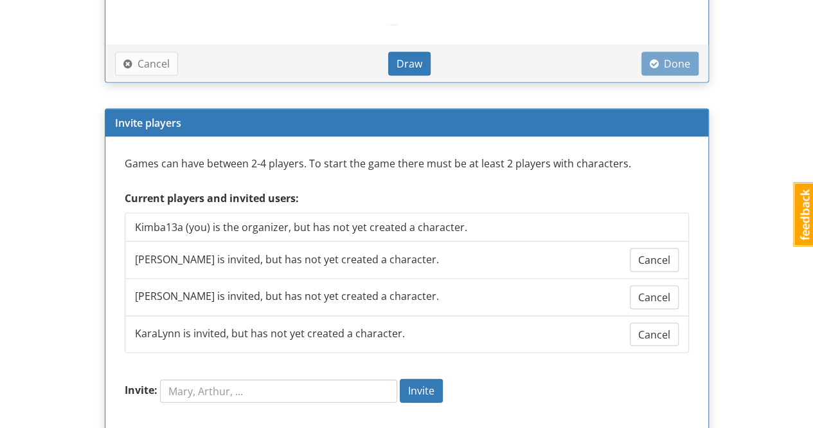
scroll to position [1280, 0]
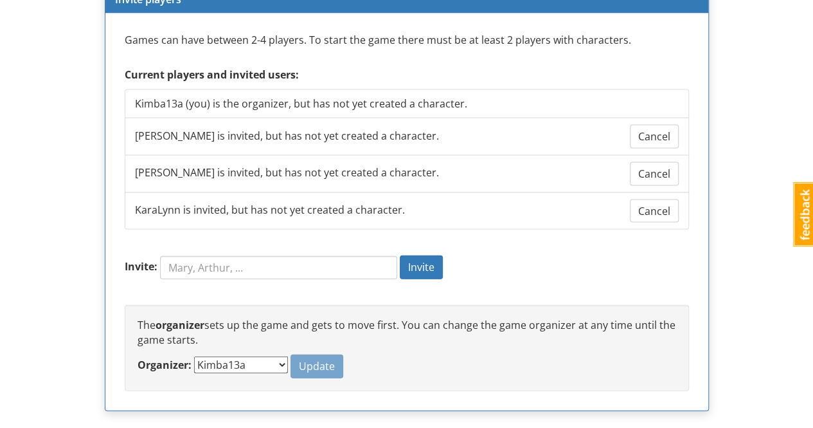
click at [250, 356] on select "Kimba13a [PERSON_NAME] [PERSON_NAME] [PERSON_NAME]" at bounding box center [241, 364] width 94 height 17
select select "jem97r"
click at [194, 356] on select "Kimba13a [PERSON_NAME] [PERSON_NAME] [PERSON_NAME]" at bounding box center [241, 364] width 94 height 17
click at [299, 359] on span "Update" at bounding box center [317, 366] width 36 height 14
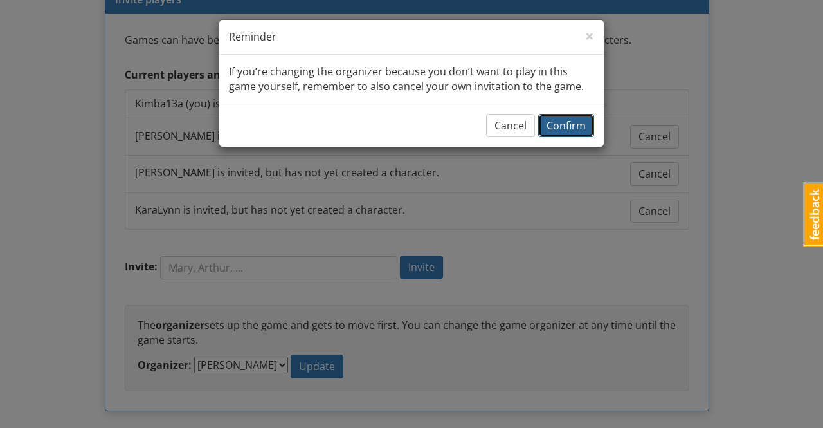
click at [581, 122] on span "Confirm" at bounding box center [566, 125] width 39 height 14
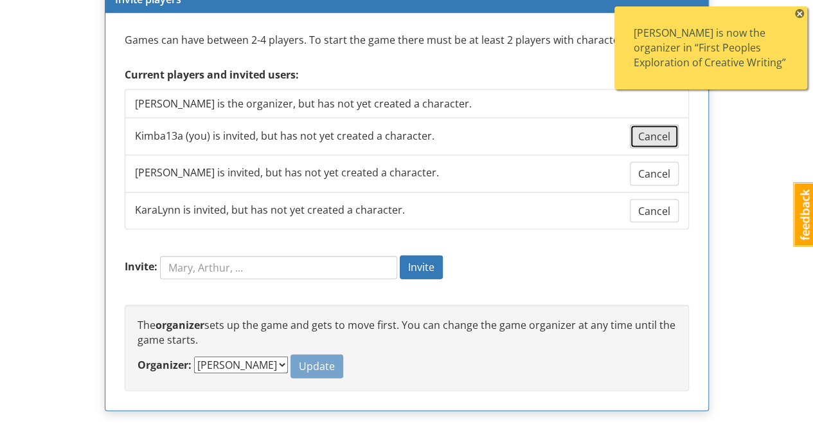
click at [653, 132] on span "Cancel" at bounding box center [655, 136] width 32 height 14
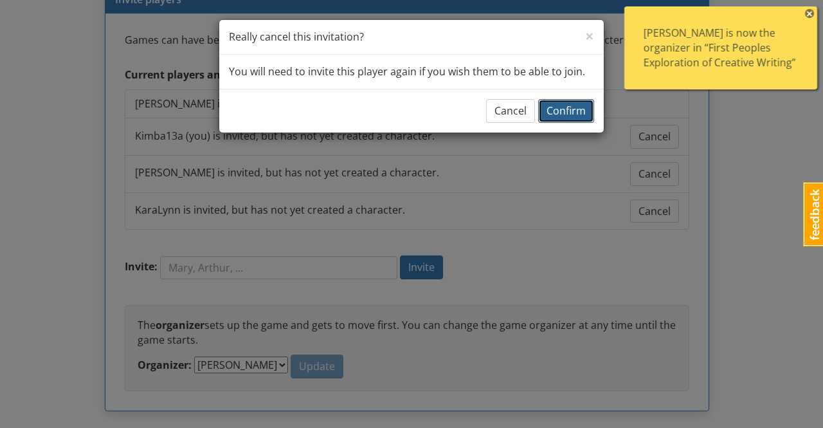
click at [571, 106] on span "Confirm" at bounding box center [566, 111] width 39 height 14
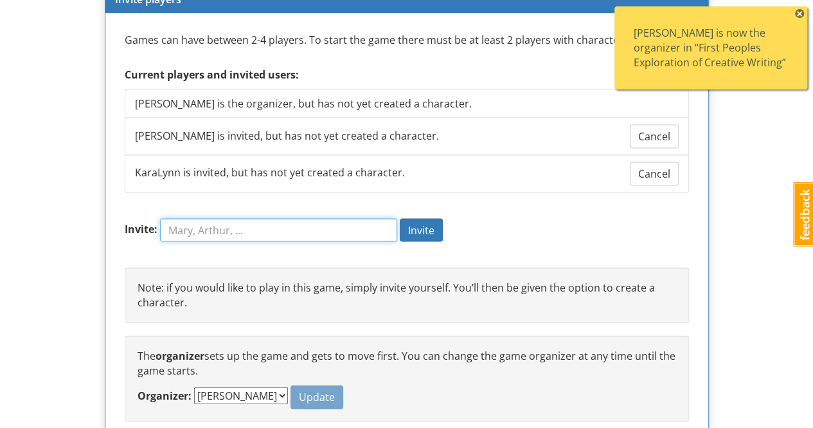
click at [251, 226] on input "Invite:" at bounding box center [278, 230] width 237 height 23
type input "[PERSON_NAME]"
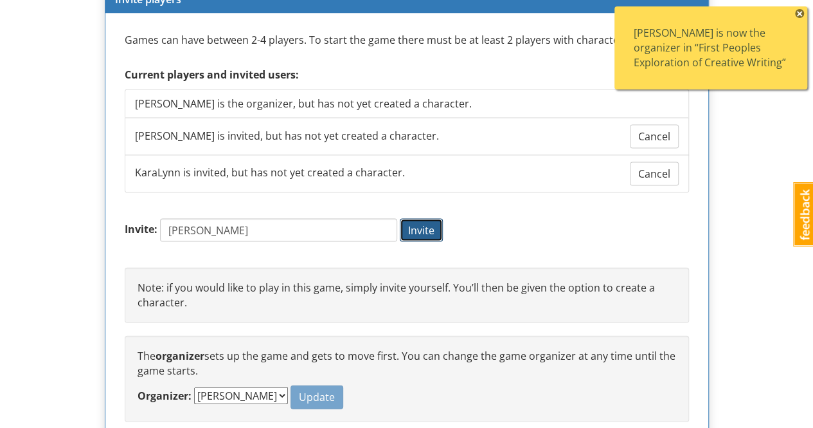
click at [433, 224] on span "Invite" at bounding box center [421, 230] width 26 height 14
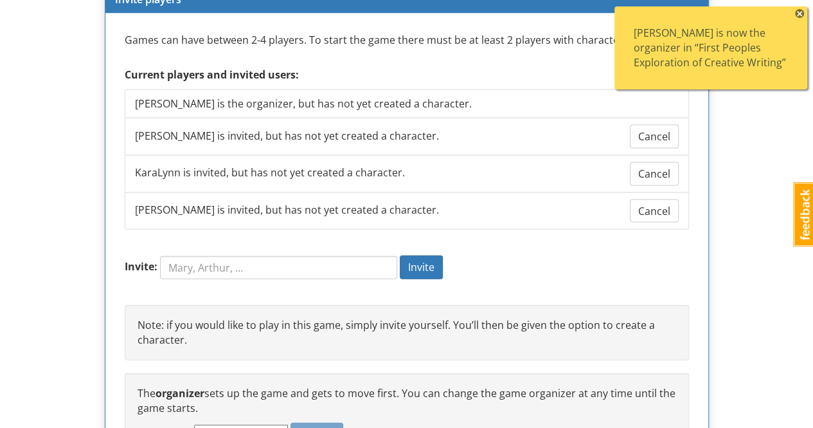
click at [802, 14] on span "×" at bounding box center [799, 13] width 9 height 9
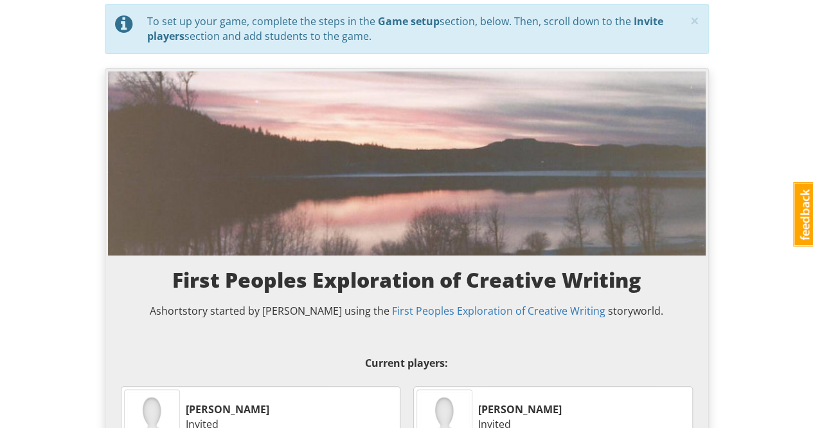
scroll to position [0, 0]
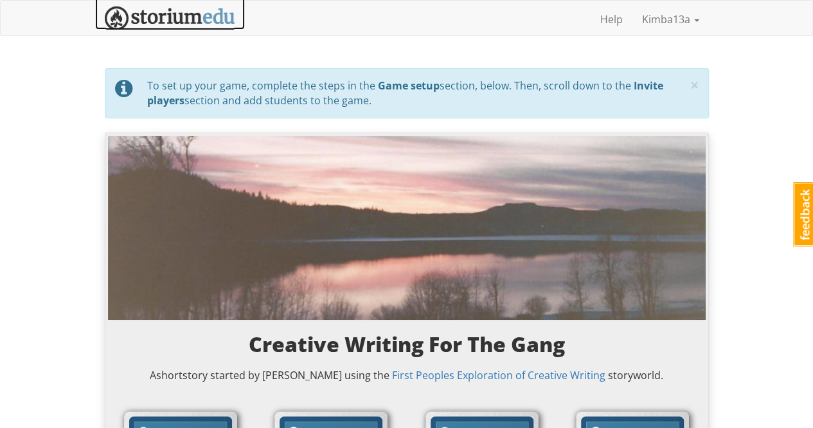
click at [190, 21] on img at bounding box center [170, 18] width 131 height 24
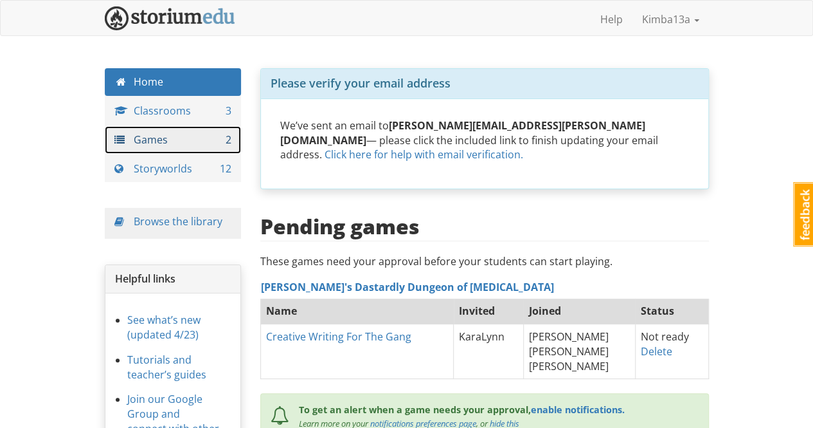
click at [146, 141] on link "Games 2" at bounding box center [173, 140] width 137 height 28
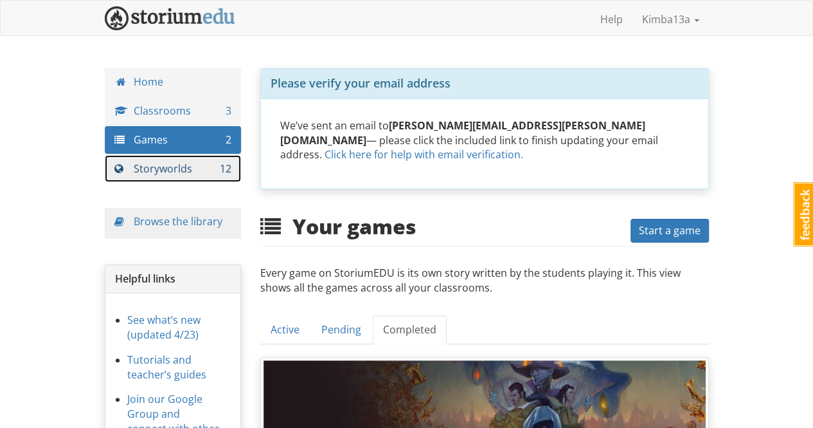
click at [183, 168] on link "Storyworlds 12" at bounding box center [173, 169] width 137 height 28
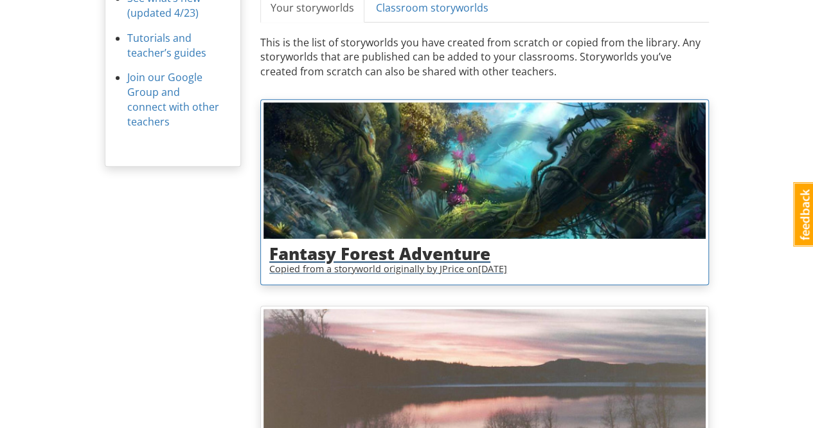
scroll to position [412, 0]
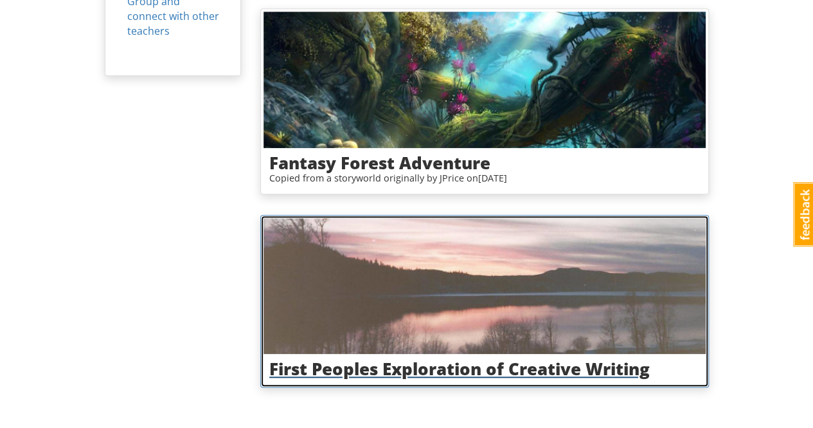
click at [489, 273] on img at bounding box center [485, 286] width 442 height 136
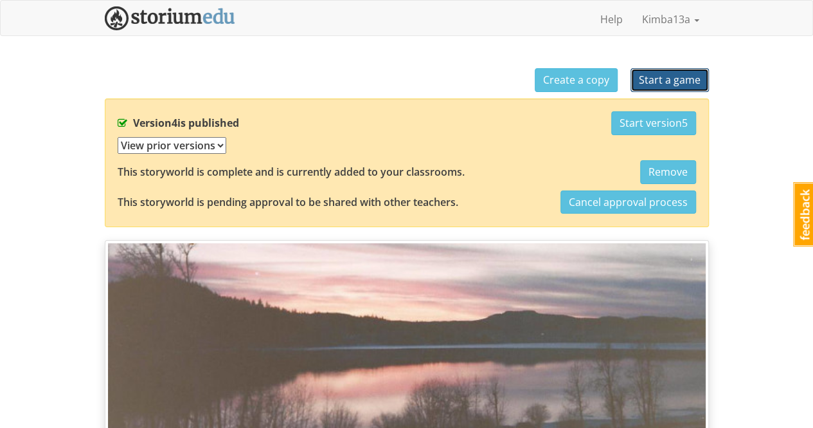
click at [673, 79] on span "Start a game" at bounding box center [670, 80] width 62 height 14
select select "e4sb0d"
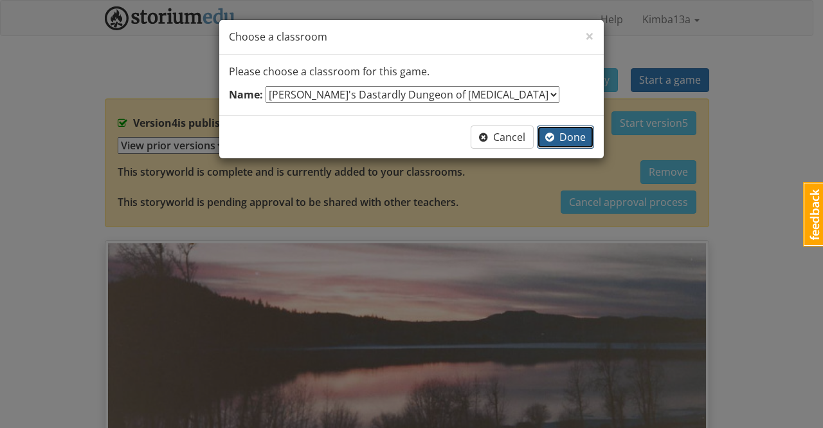
click at [574, 134] on span "Done" at bounding box center [565, 137] width 41 height 14
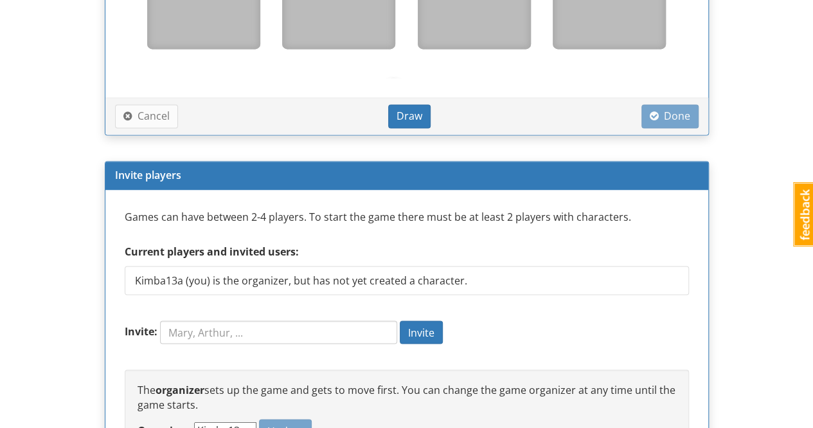
scroll to position [1096, 0]
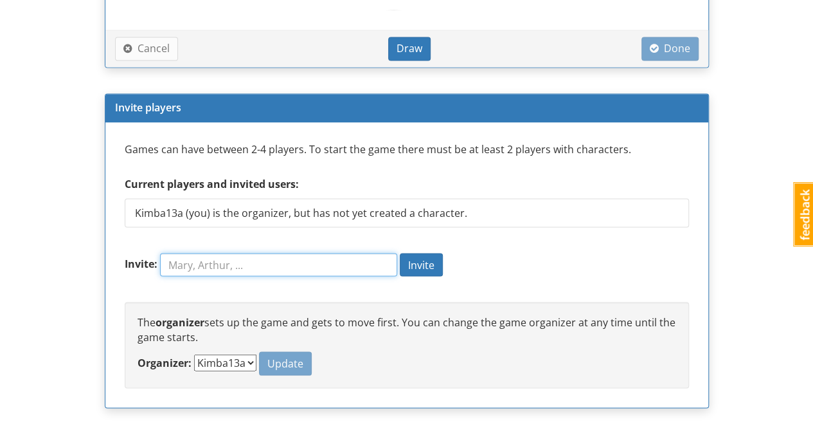
click at [179, 262] on input "Invite:" at bounding box center [278, 264] width 237 height 23
type input "Tia"
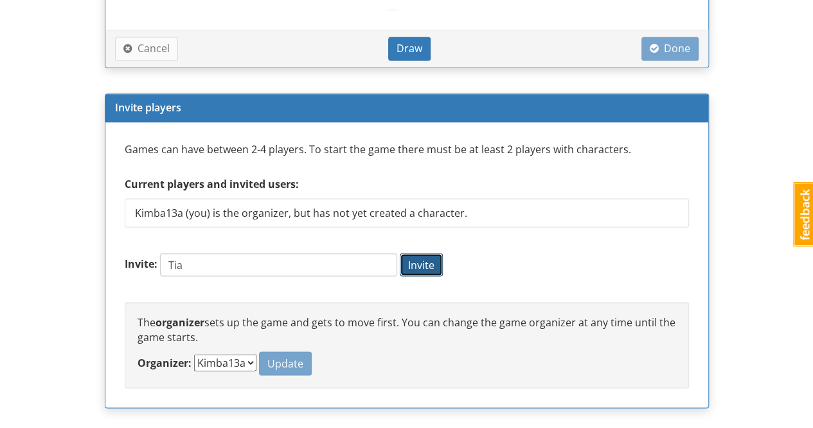
click at [433, 263] on span "Invite" at bounding box center [421, 264] width 26 height 14
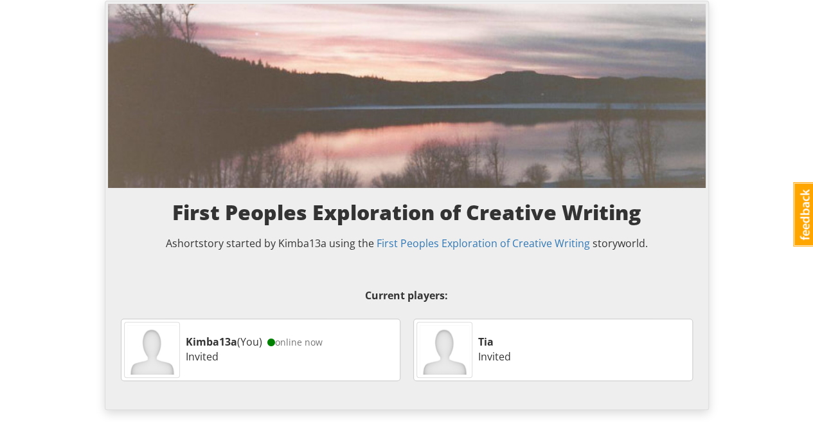
scroll to position [0, 0]
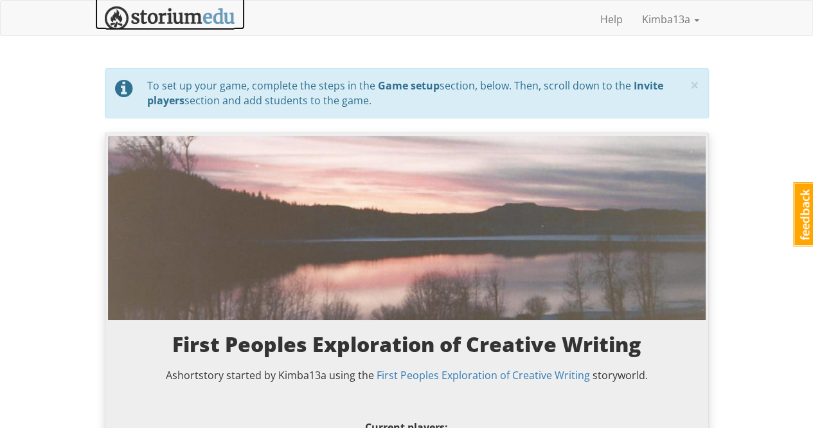
click at [156, 15] on img at bounding box center [170, 18] width 131 height 24
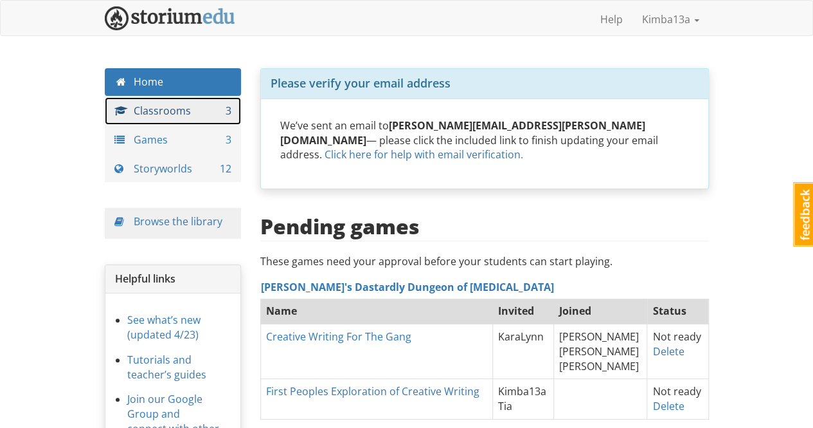
click at [185, 111] on link "Classrooms 3" at bounding box center [173, 111] width 137 height 28
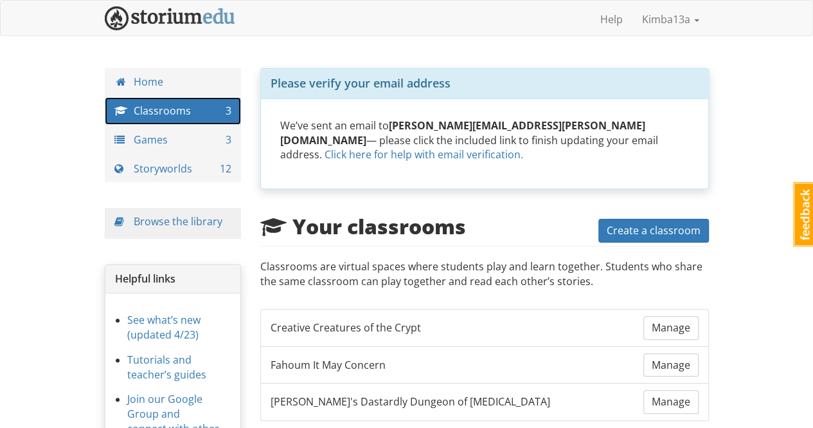
scroll to position [70, 0]
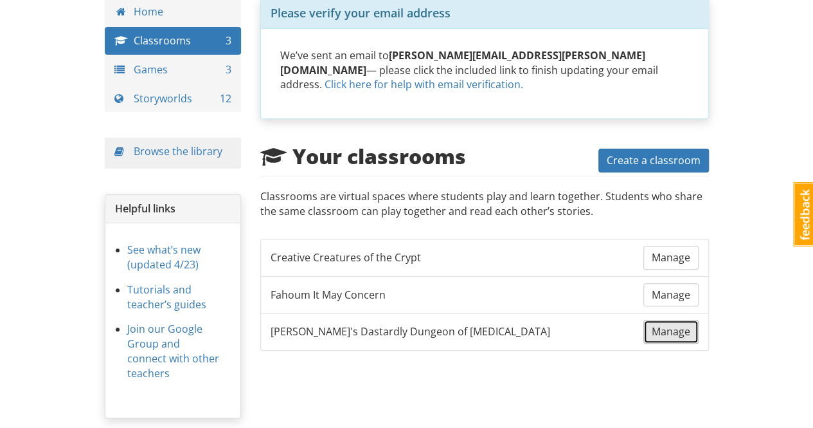
click at [665, 324] on span "Manage" at bounding box center [671, 331] width 39 height 14
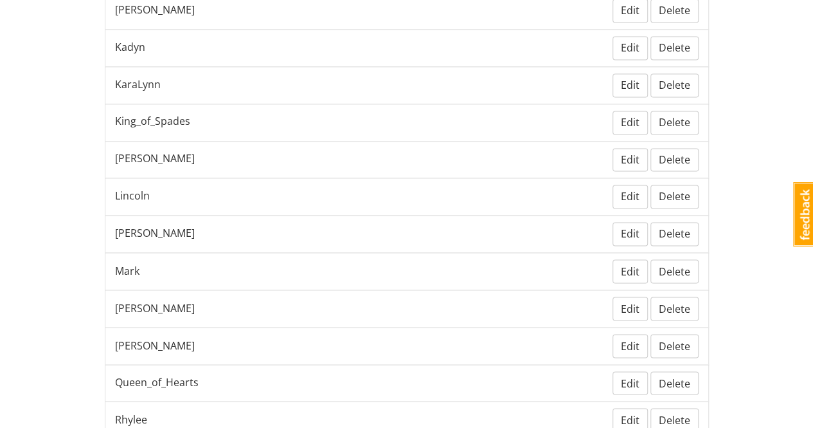
scroll to position [1183, 0]
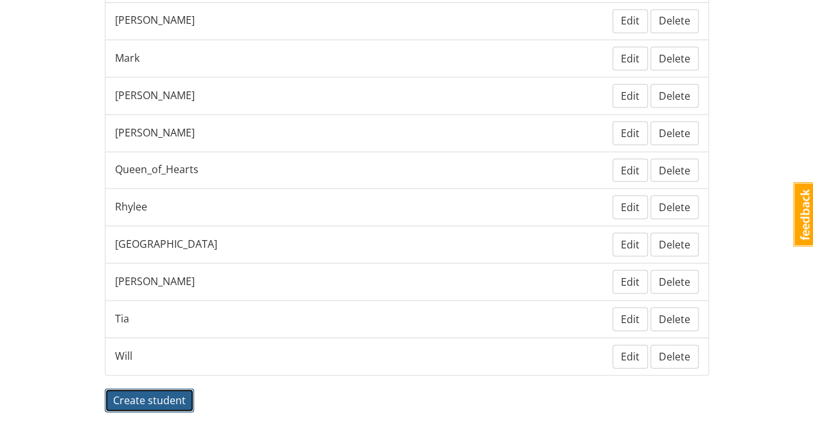
click at [167, 392] on span "Create student" at bounding box center [149, 399] width 73 height 14
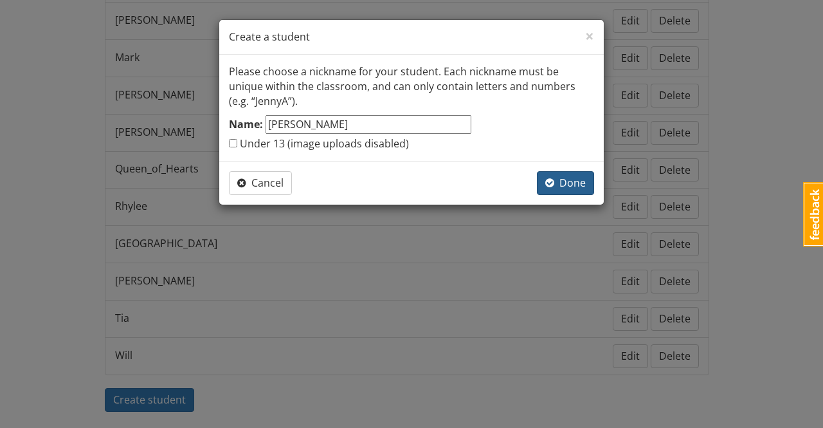
type input "[PERSON_NAME]"
click at [576, 187] on span "Done" at bounding box center [565, 183] width 41 height 14
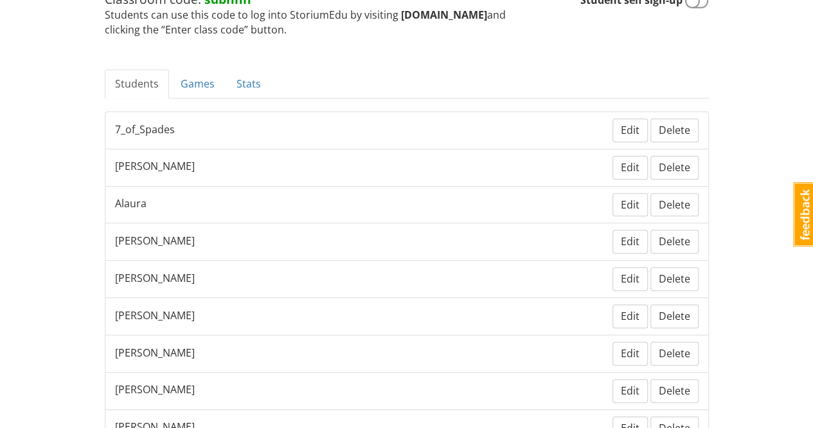
scroll to position [0, 0]
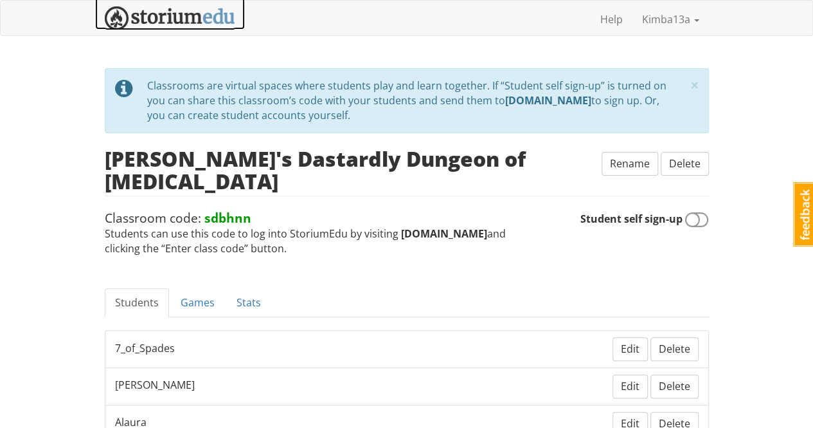
click at [181, 21] on img at bounding box center [170, 18] width 131 height 24
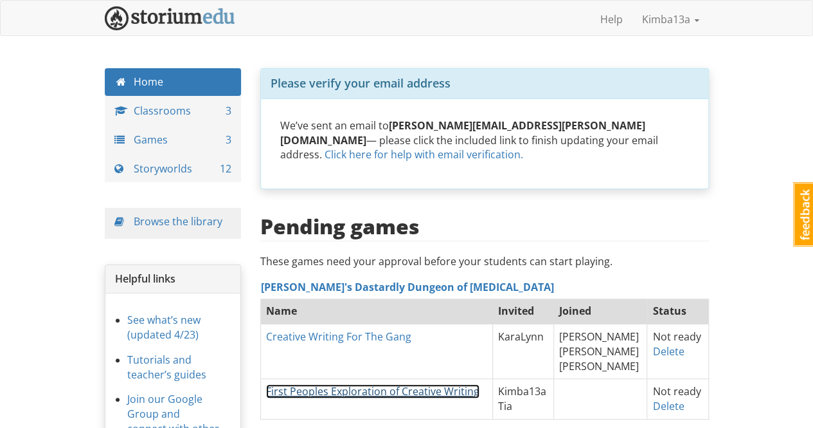
click at [413, 384] on link "First Peoples Exploration of Creative Writing" at bounding box center [373, 391] width 214 height 14
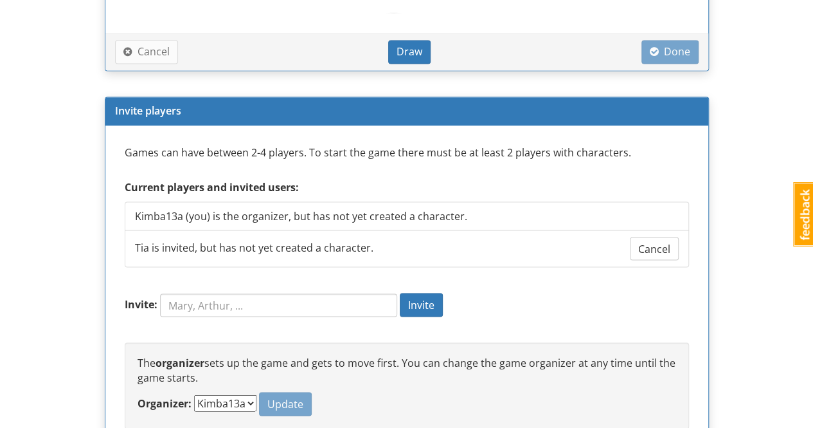
scroll to position [1132, 0]
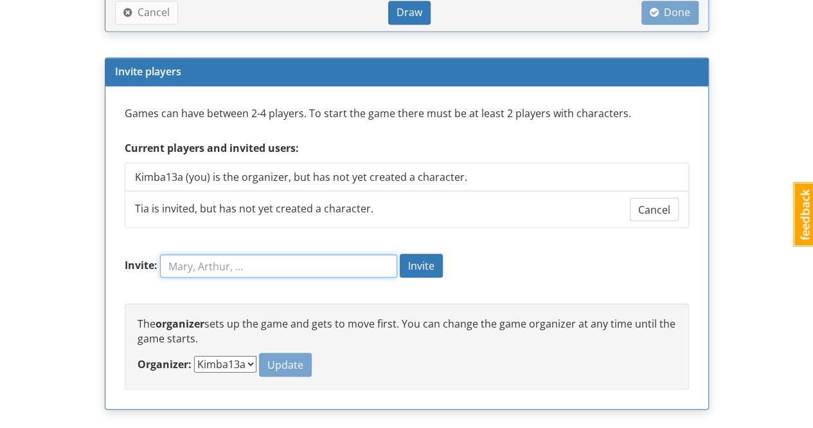
click at [206, 262] on input "Invite:" at bounding box center [278, 265] width 237 height 23
type input "[PERSON_NAME]"
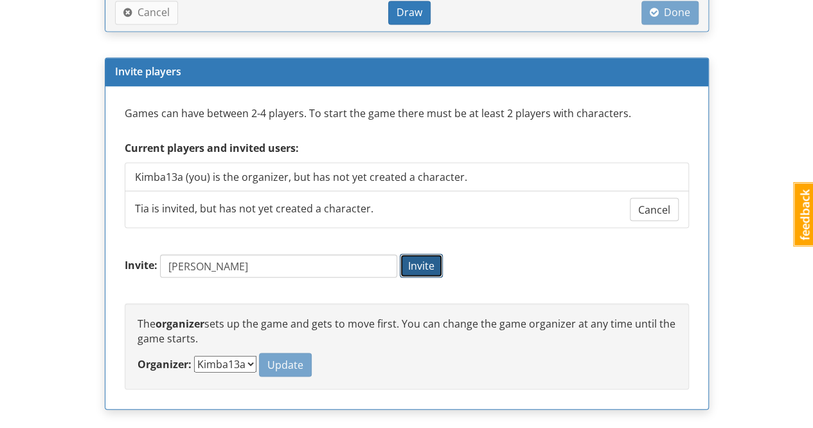
click at [435, 261] on span "Invite" at bounding box center [421, 265] width 26 height 14
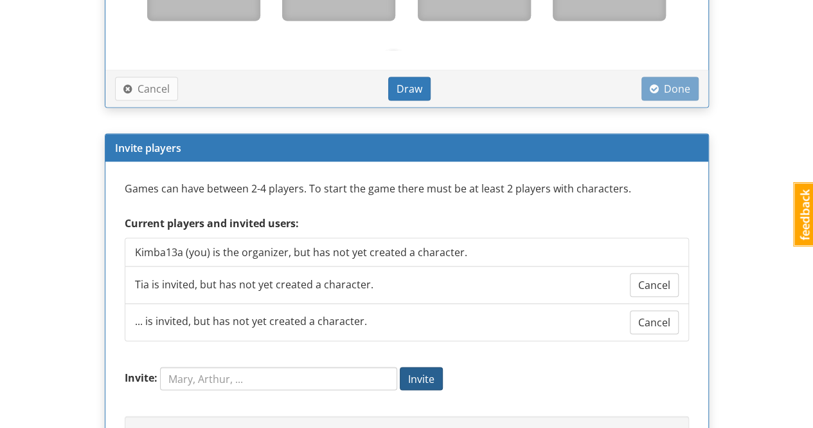
scroll to position [1208, 0]
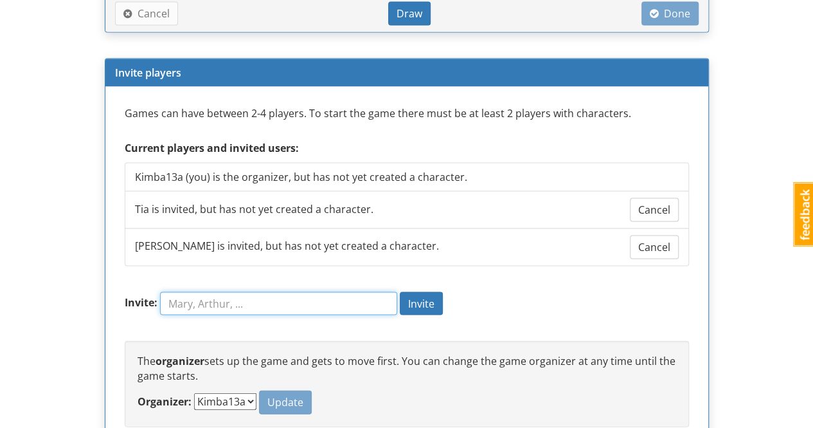
click at [211, 298] on input "Invite:" at bounding box center [278, 302] width 237 height 23
type input "Jaxen"
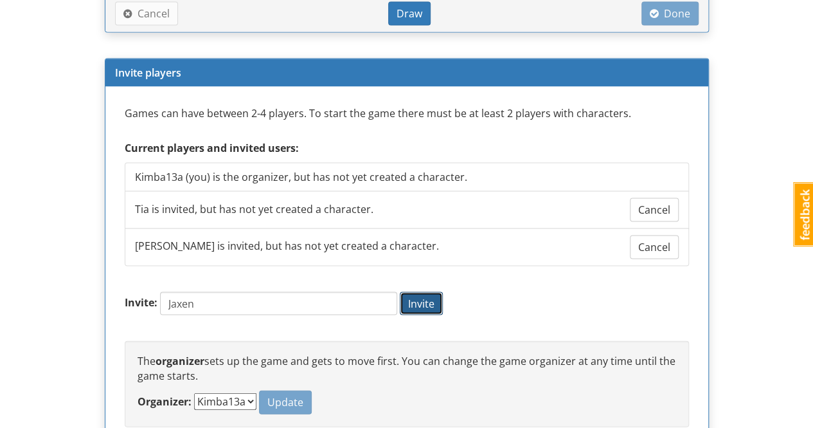
click at [435, 296] on span "Invite" at bounding box center [421, 303] width 26 height 14
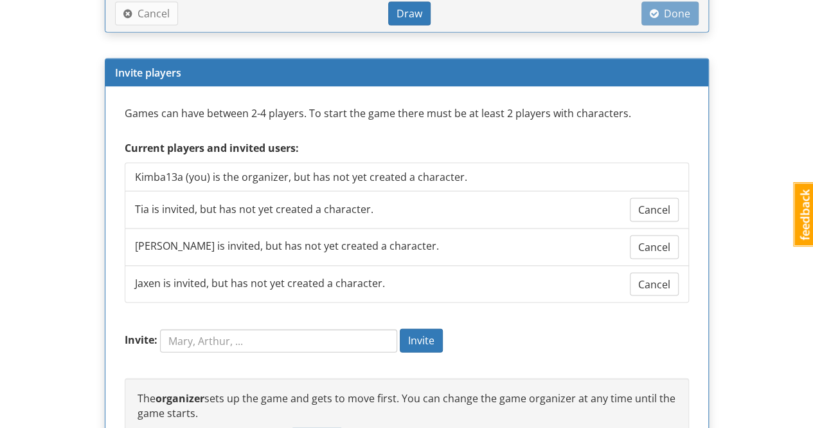
scroll to position [1280, 0]
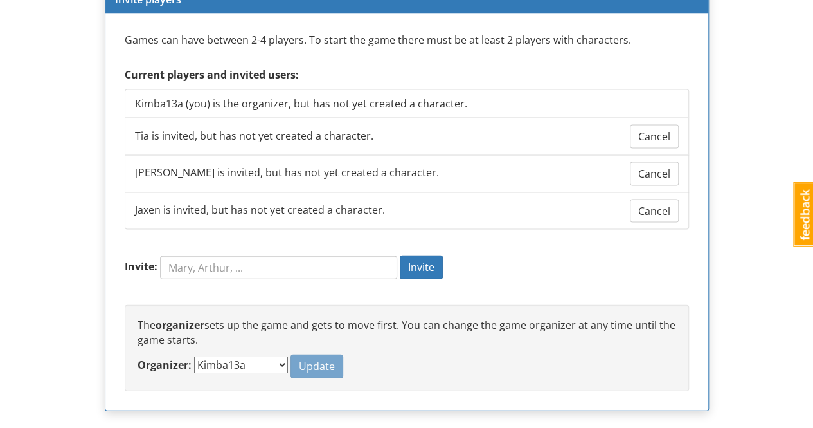
click at [250, 356] on select "Kimba13a [PERSON_NAME]" at bounding box center [241, 364] width 94 height 17
select select "cfdxwh"
click at [194, 356] on select "Kimba13a [PERSON_NAME]" at bounding box center [241, 364] width 94 height 17
click at [299, 359] on span "Update" at bounding box center [317, 366] width 36 height 14
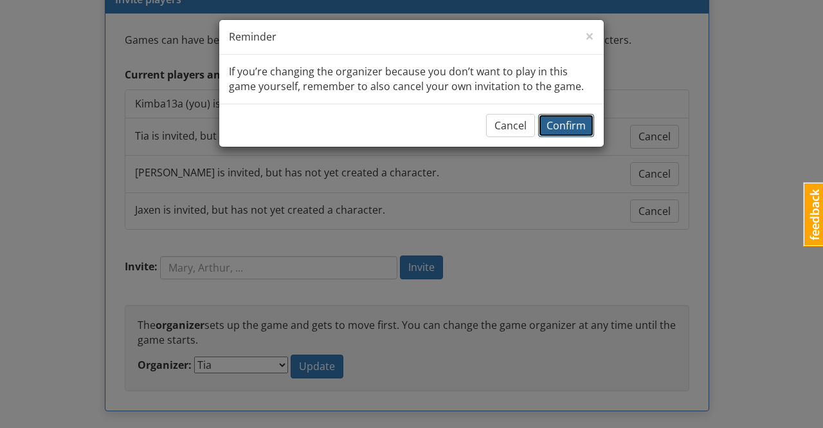
click at [574, 128] on span "Confirm" at bounding box center [566, 125] width 39 height 14
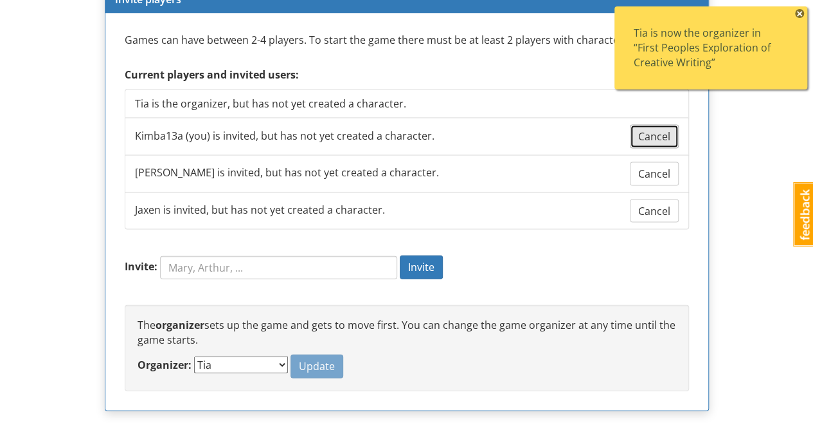
click at [666, 133] on span "Cancel" at bounding box center [655, 136] width 32 height 14
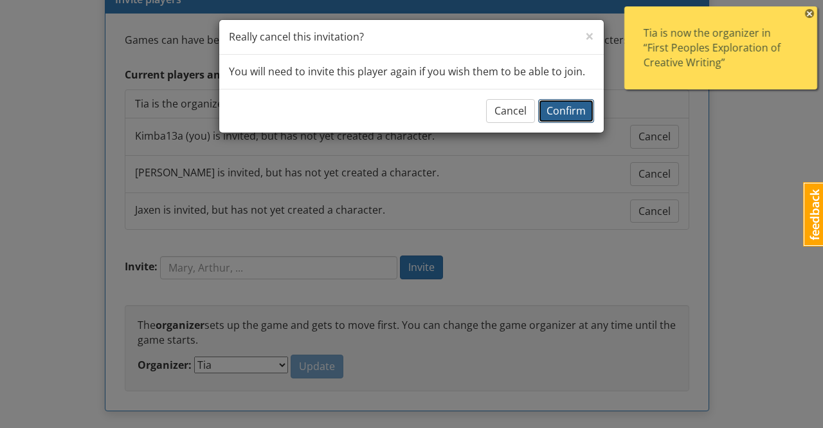
click at [576, 113] on span "Confirm" at bounding box center [566, 111] width 39 height 14
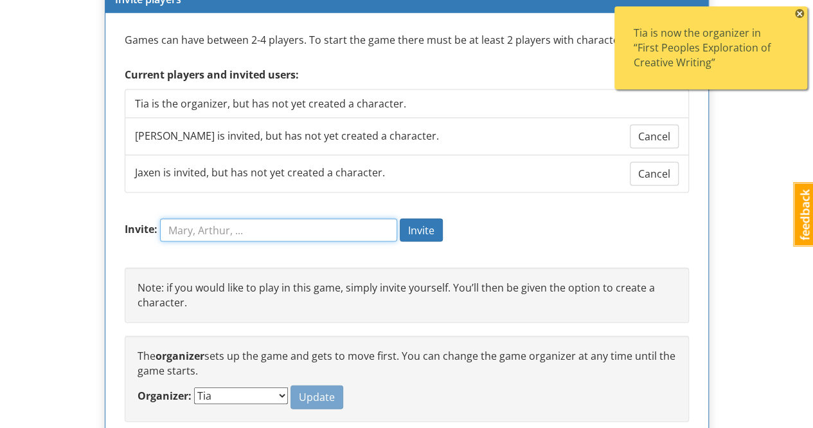
click at [223, 222] on input "Invite:" at bounding box center [278, 230] width 237 height 23
type input "Rhylee"
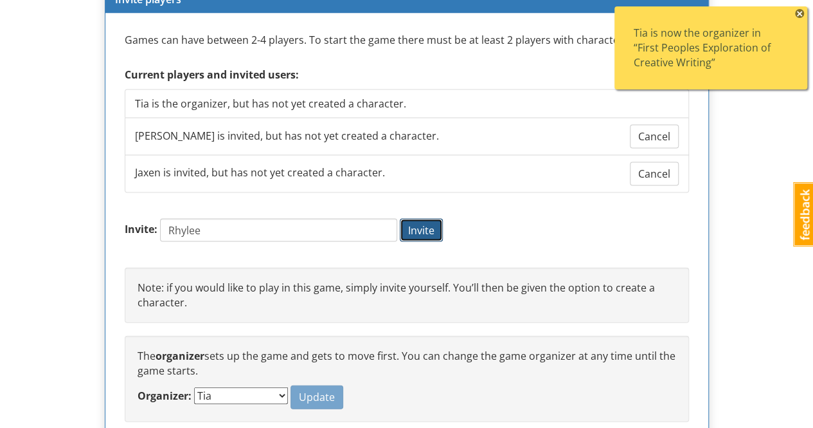
click at [435, 228] on span "Invite" at bounding box center [421, 230] width 26 height 14
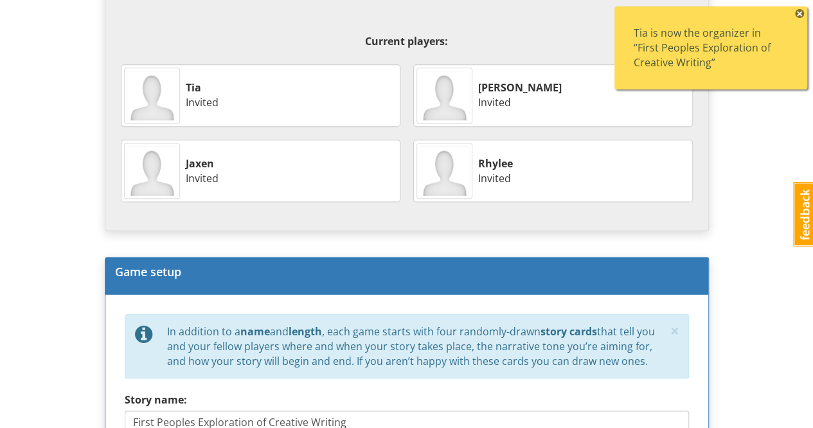
scroll to position [257, 0]
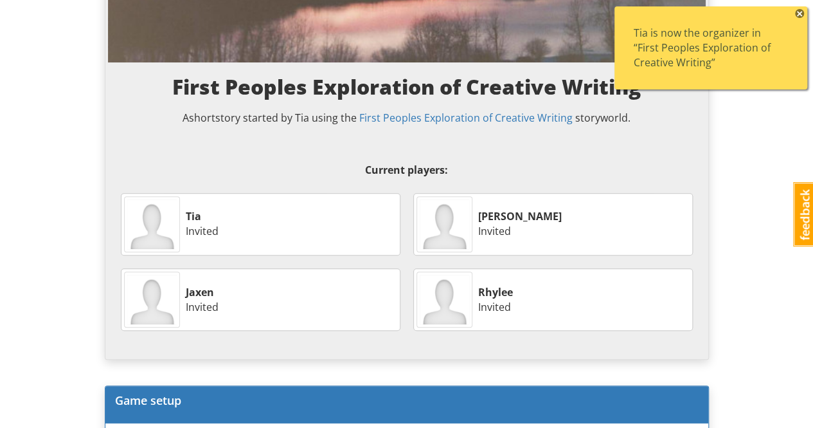
click at [803, 11] on span "×" at bounding box center [799, 13] width 9 height 9
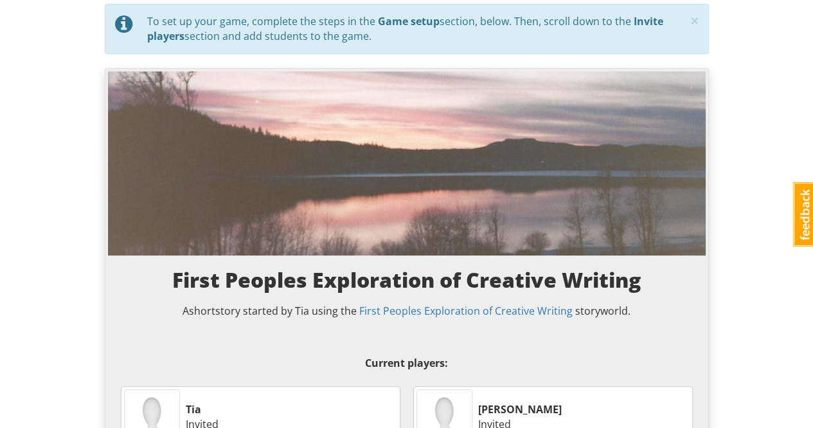
scroll to position [0, 0]
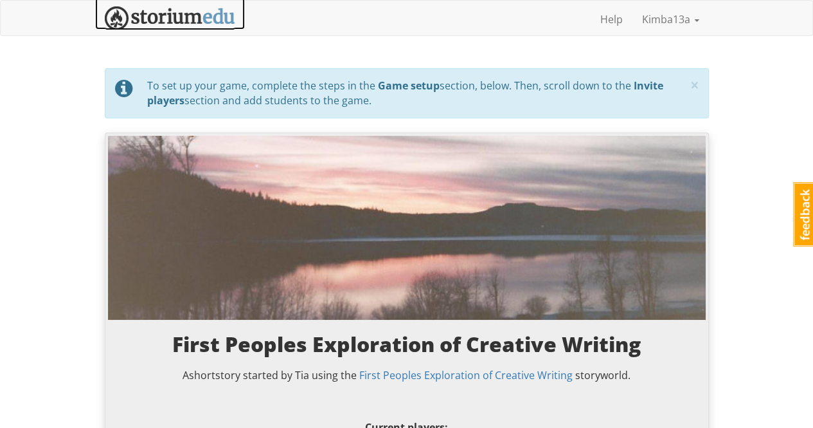
click at [181, 14] on img at bounding box center [170, 18] width 131 height 24
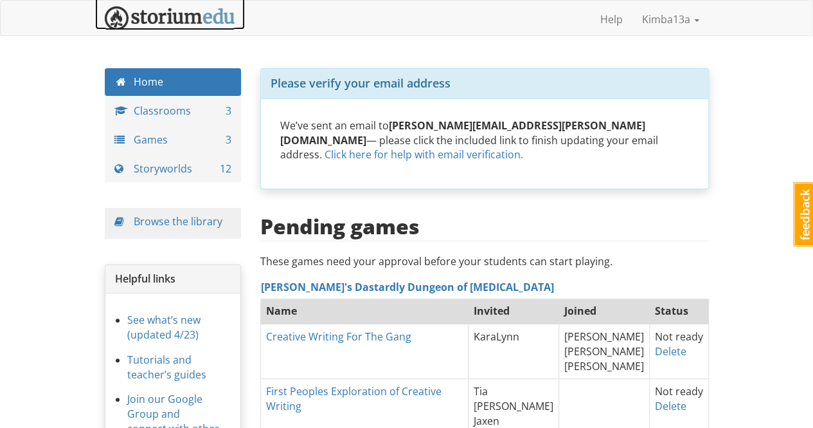
scroll to position [193, 0]
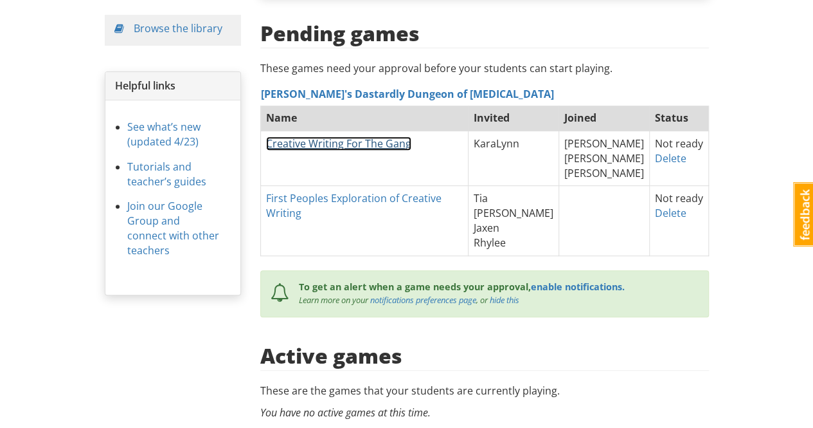
click at [365, 136] on link "Creative Writing For The Gang" at bounding box center [338, 143] width 145 height 14
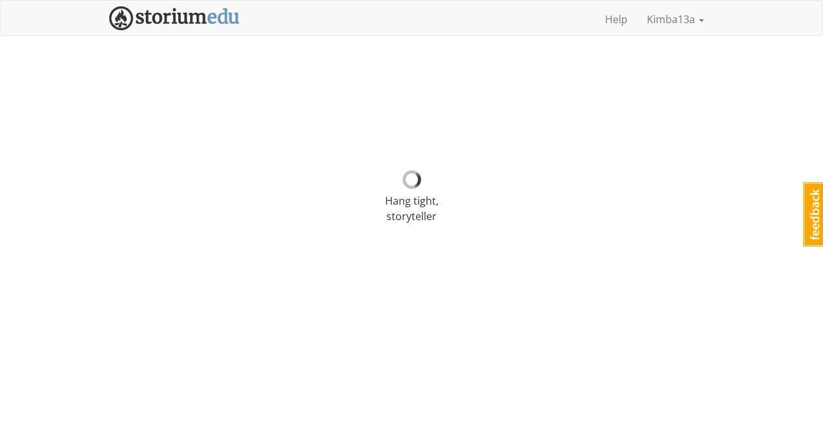
select select "jem97r"
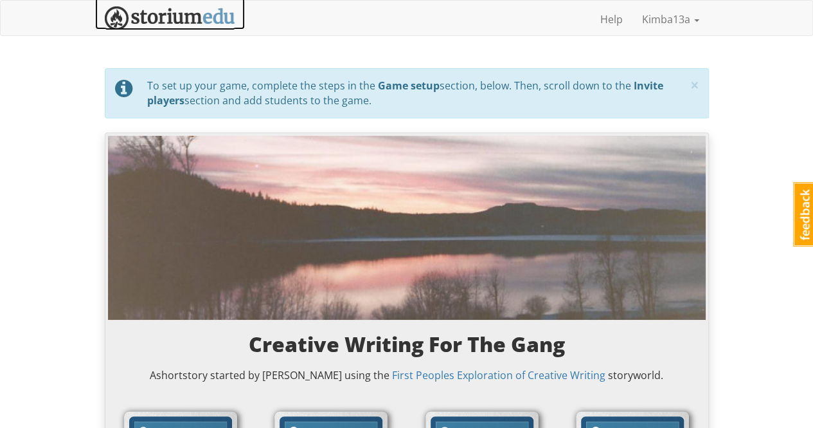
click at [172, 16] on img at bounding box center [170, 18] width 131 height 24
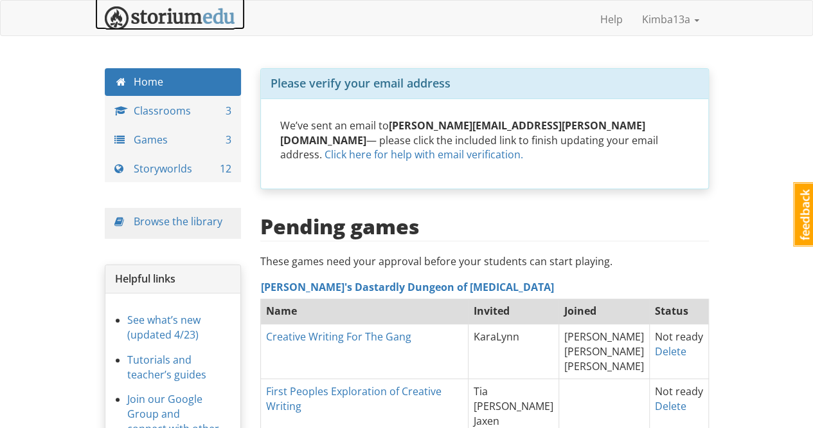
click at [183, 19] on img at bounding box center [170, 18] width 131 height 24
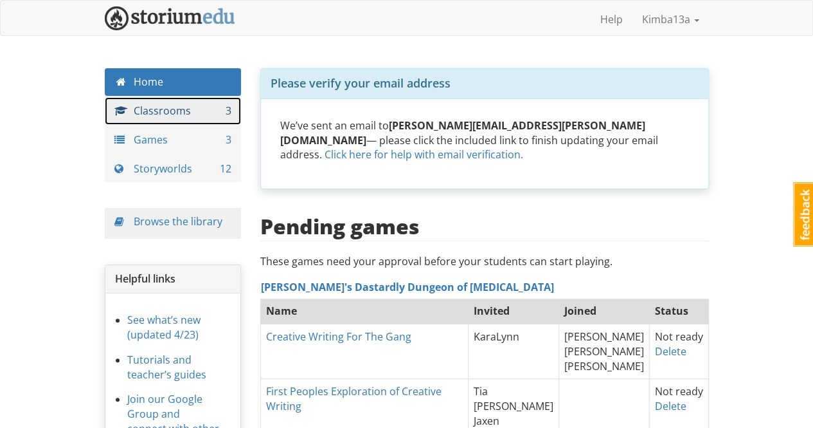
click at [176, 110] on link "Classrooms 3" at bounding box center [173, 111] width 137 height 28
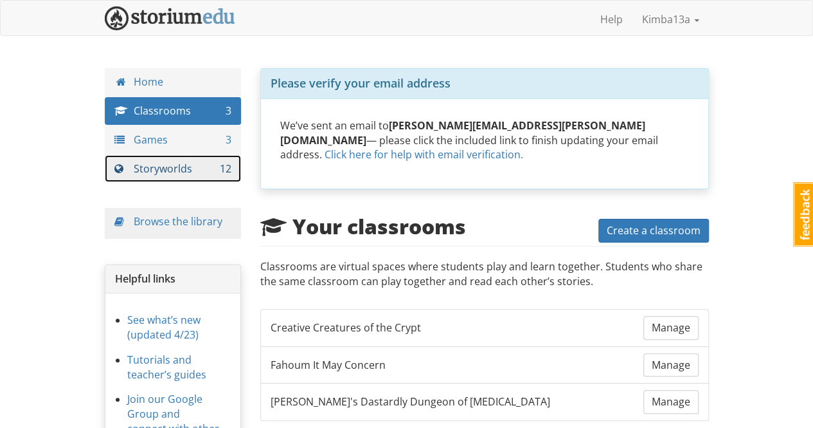
click at [170, 167] on link "Storyworlds 12" at bounding box center [173, 169] width 137 height 28
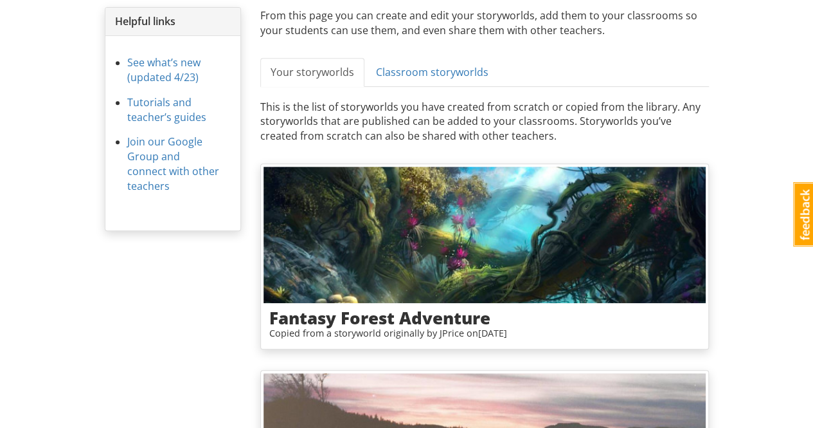
scroll to position [412, 0]
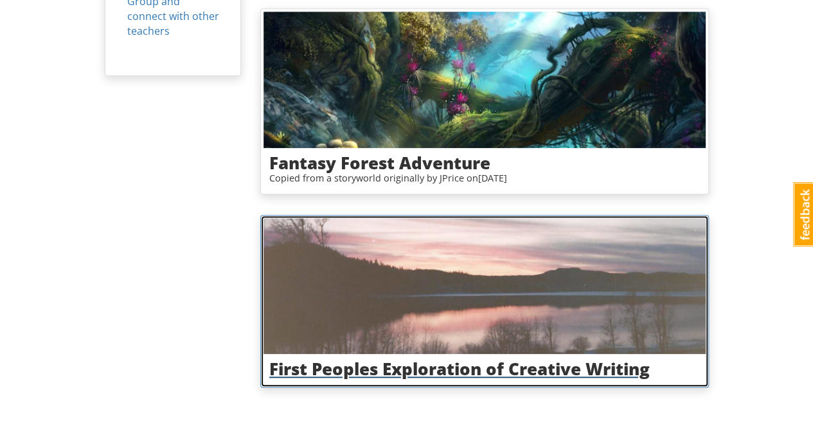
click at [499, 283] on img at bounding box center [485, 286] width 442 height 136
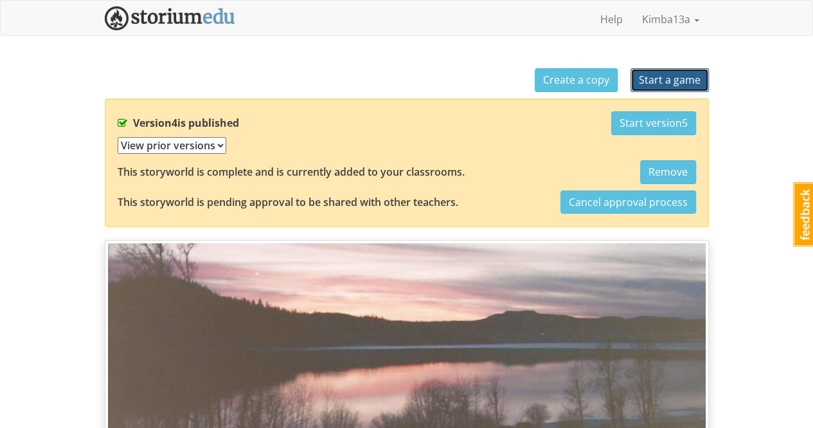
click at [671, 77] on span "Start a game" at bounding box center [670, 80] width 62 height 14
select select "e4sb0d"
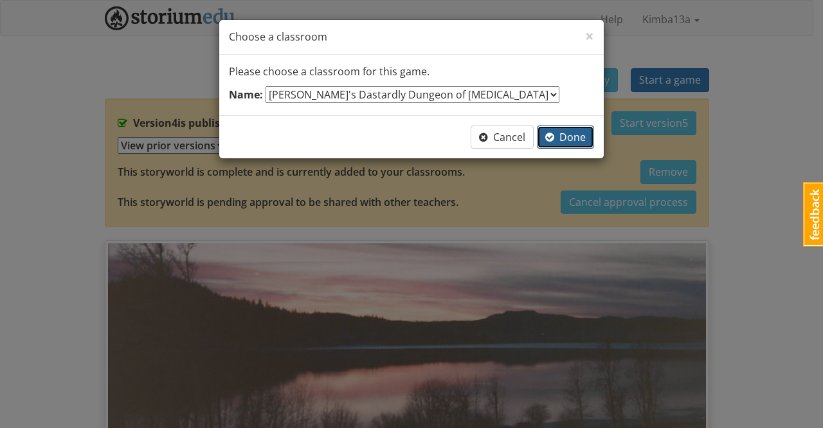
click at [575, 136] on span "Done" at bounding box center [565, 137] width 41 height 14
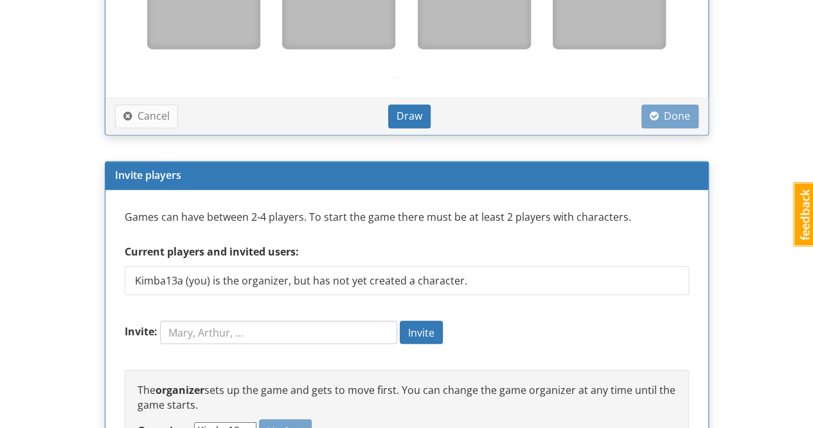
scroll to position [1096, 0]
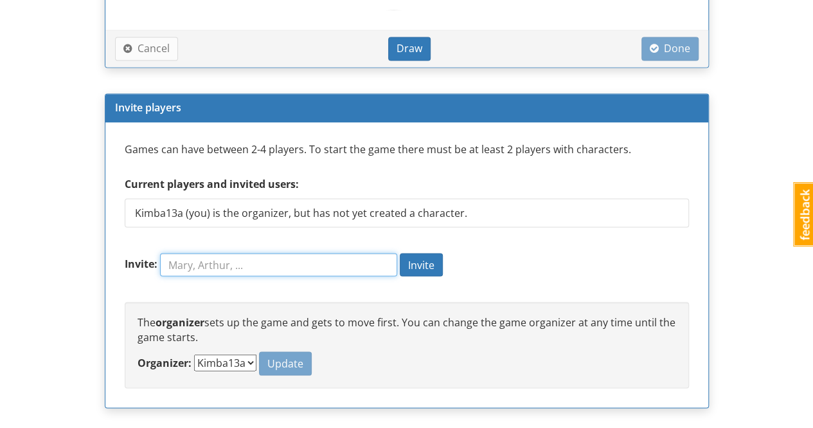
click at [228, 259] on input "Invite:" at bounding box center [278, 264] width 237 height 23
type input "Kadyn"
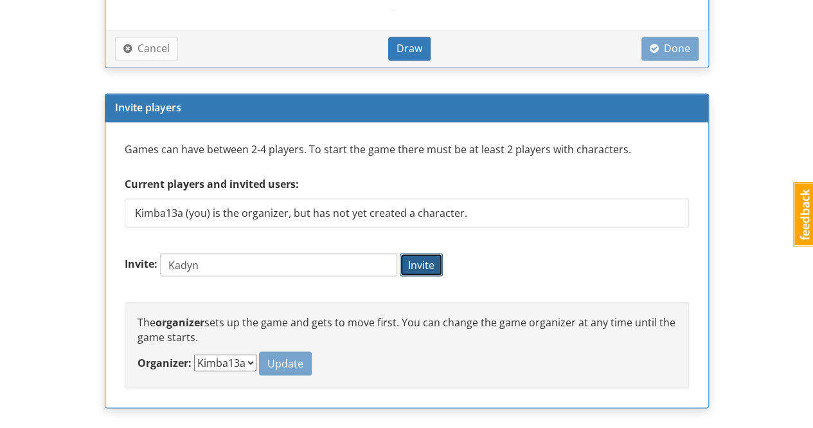
click at [435, 262] on span "Invite" at bounding box center [421, 264] width 26 height 14
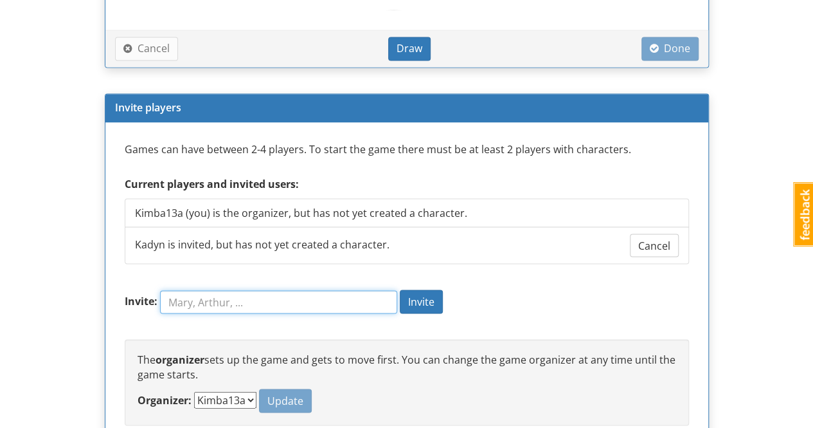
click at [228, 300] on input "Invite:" at bounding box center [278, 301] width 237 height 23
type input "Hayder"
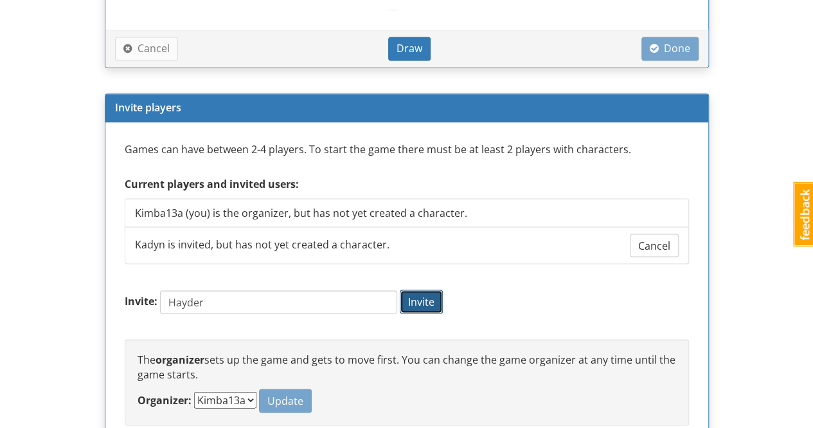
click at [433, 302] on span "Invite" at bounding box center [421, 301] width 26 height 14
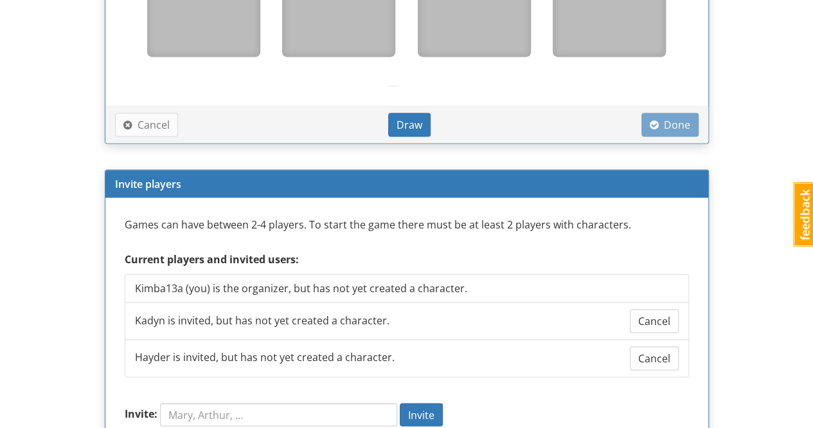
scroll to position [1161, 0]
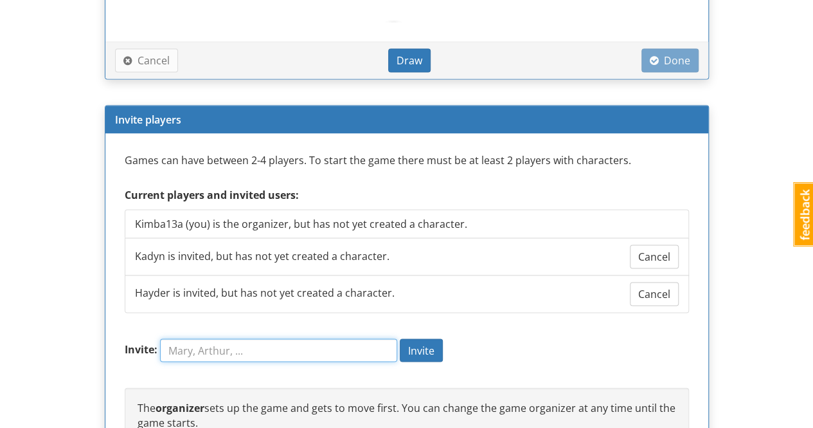
click at [282, 352] on input "Invite:" at bounding box center [278, 349] width 237 height 23
type input "[PERSON_NAME]"
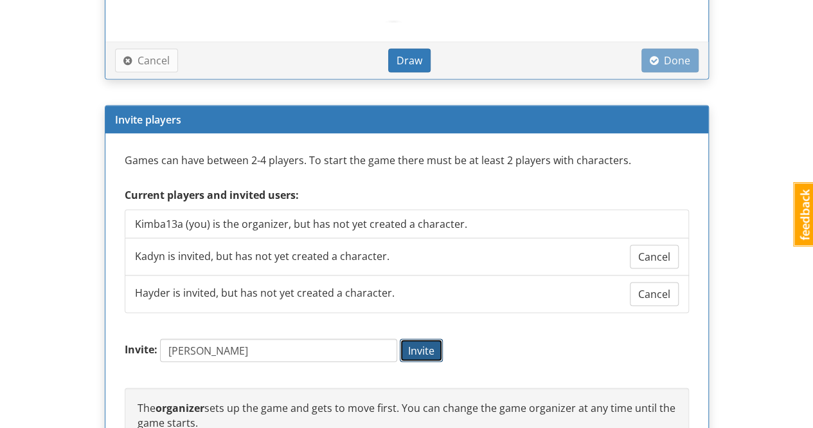
click at [426, 347] on span "Invite" at bounding box center [421, 350] width 26 height 14
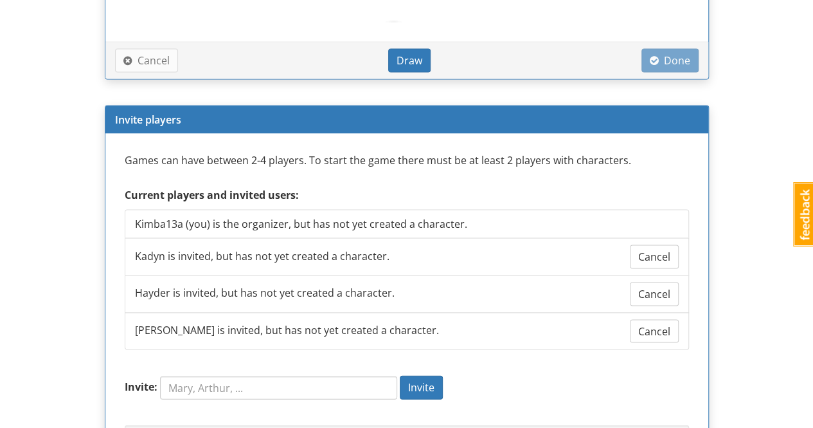
scroll to position [1280, 0]
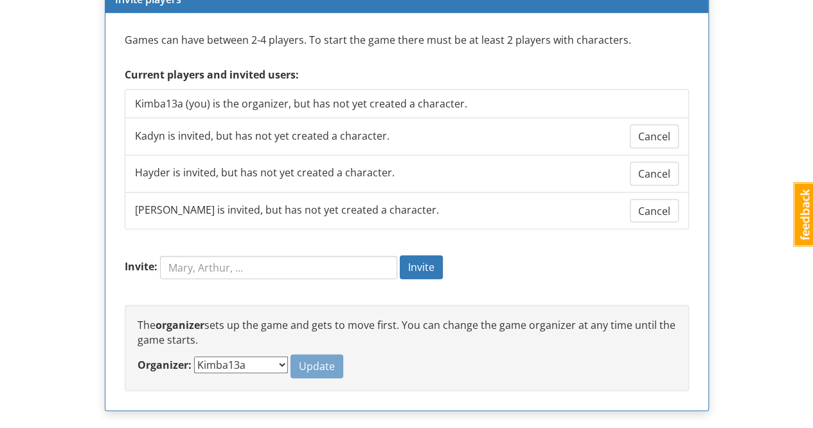
click at [251, 356] on select "Kimba13a [PERSON_NAME]" at bounding box center [241, 364] width 94 height 17
select select "9hayh8"
click at [194, 356] on select "Kimba13a [PERSON_NAME]" at bounding box center [241, 364] width 94 height 17
click at [299, 359] on span "Update" at bounding box center [317, 366] width 36 height 14
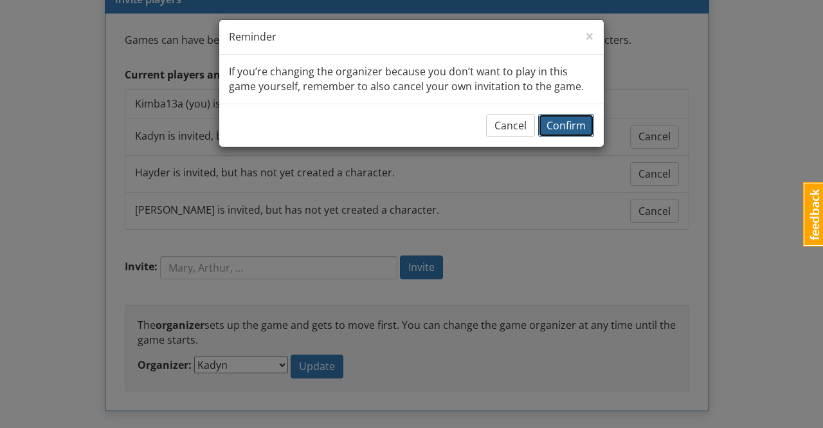
click at [574, 124] on span "Confirm" at bounding box center [566, 125] width 39 height 14
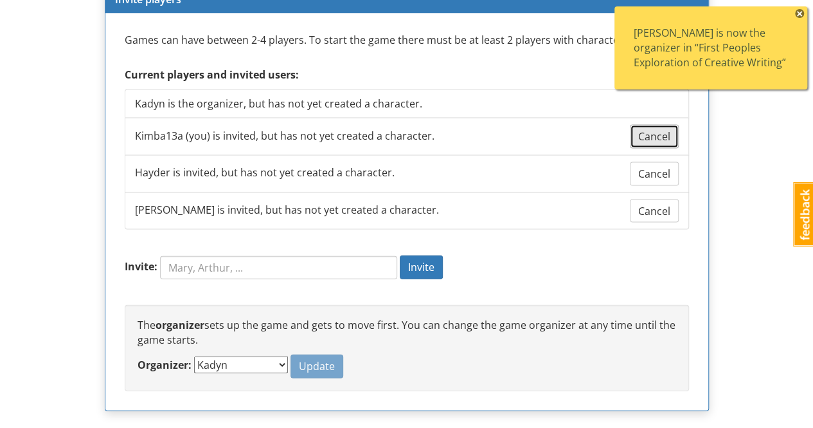
click at [661, 132] on span "Cancel" at bounding box center [655, 136] width 32 height 14
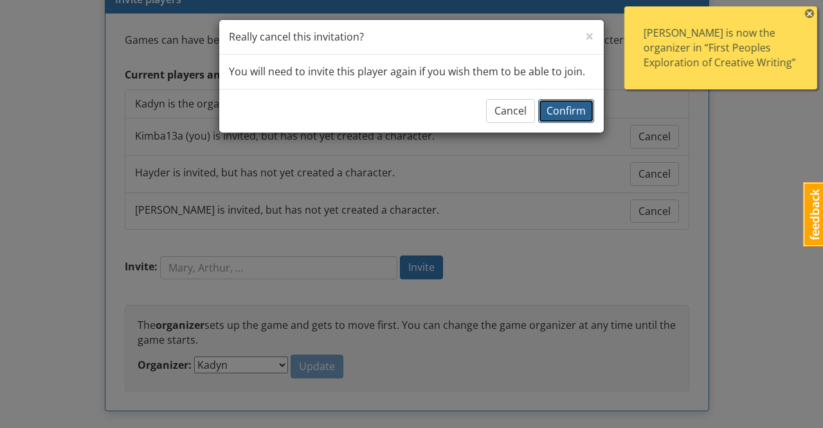
click at [575, 109] on span "Confirm" at bounding box center [566, 111] width 39 height 14
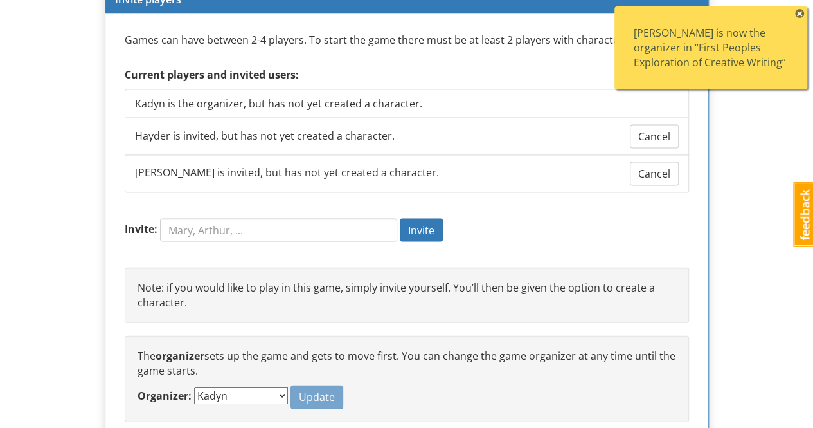
scroll to position [1312, 0]
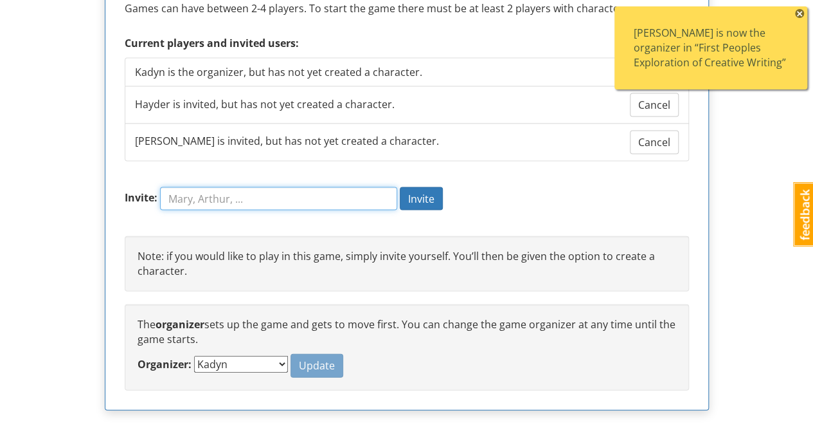
click at [268, 196] on input "Invite:" at bounding box center [278, 198] width 237 height 23
type input "[PERSON_NAME]"
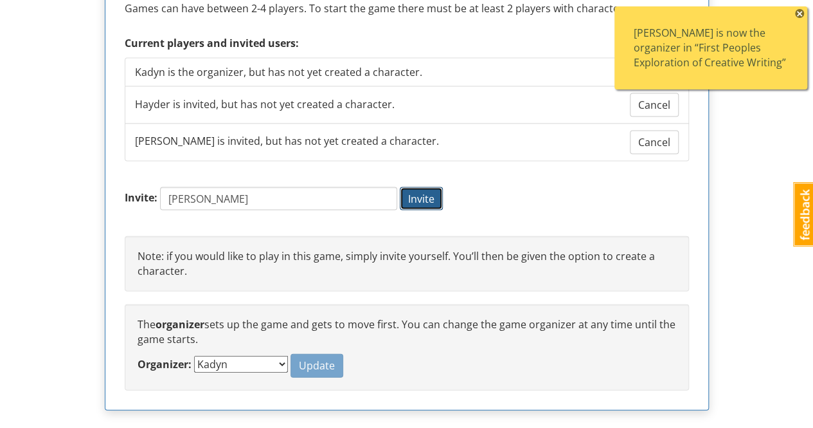
click at [435, 192] on span "Invite" at bounding box center [421, 199] width 26 height 14
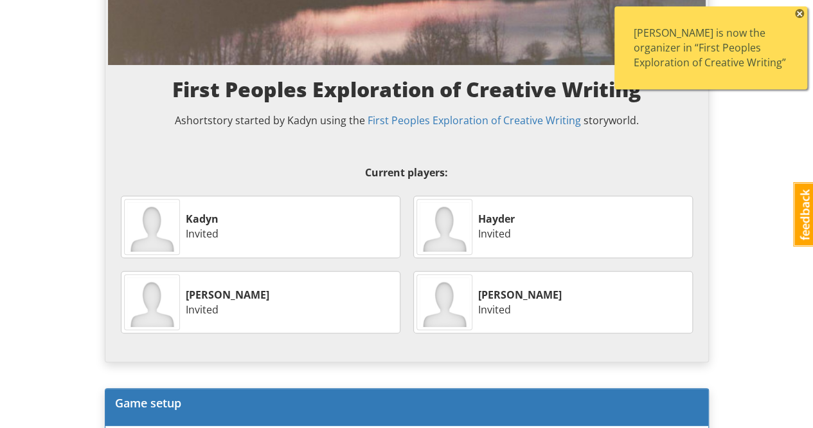
scroll to position [190, 0]
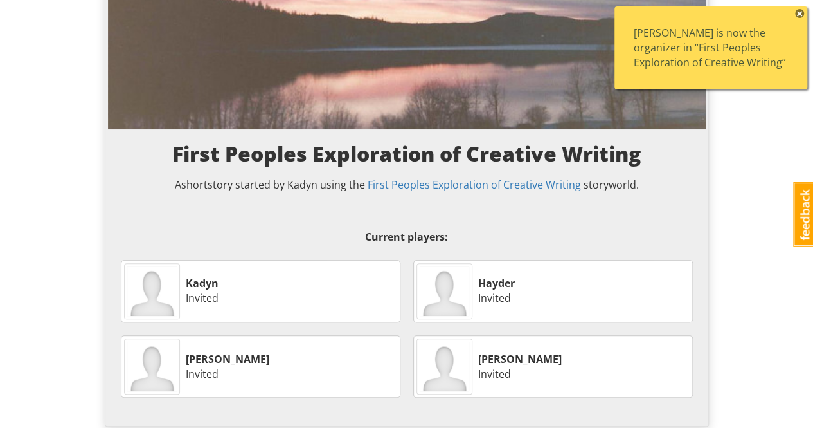
click at [799, 10] on span "×" at bounding box center [799, 13] width 9 height 9
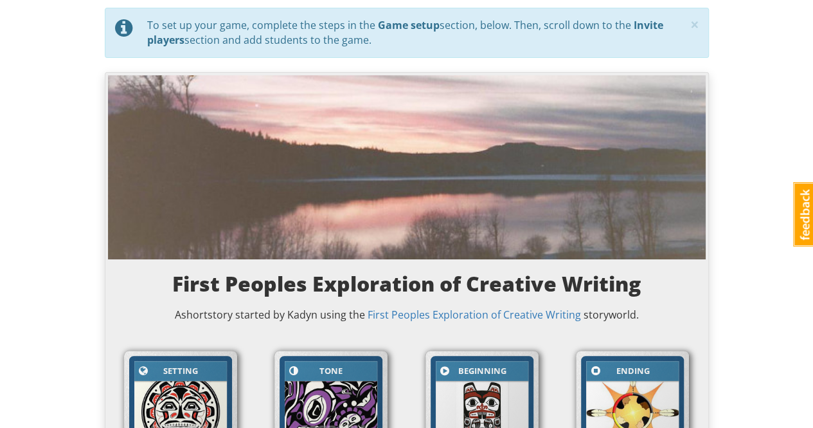
scroll to position [0, 0]
